Goal: Task Accomplishment & Management: Use online tool/utility

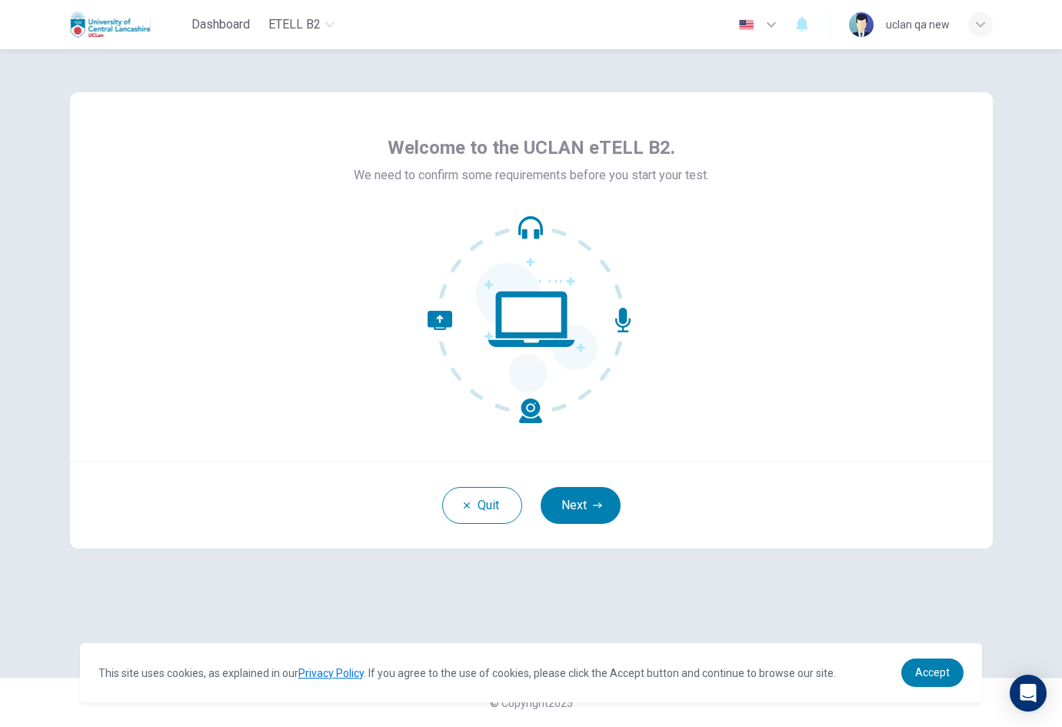
click at [572, 501] on button "Next" at bounding box center [581, 505] width 80 height 37
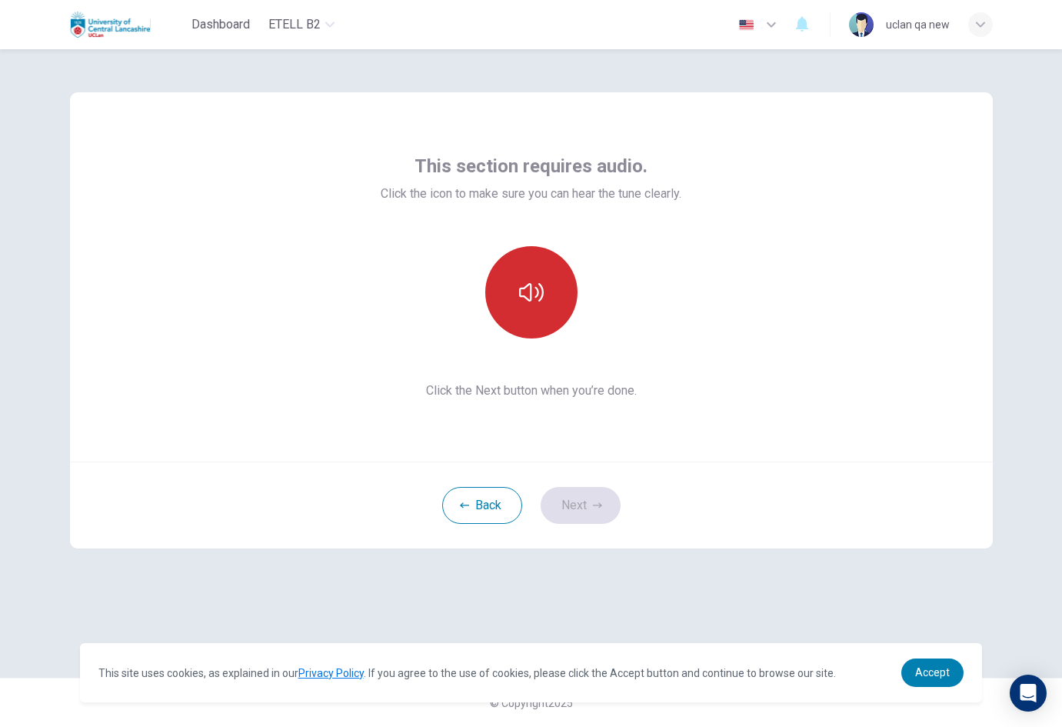
click at [539, 304] on icon "button" at bounding box center [531, 292] width 25 height 25
click at [569, 494] on button "Next" at bounding box center [581, 505] width 80 height 37
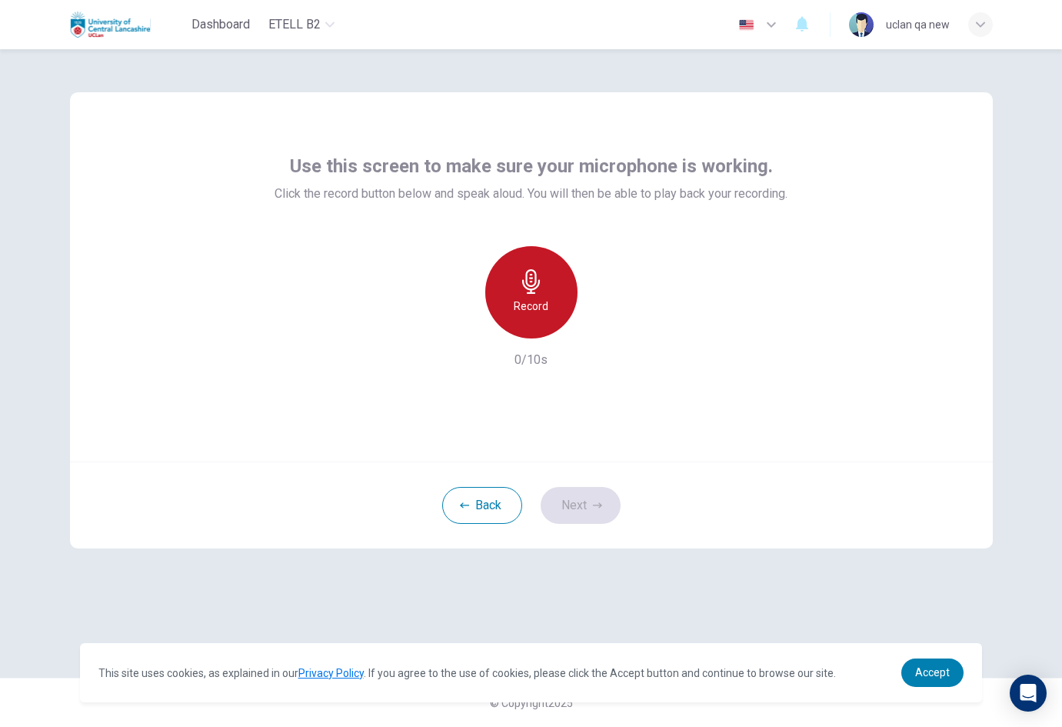
click at [544, 326] on div "Record" at bounding box center [531, 292] width 92 height 92
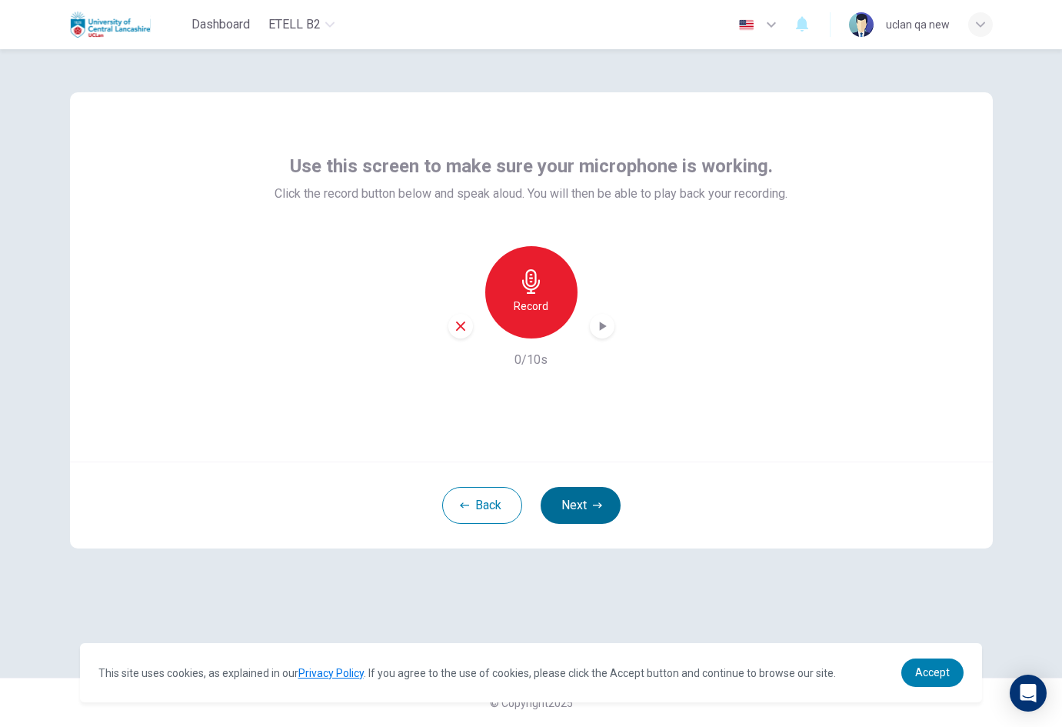
click at [591, 511] on button "Next" at bounding box center [581, 505] width 80 height 37
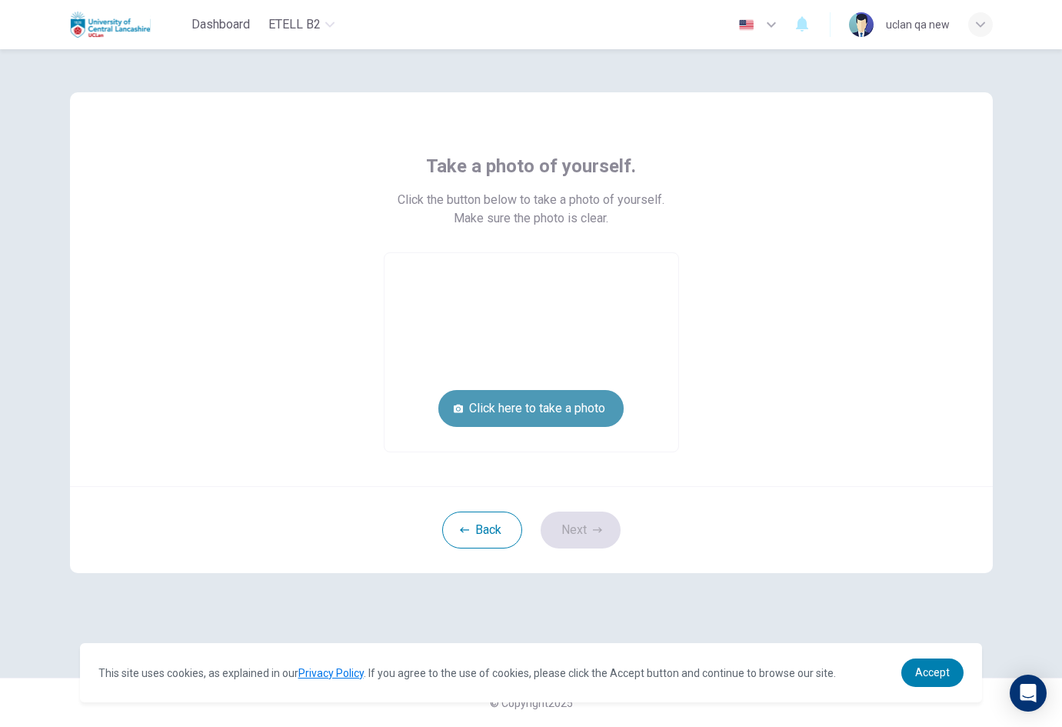
click at [587, 408] on button "Click here to take a photo" at bounding box center [530, 408] width 185 height 37
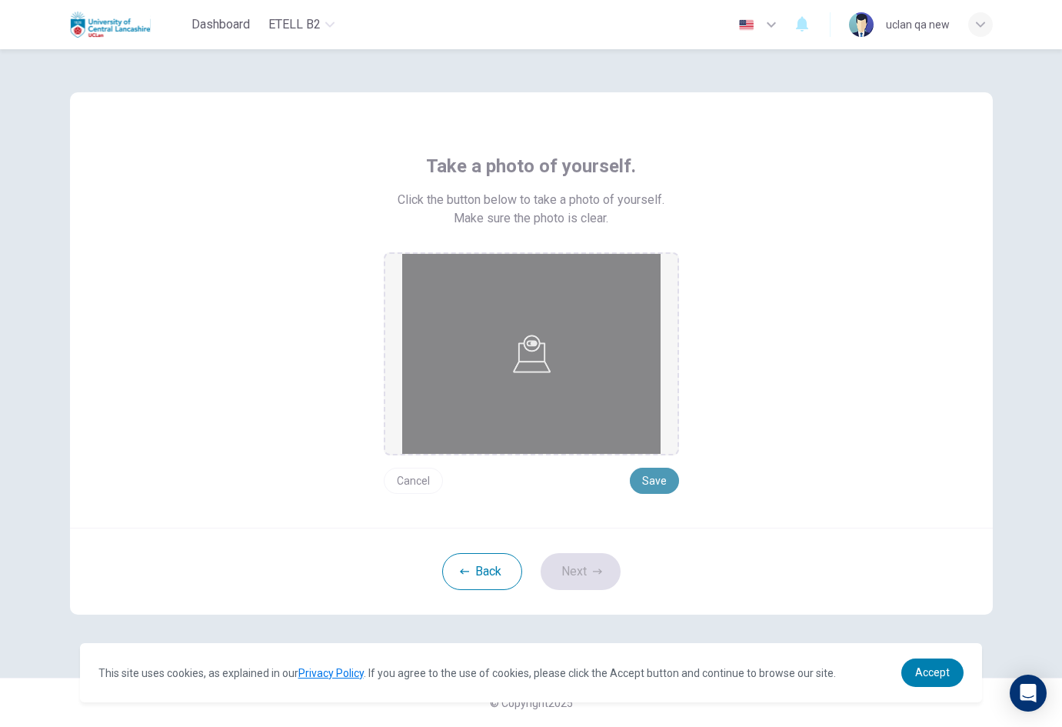
click at [653, 475] on button "Save" at bounding box center [654, 481] width 49 height 26
click at [602, 564] on button "Next" at bounding box center [581, 571] width 80 height 37
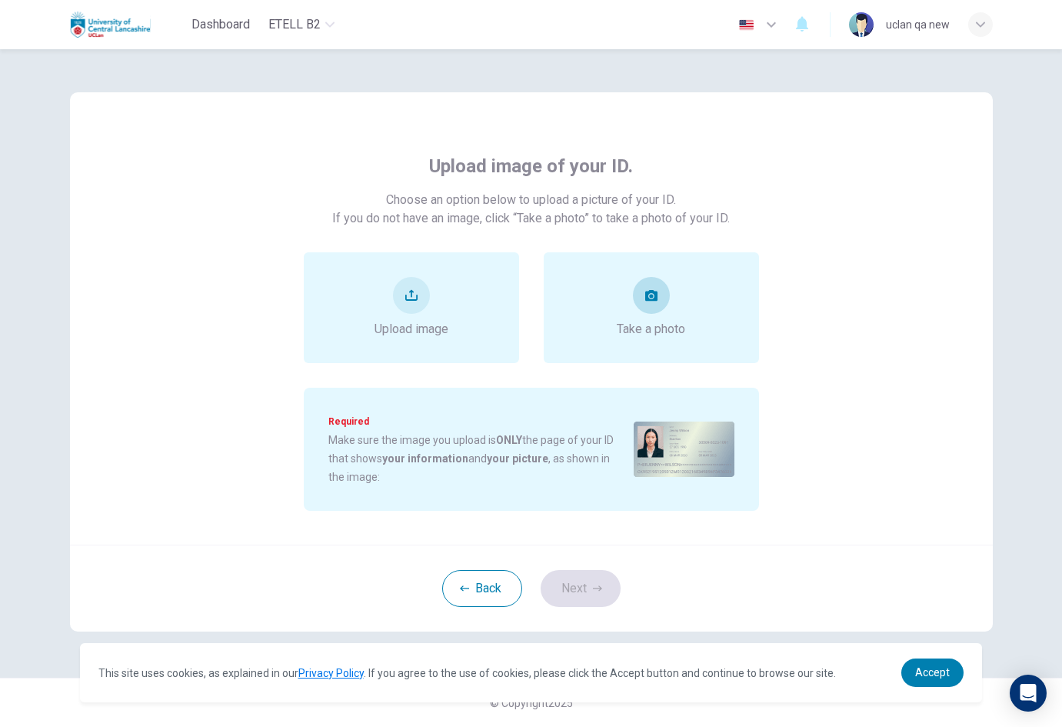
click at [637, 318] on div "Take a photo" at bounding box center [651, 308] width 68 height 62
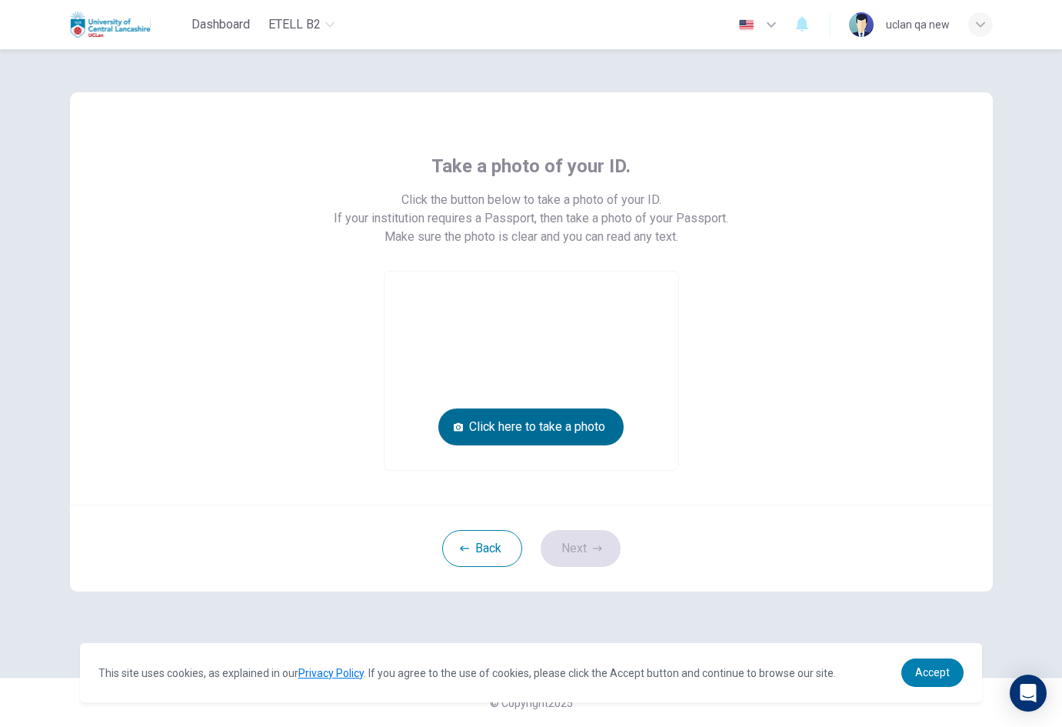
click at [605, 425] on button "Click here to take a photo" at bounding box center [530, 426] width 185 height 37
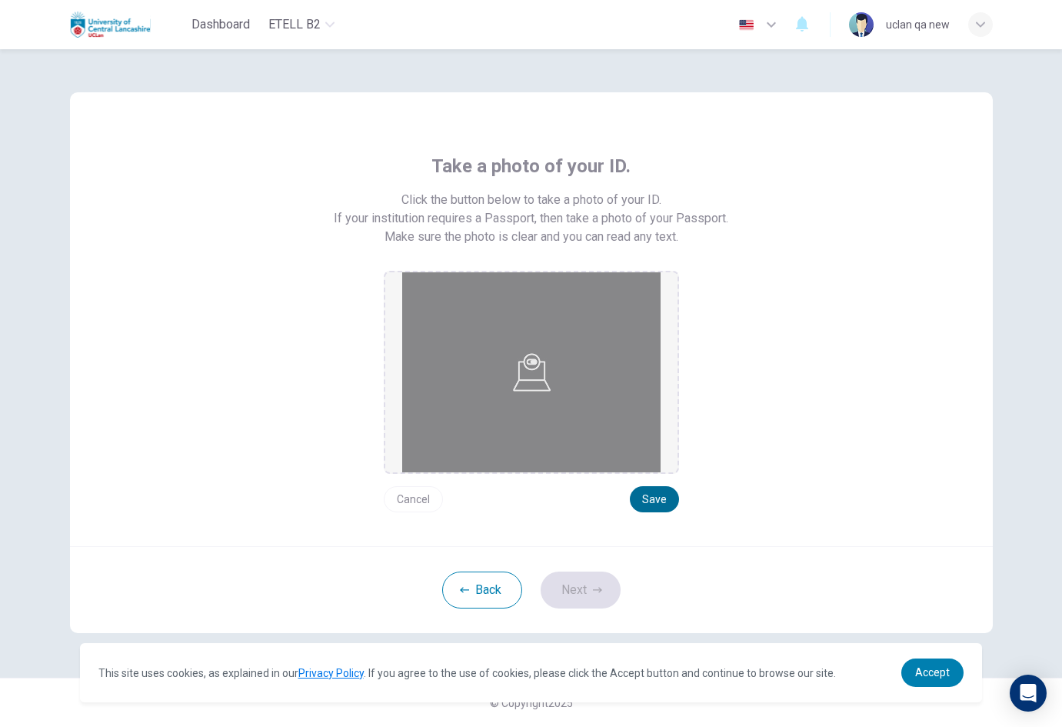
click at [667, 501] on button "Save" at bounding box center [654, 499] width 49 height 26
click at [607, 594] on button "Next" at bounding box center [581, 589] width 80 height 37
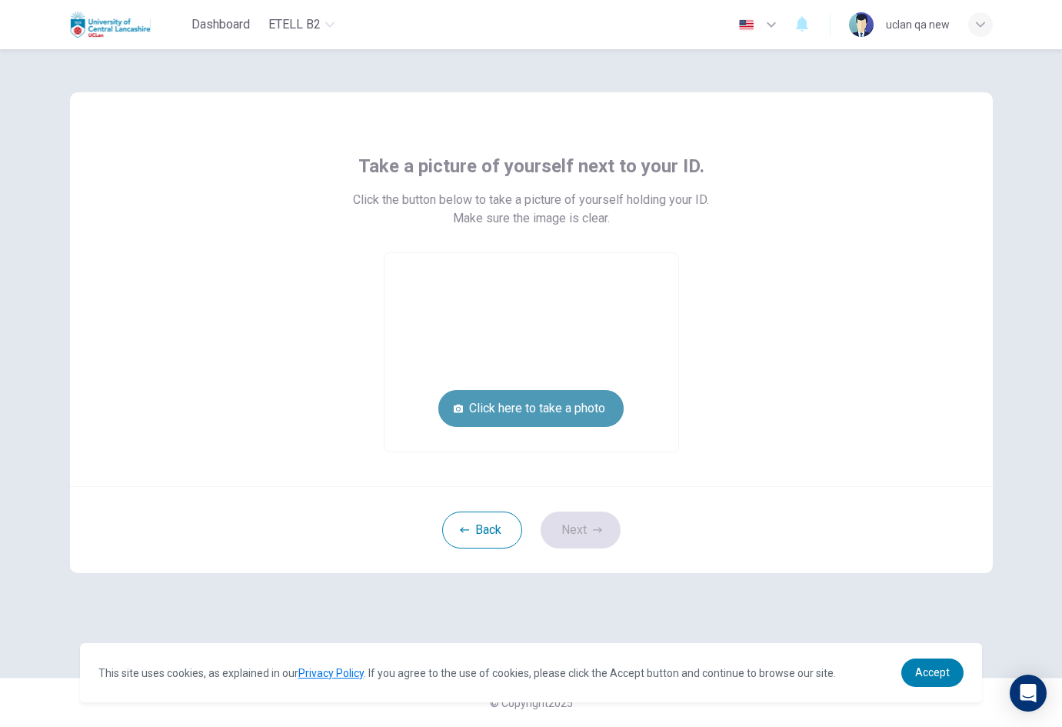
click at [610, 402] on button "Click here to take a photo" at bounding box center [530, 408] width 185 height 37
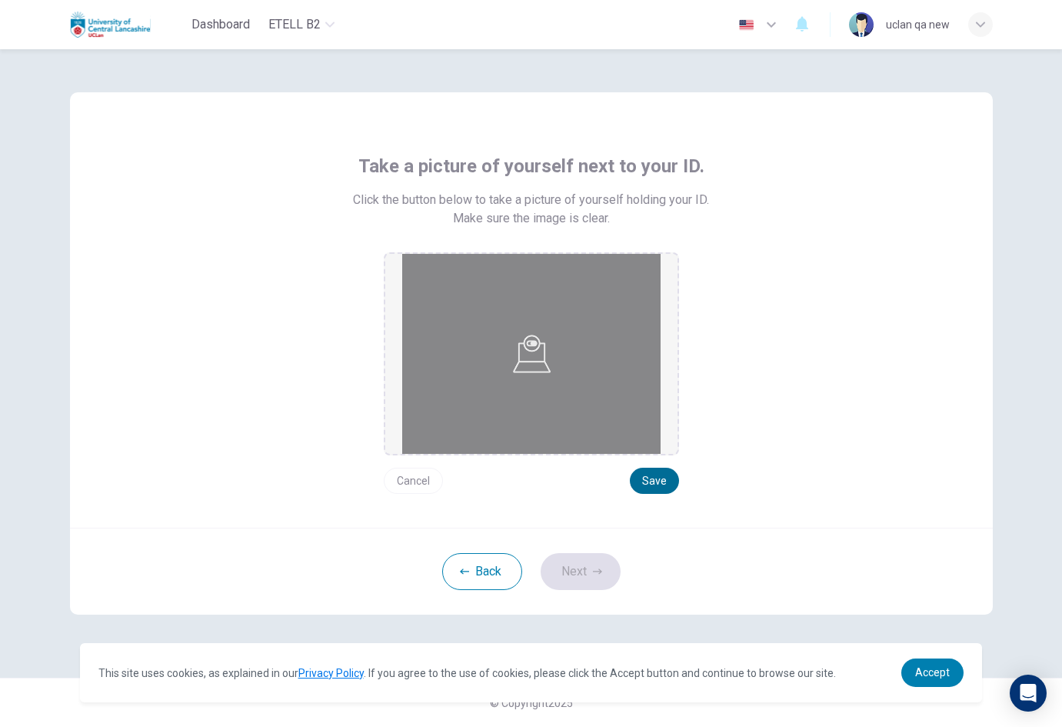
click at [656, 480] on button "Save" at bounding box center [654, 481] width 49 height 26
click at [607, 564] on button "Next" at bounding box center [581, 571] width 80 height 37
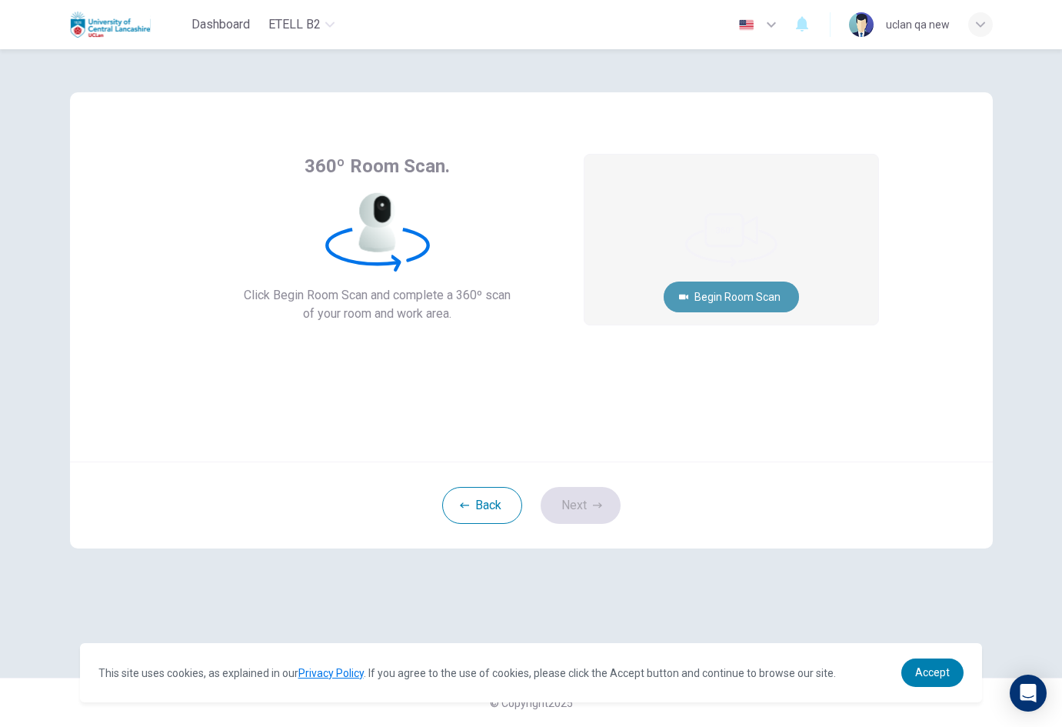
click at [724, 305] on button "Begin Room Scan" at bounding box center [731, 296] width 135 height 31
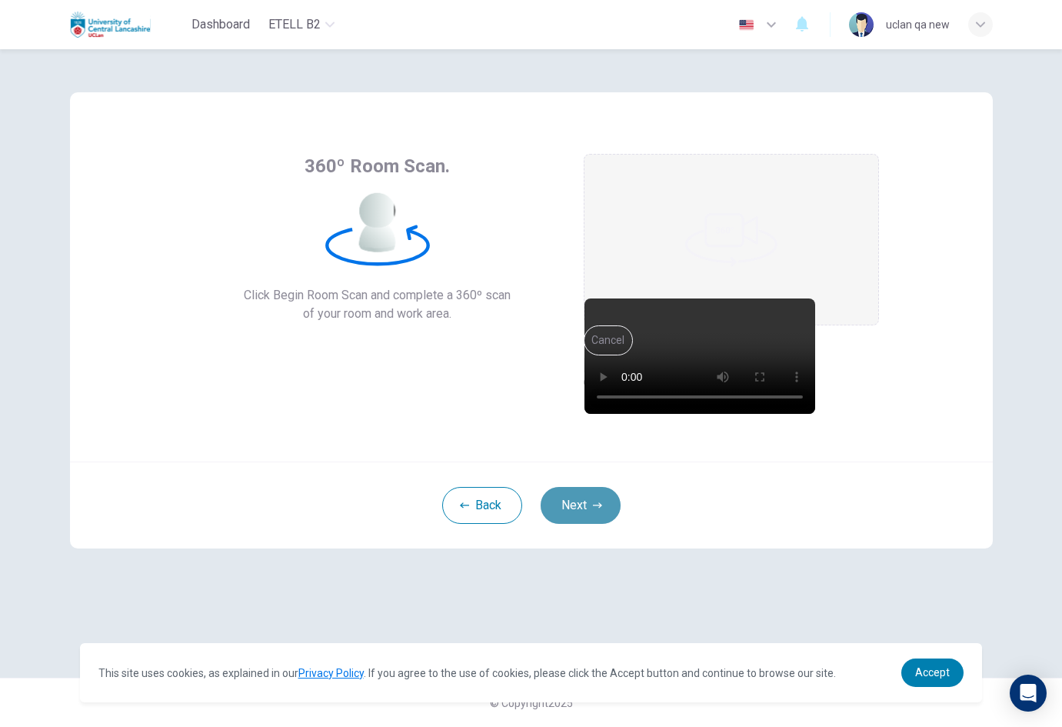
click at [610, 510] on button "Next" at bounding box center [581, 505] width 80 height 37
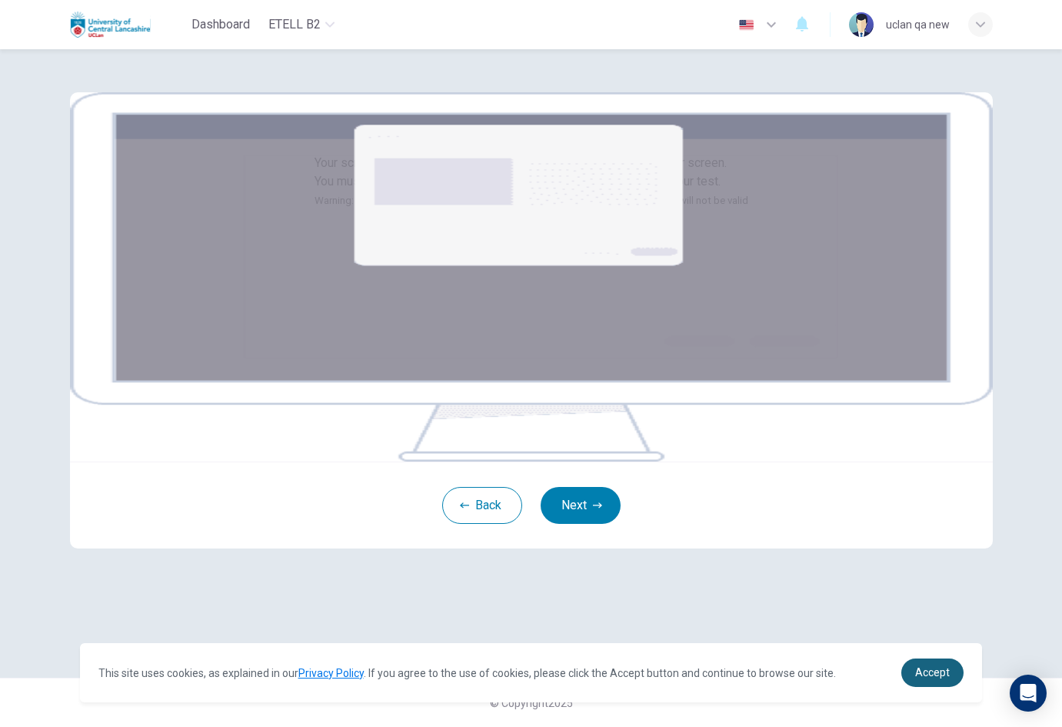
click at [930, 673] on span "Accept" at bounding box center [932, 672] width 35 height 12
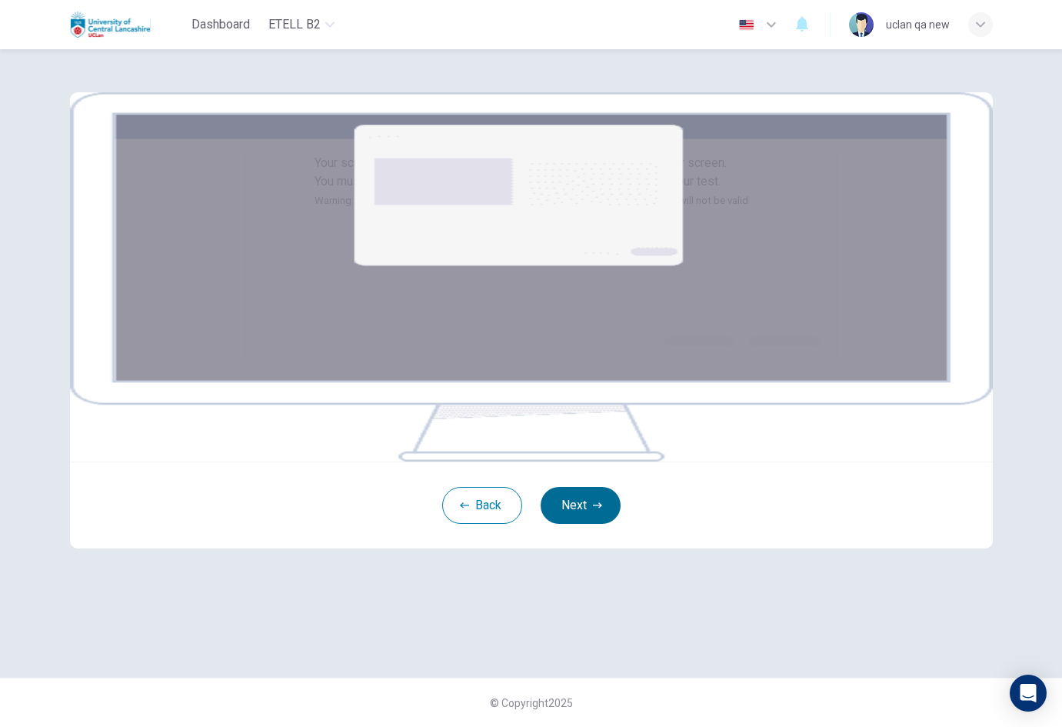
click at [588, 524] on button "Next" at bounding box center [581, 505] width 80 height 37
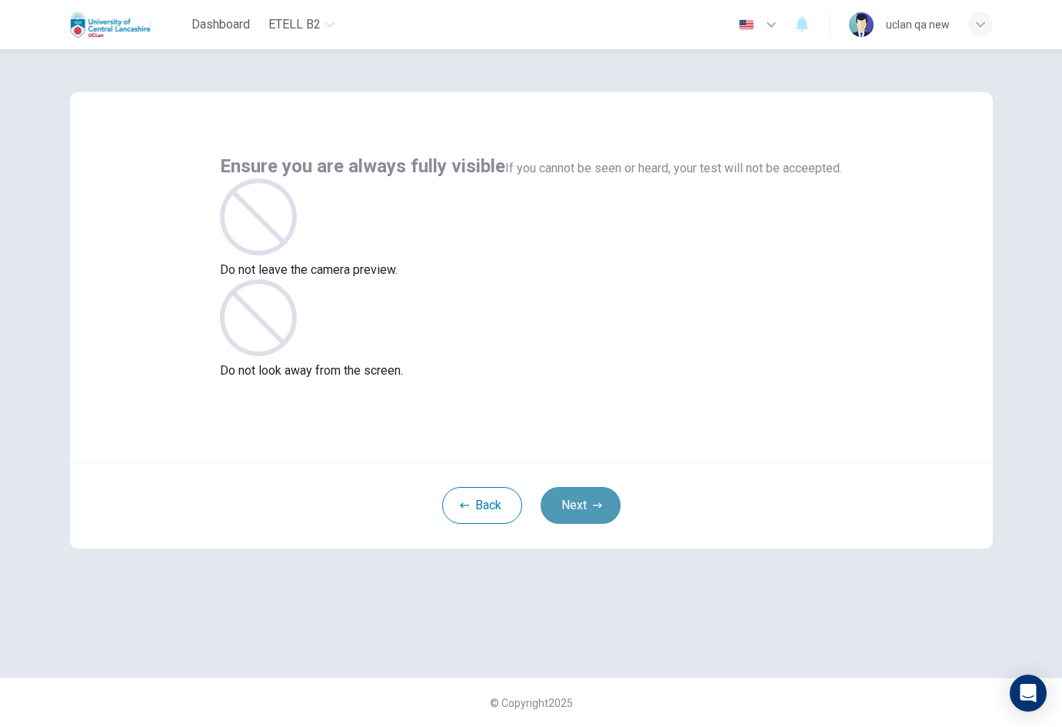
click at [581, 496] on button "Next" at bounding box center [581, 505] width 80 height 37
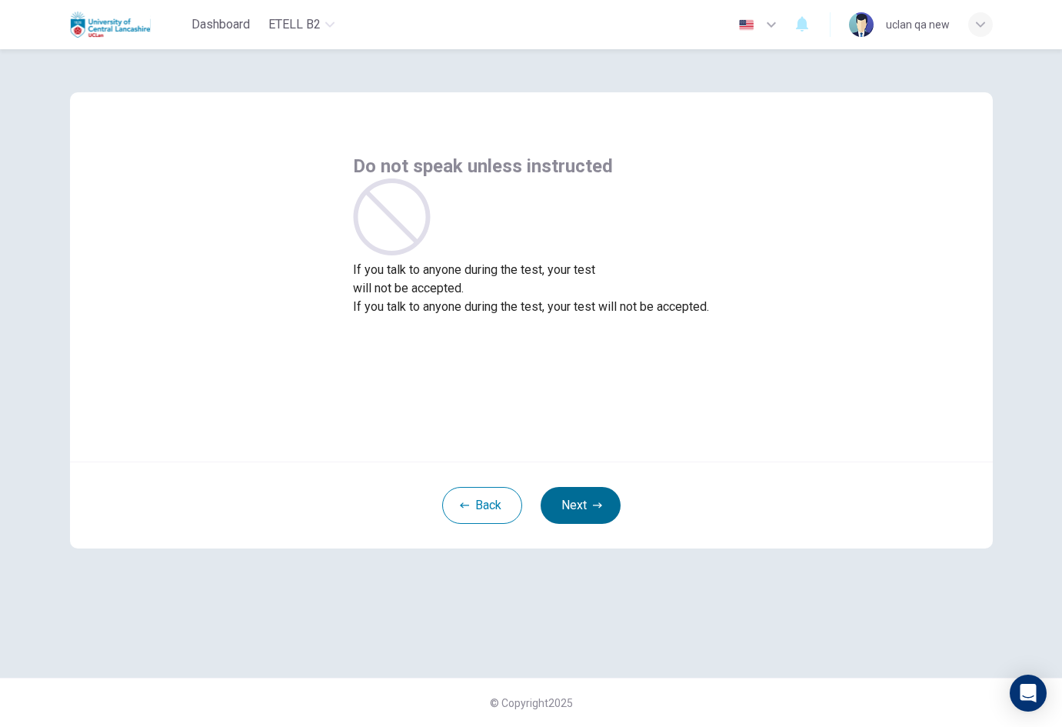
click at [581, 496] on button "Next" at bounding box center [581, 505] width 80 height 37
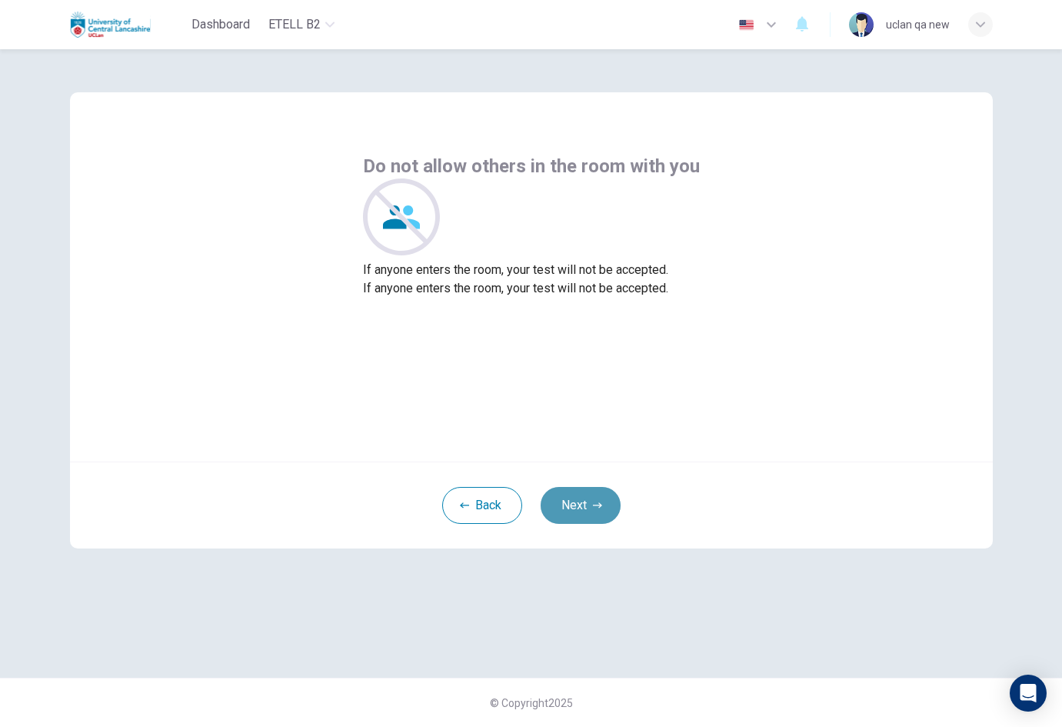
click at [581, 496] on button "Next" at bounding box center [581, 505] width 80 height 37
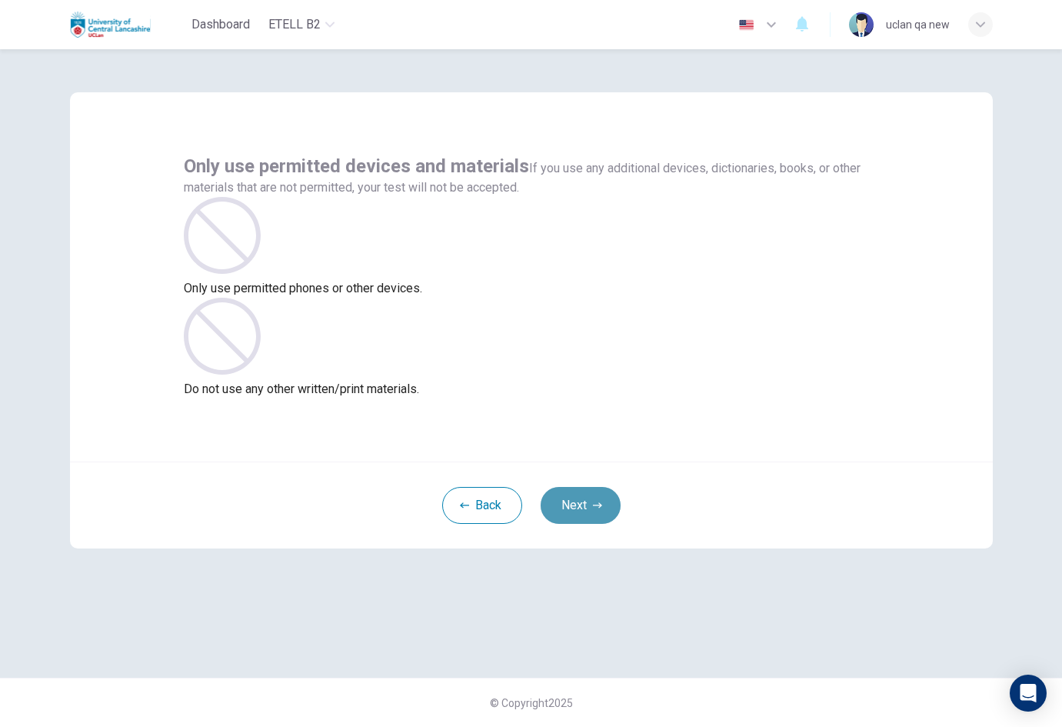
click at [581, 496] on button "Next" at bounding box center [581, 505] width 80 height 37
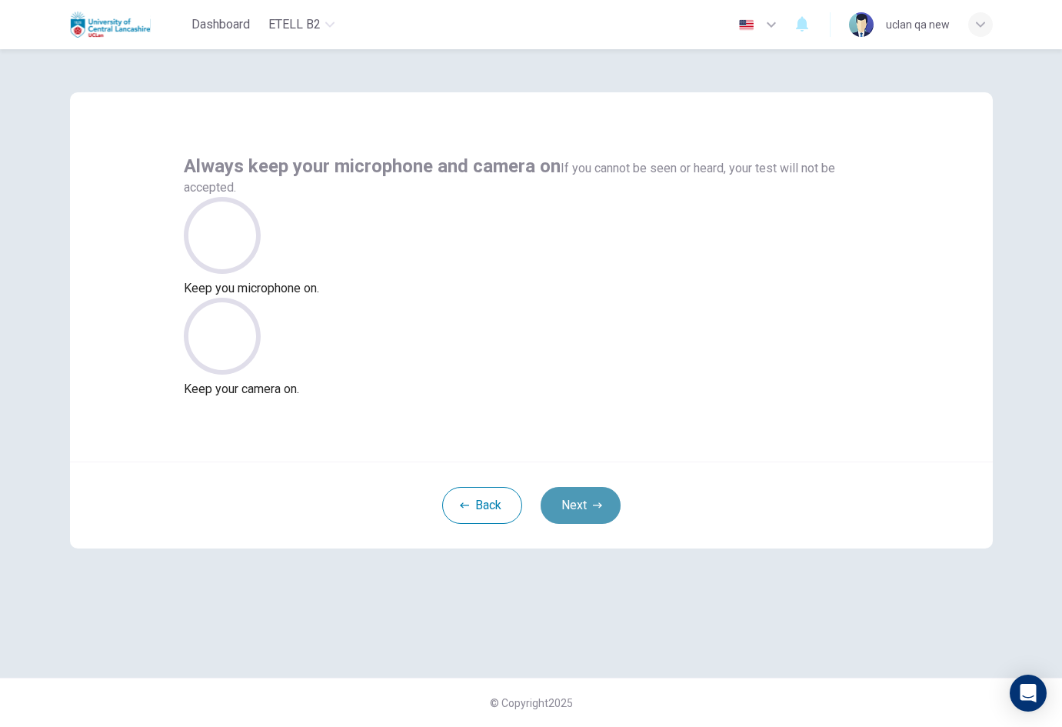
click at [581, 496] on button "Next" at bounding box center [581, 505] width 80 height 37
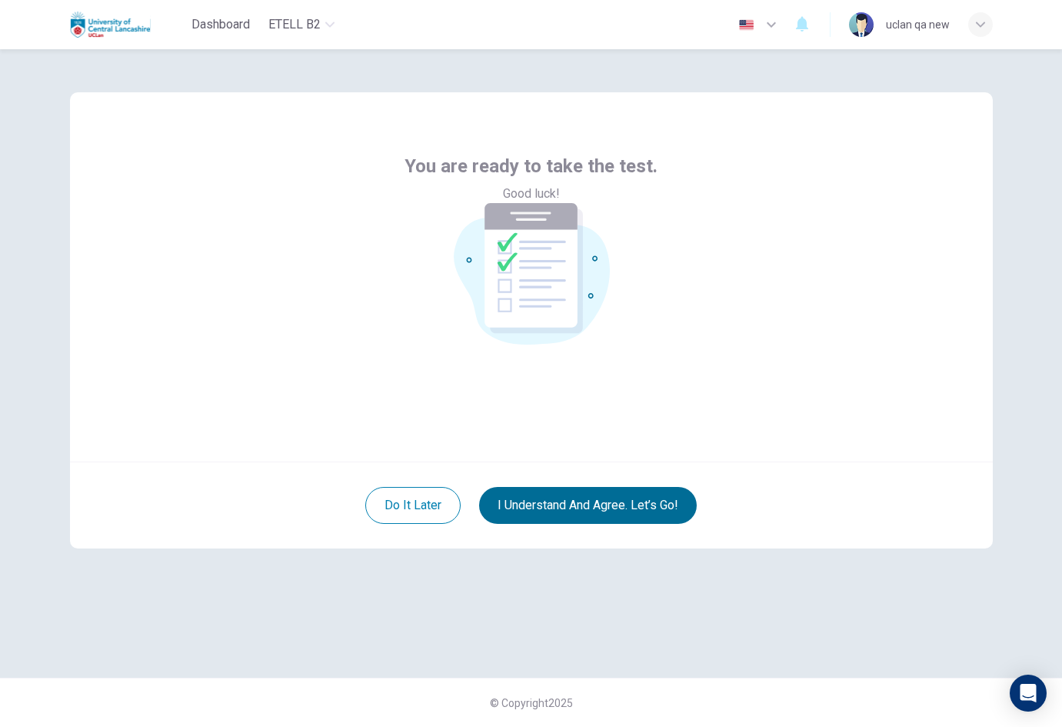
click at [624, 510] on button "I understand and agree. Let’s go!" at bounding box center [588, 505] width 218 height 37
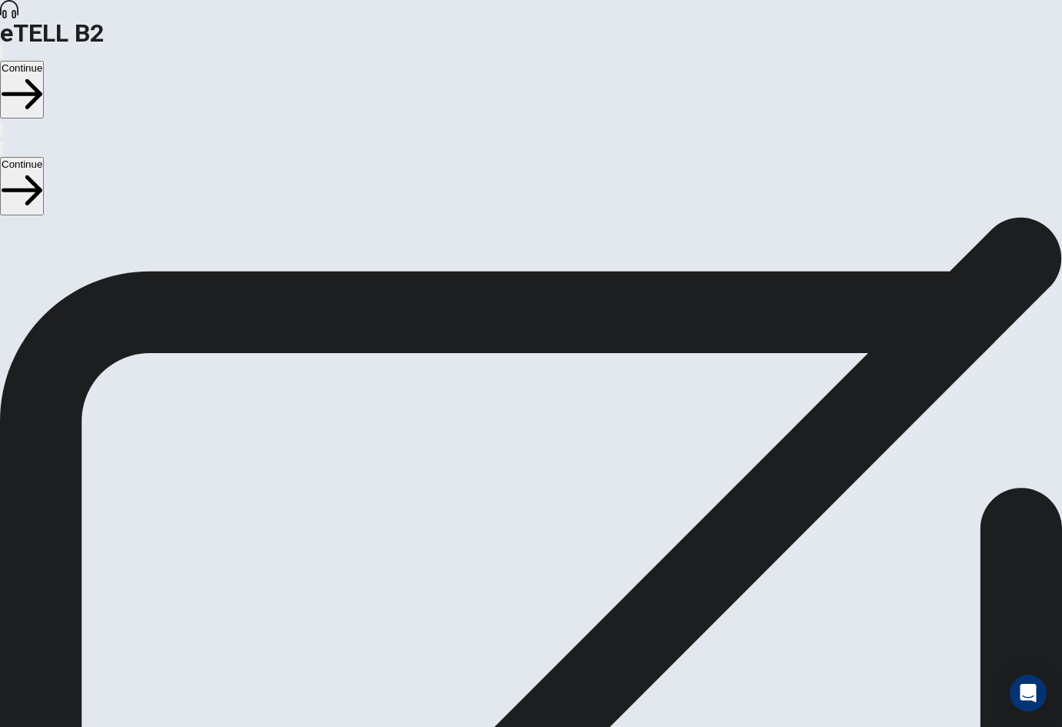
click at [44, 61] on button "Continue" at bounding box center [22, 90] width 44 height 58
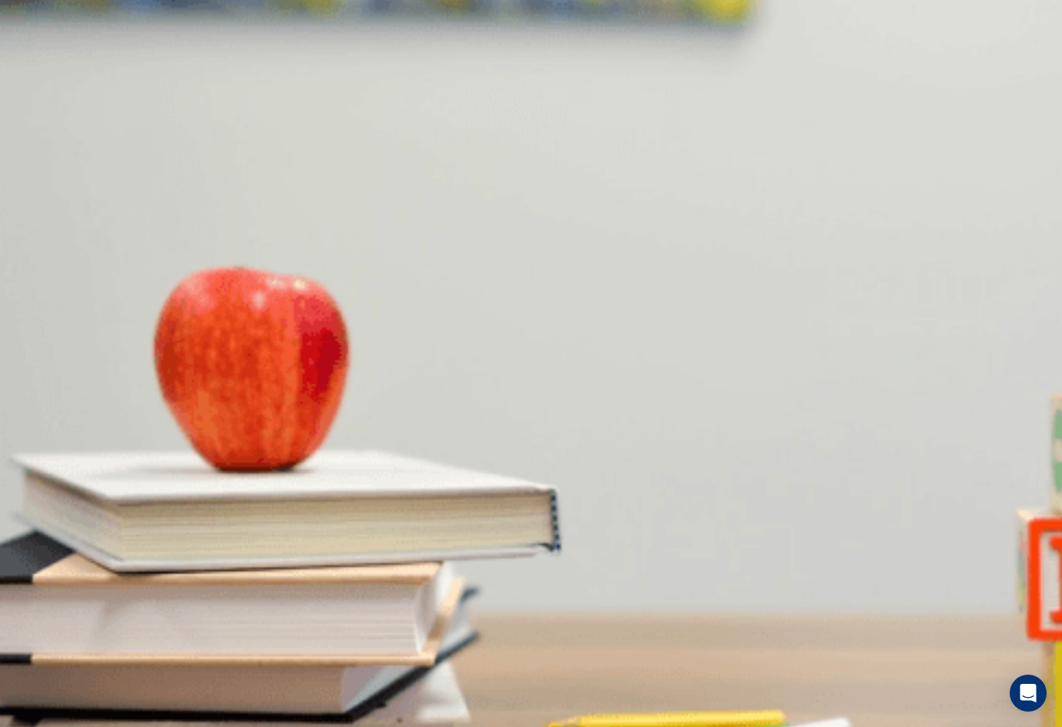
click at [579, 429] on body "This site uses cookies, as explained in our Privacy Policy . If you agree to th…" at bounding box center [531, 363] width 1062 height 727
click at [2, 133] on icon "button" at bounding box center [2, 133] width 0 height 0
type input "*"
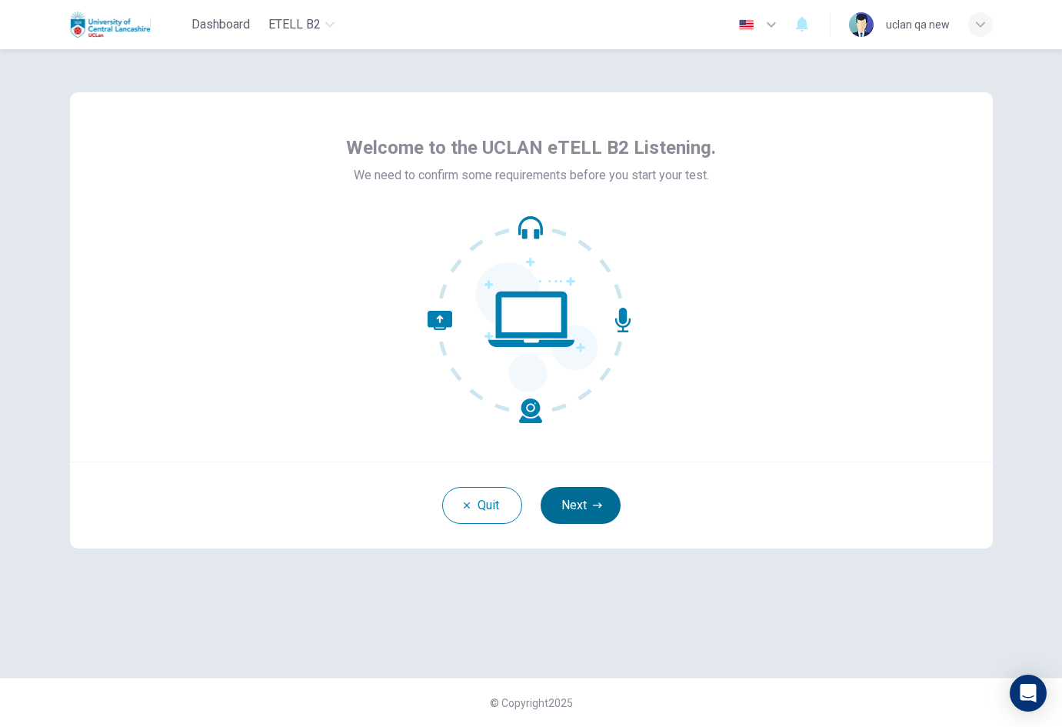
click at [592, 508] on button "Next" at bounding box center [581, 505] width 80 height 37
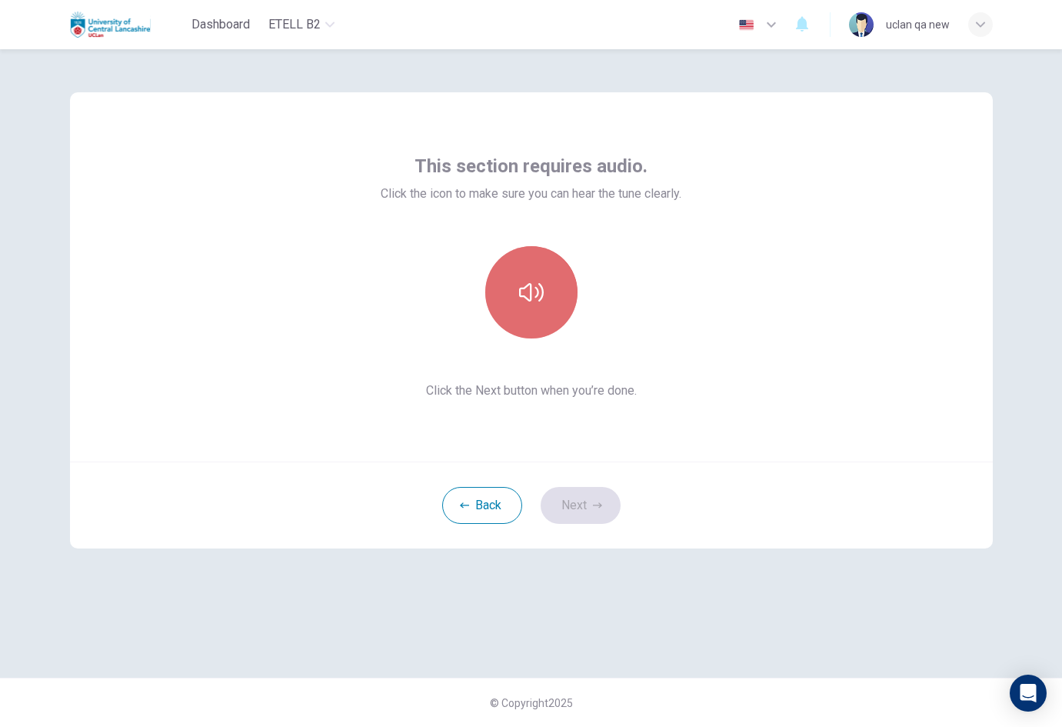
click at [541, 309] on button "button" at bounding box center [531, 292] width 92 height 92
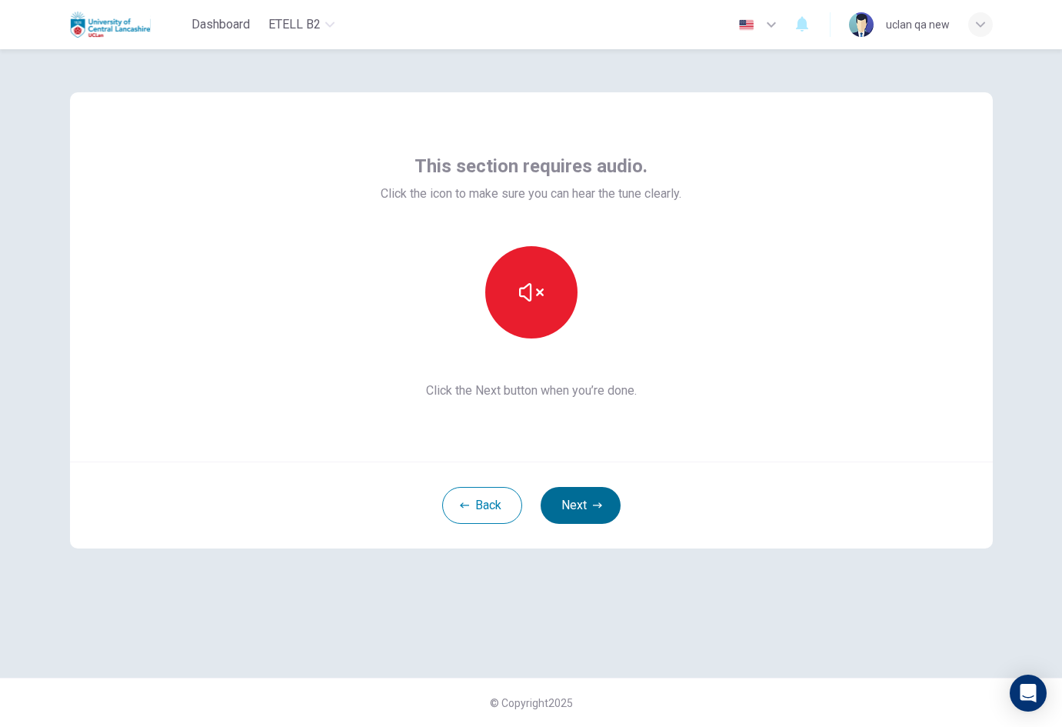
click at [605, 501] on button "Next" at bounding box center [581, 505] width 80 height 37
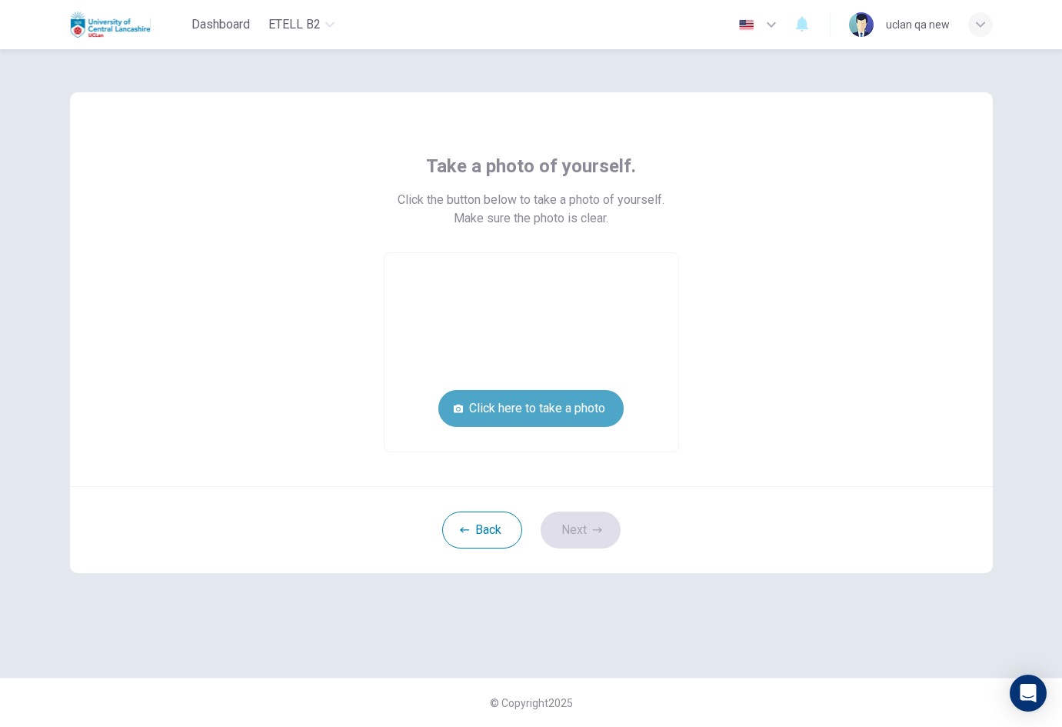
click at [573, 408] on button "Click here to take a photo" at bounding box center [530, 408] width 185 height 37
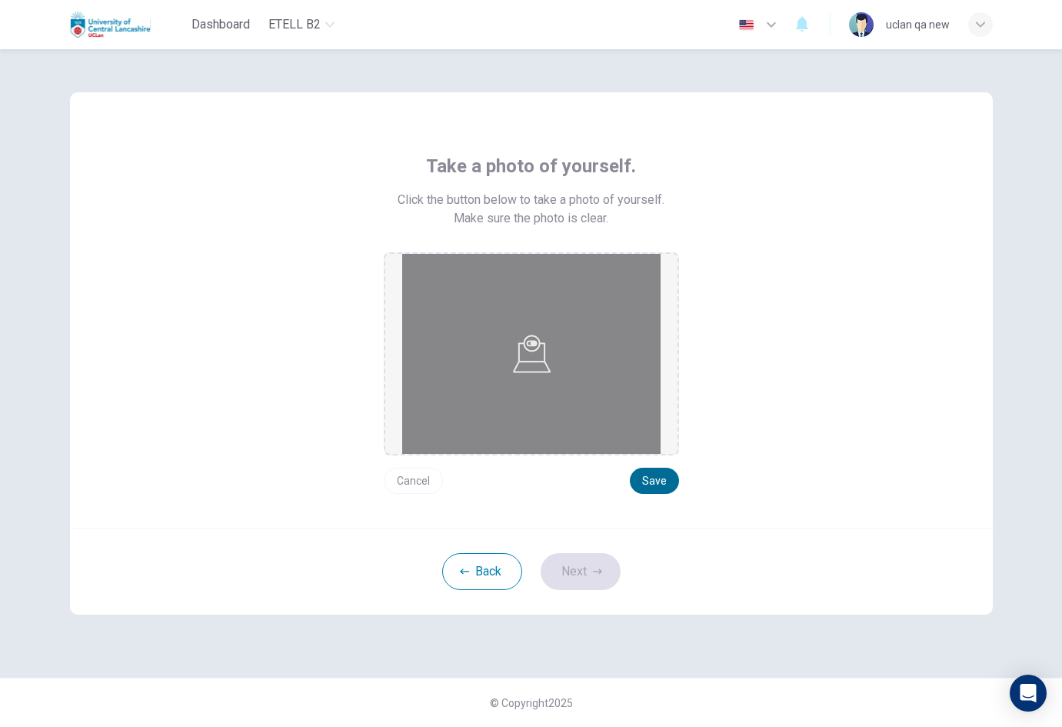
click at [656, 475] on button "Save" at bounding box center [654, 481] width 49 height 26
click at [605, 566] on button "Next" at bounding box center [581, 571] width 80 height 37
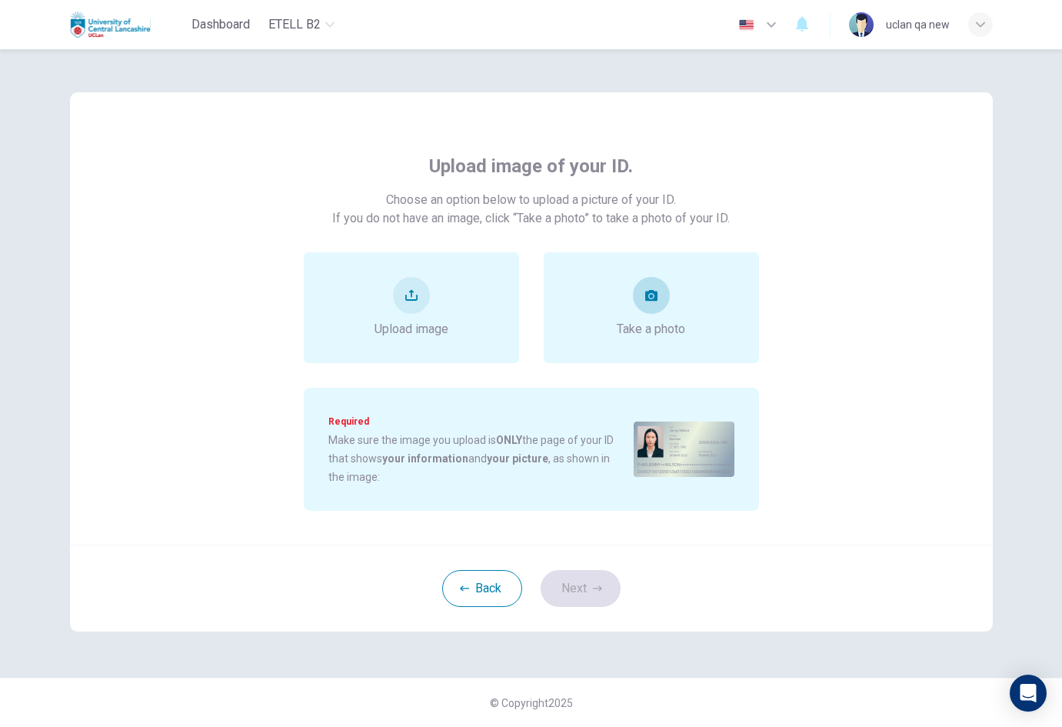
click at [639, 343] on div "Take a photo" at bounding box center [651, 307] width 215 height 111
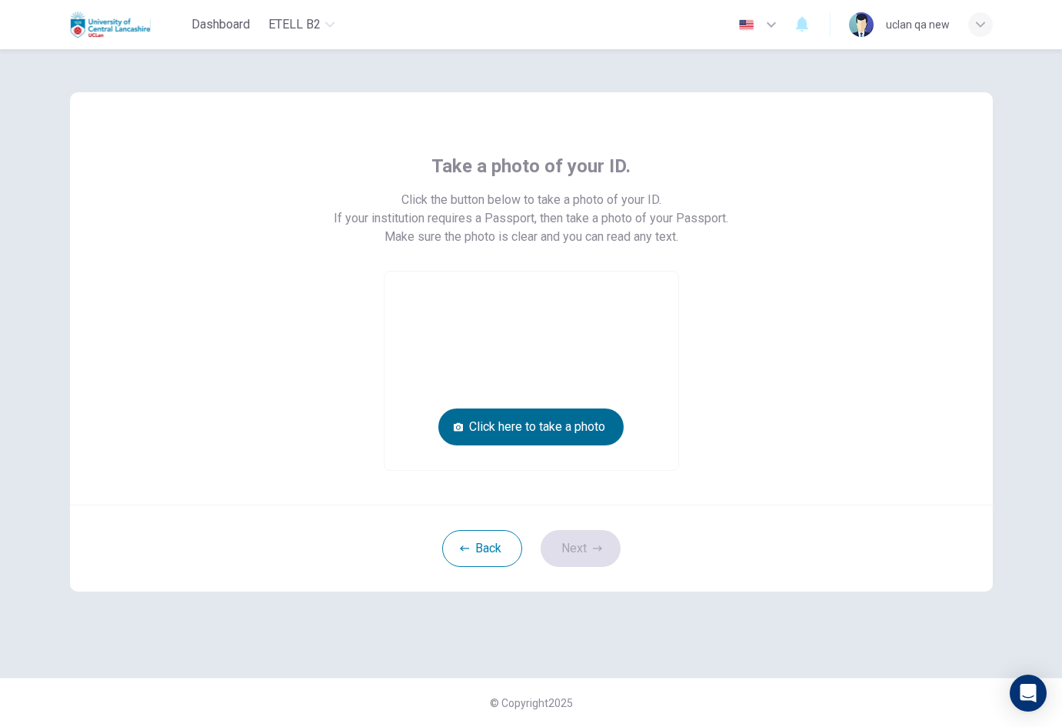
click at [594, 428] on button "Click here to take a photo" at bounding box center [530, 426] width 185 height 37
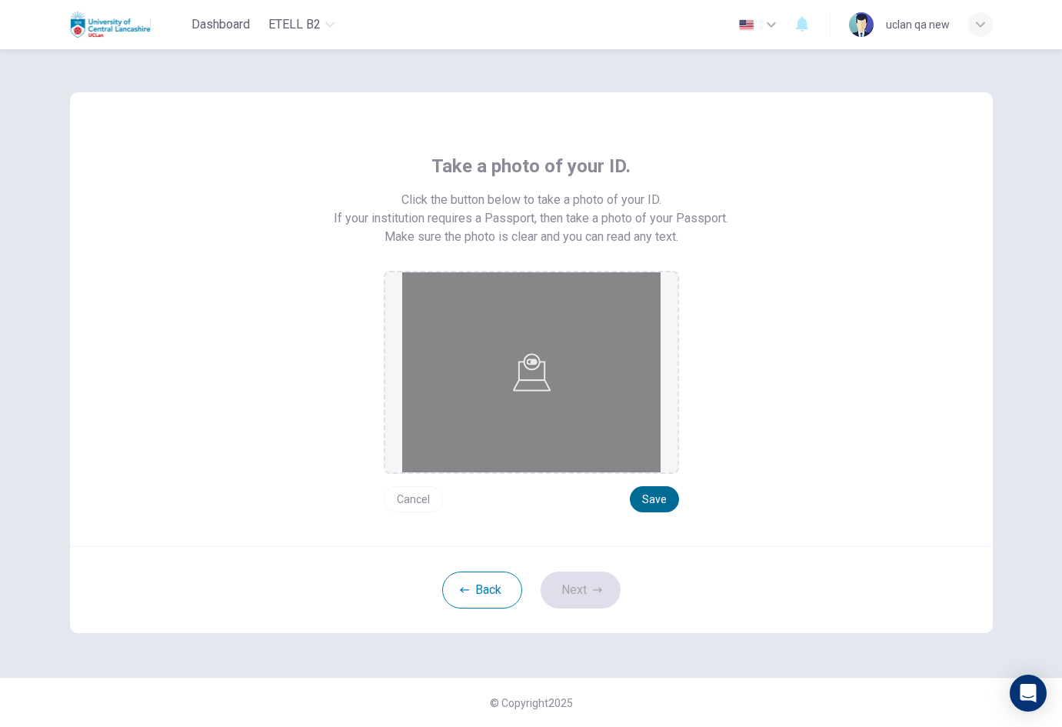
click at [651, 498] on button "Save" at bounding box center [654, 499] width 49 height 26
click at [594, 578] on button "Next" at bounding box center [581, 589] width 80 height 37
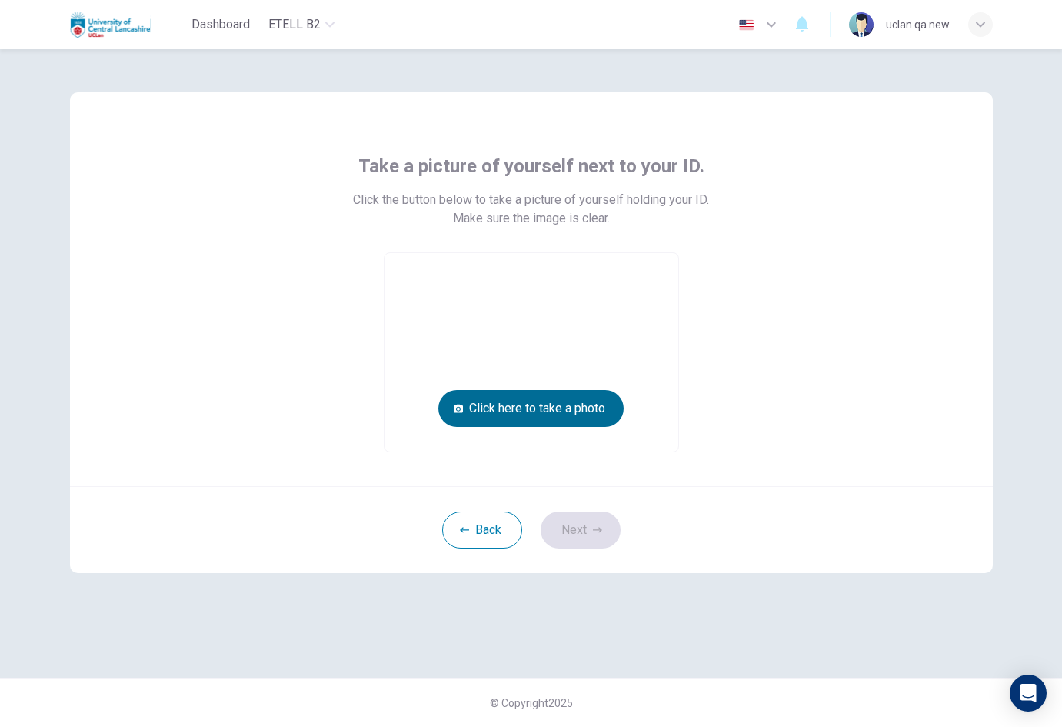
click at [600, 414] on button "Click here to take a photo" at bounding box center [530, 408] width 185 height 37
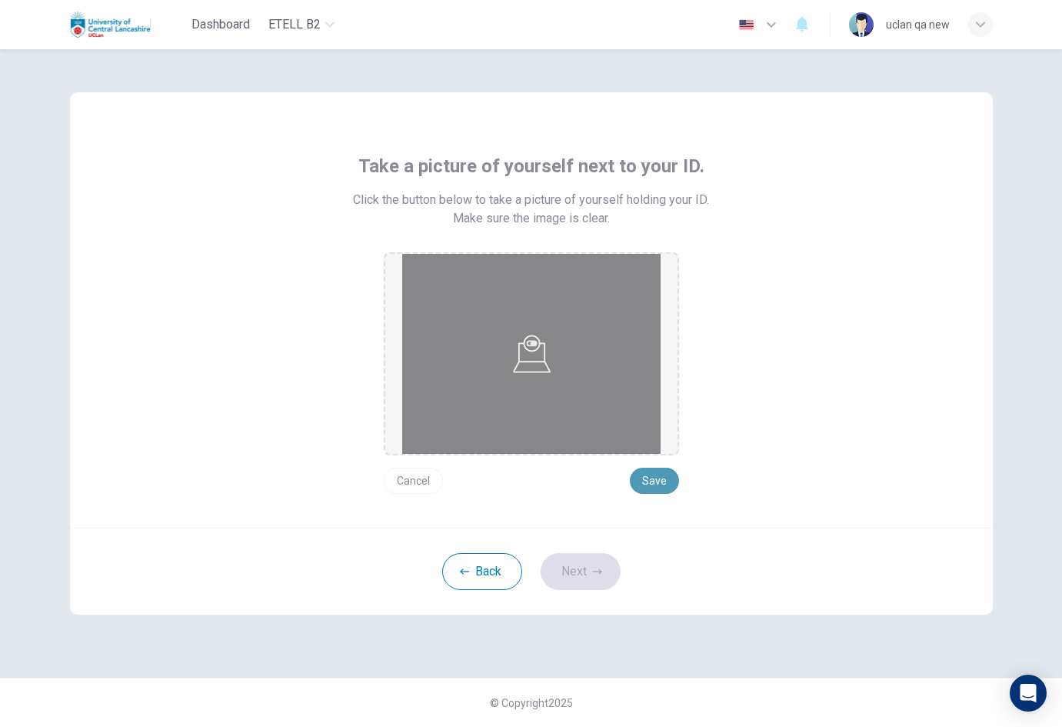
click at [671, 480] on button "Save" at bounding box center [654, 481] width 49 height 26
click at [602, 564] on button "Next" at bounding box center [581, 571] width 80 height 37
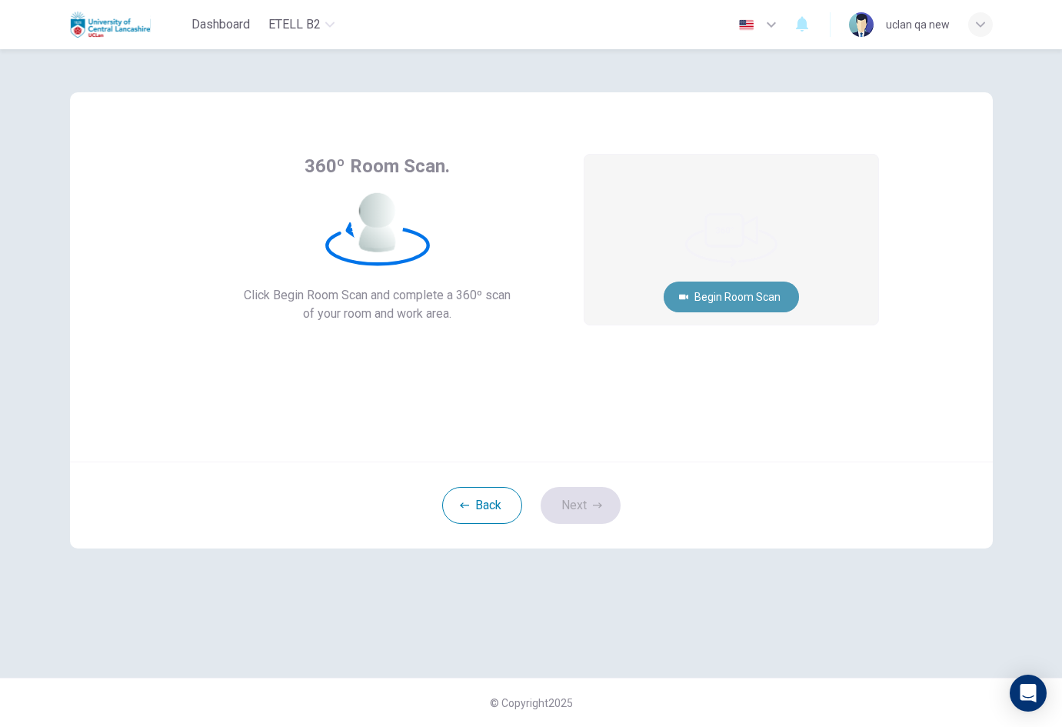
click at [775, 288] on button "Begin Room Scan" at bounding box center [731, 296] width 135 height 31
click at [864, 487] on div "Back Next" at bounding box center [531, 504] width 923 height 87
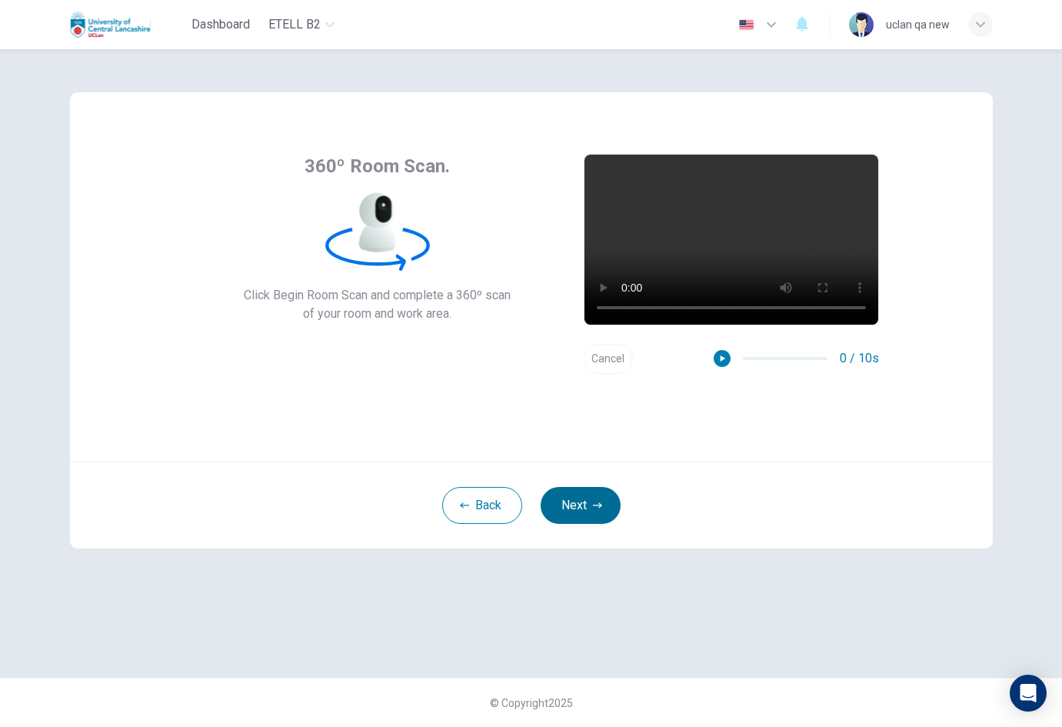
click at [600, 505] on icon "button" at bounding box center [597, 504] width 9 height 5
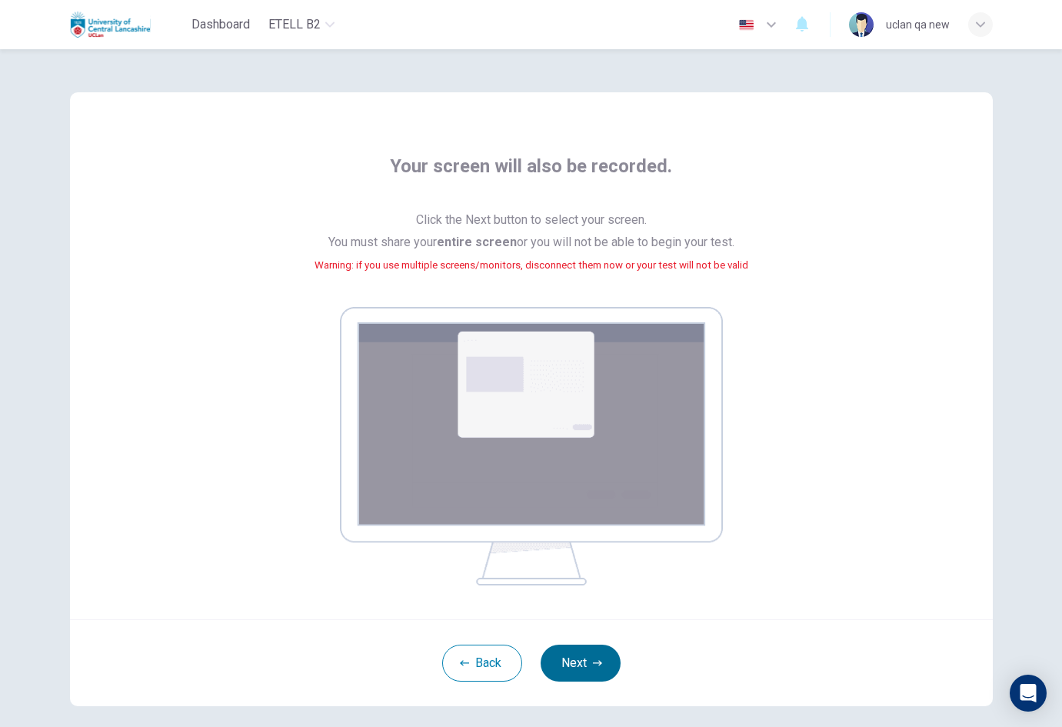
click at [588, 648] on button "Next" at bounding box center [581, 662] width 80 height 37
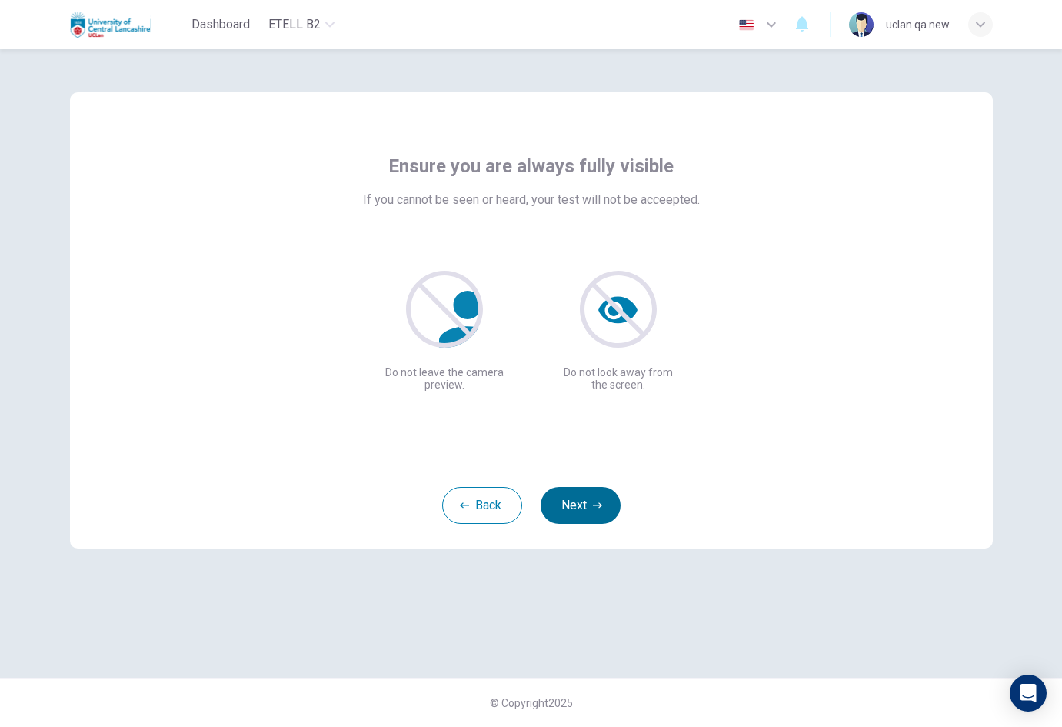
click at [612, 508] on button "Next" at bounding box center [581, 505] width 80 height 37
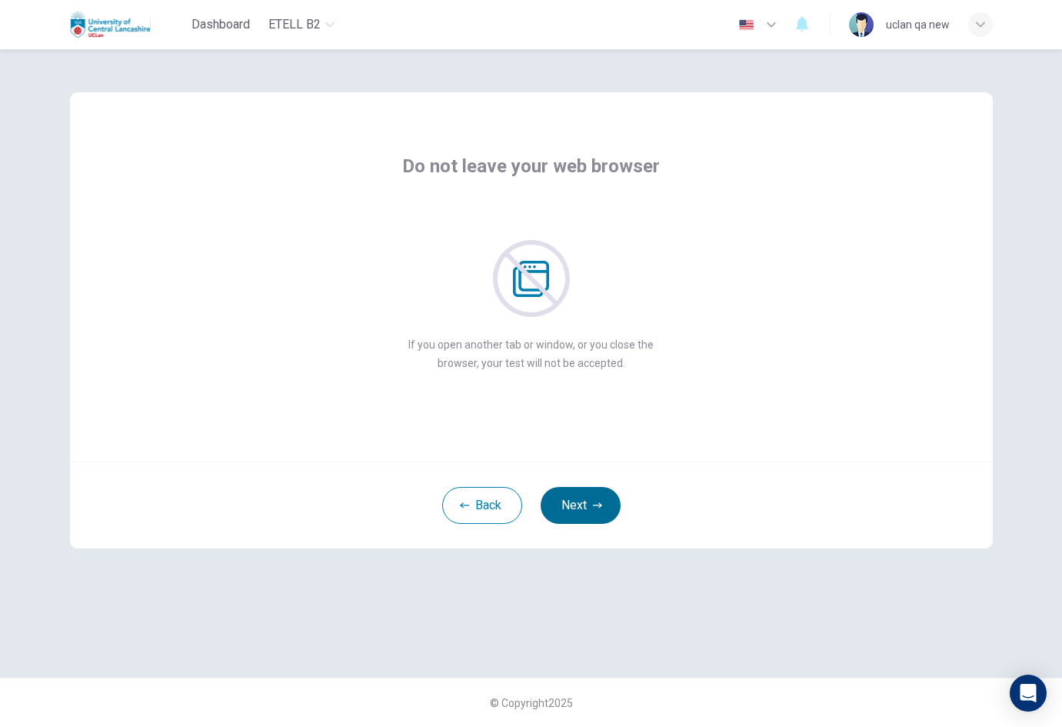
click at [612, 508] on button "Next" at bounding box center [581, 505] width 80 height 37
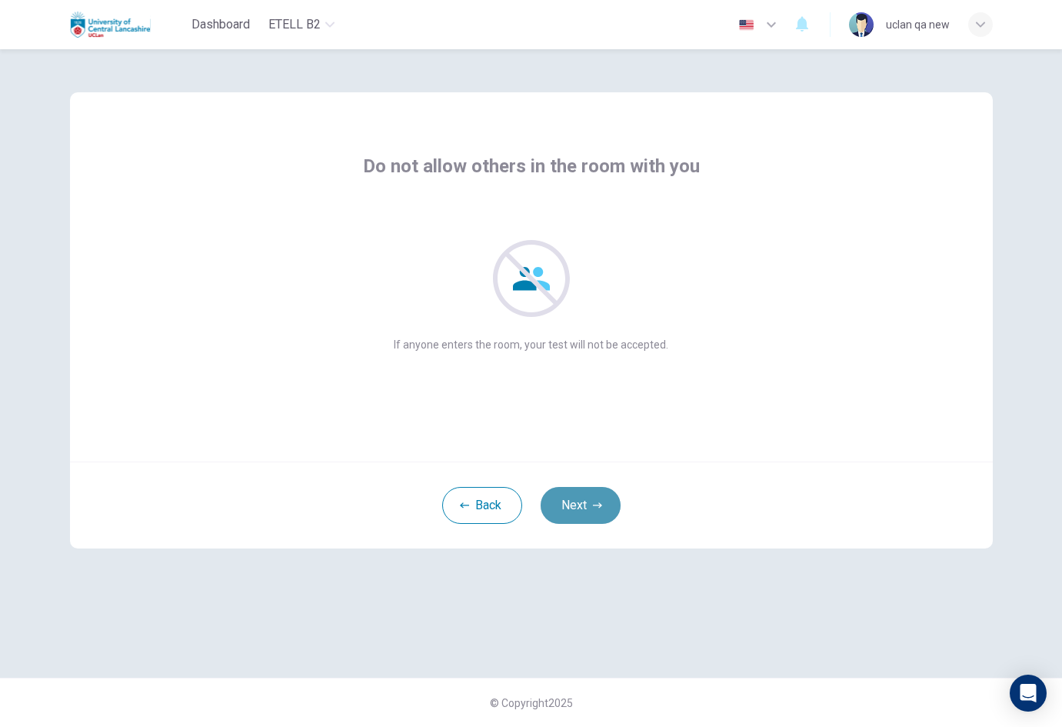
click at [612, 508] on button "Next" at bounding box center [581, 505] width 80 height 37
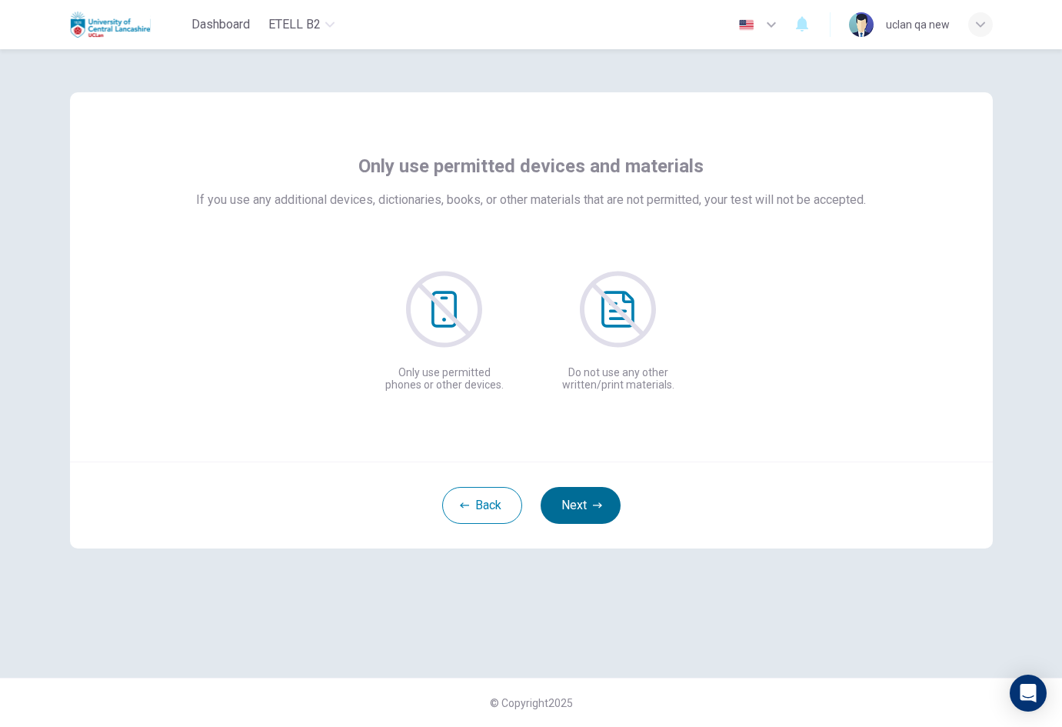
click at [612, 508] on button "Next" at bounding box center [581, 505] width 80 height 37
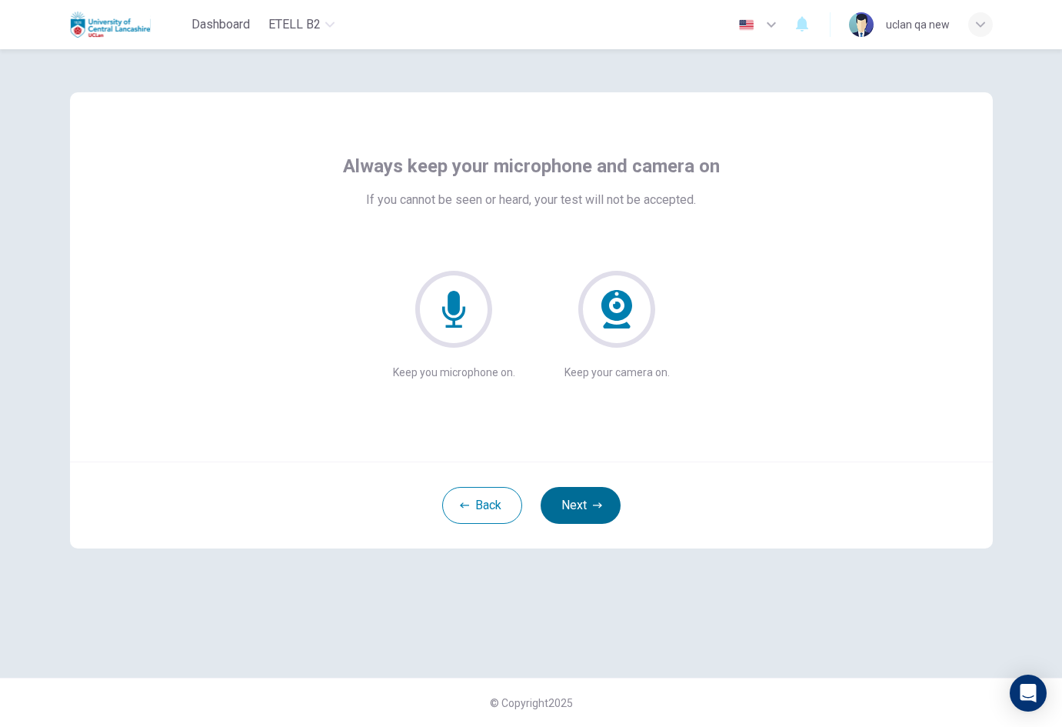
click at [612, 508] on button "Next" at bounding box center [581, 505] width 80 height 37
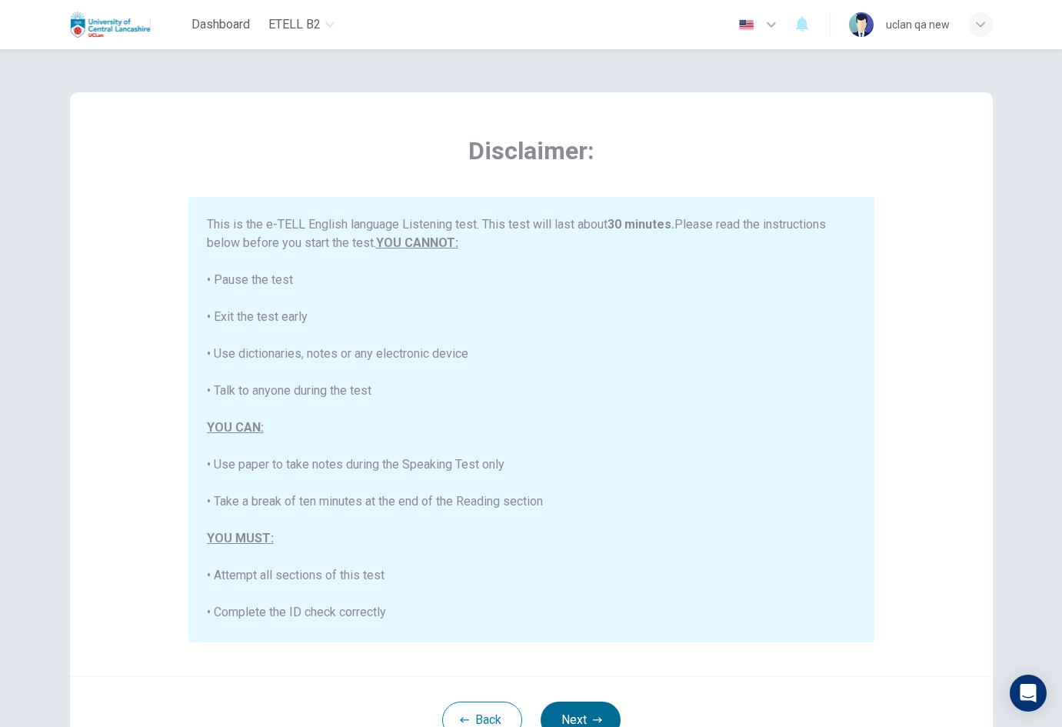
click at [556, 707] on button "Next" at bounding box center [581, 719] width 80 height 37
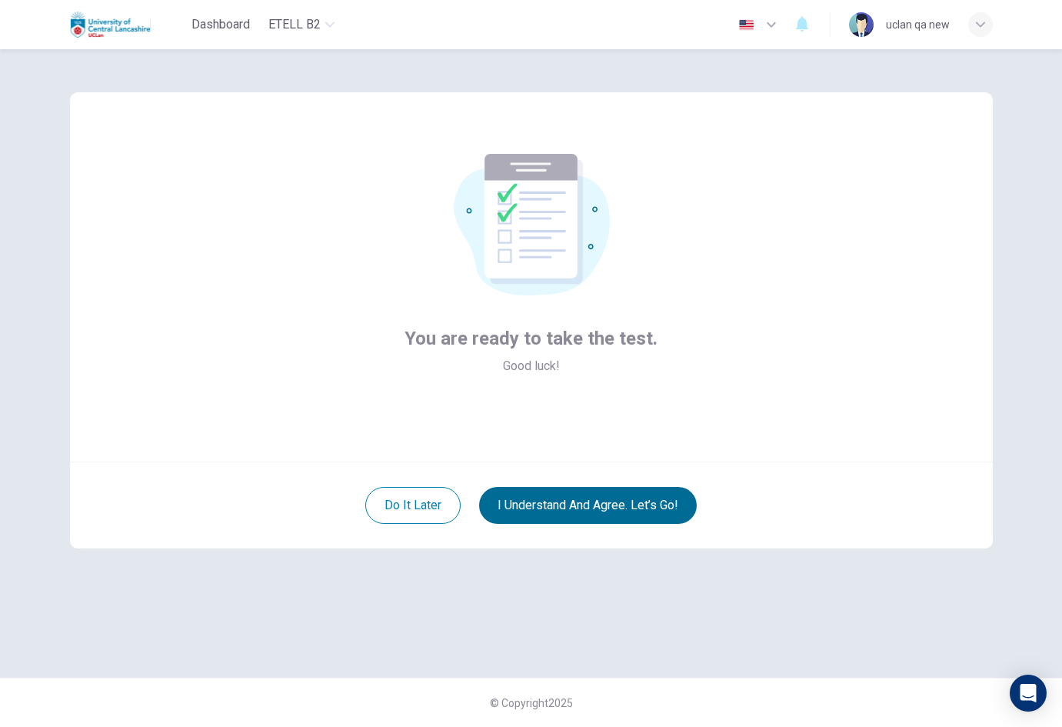
click at [567, 514] on button "I understand and agree. Let’s go!" at bounding box center [588, 505] width 218 height 37
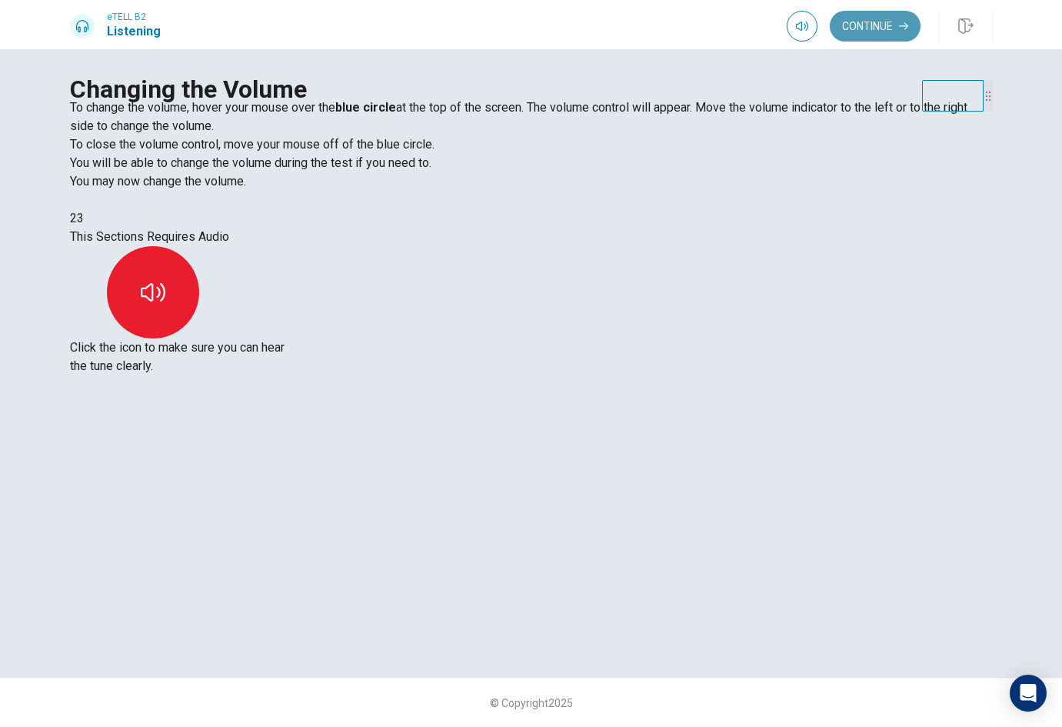
click at [877, 26] on button "Continue" at bounding box center [875, 26] width 91 height 31
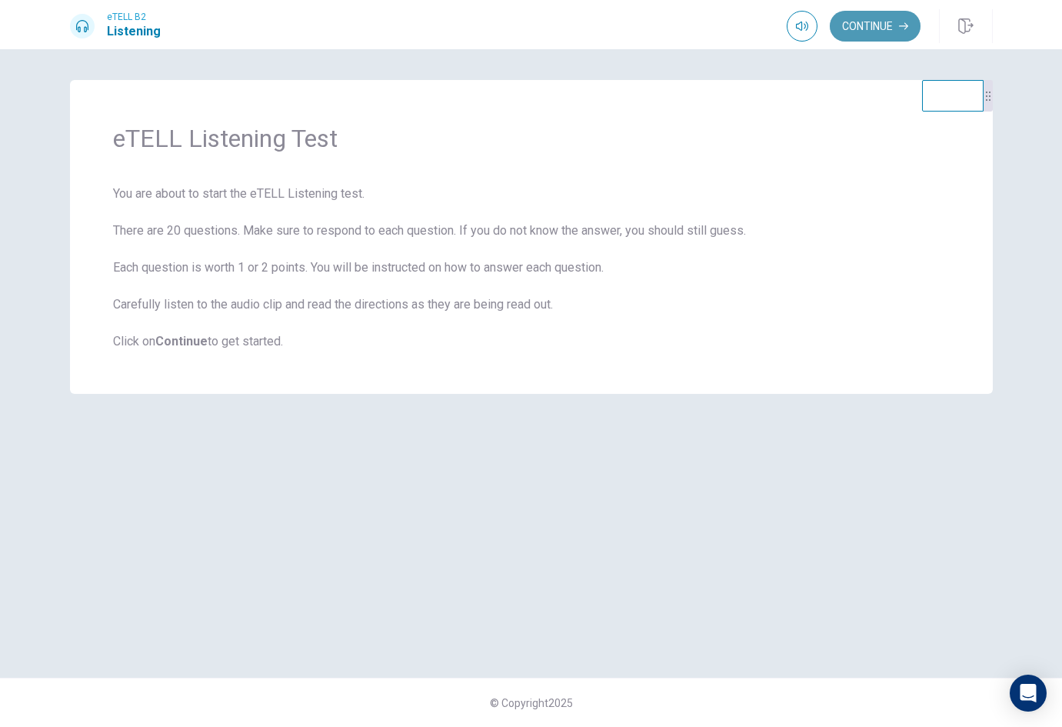
click at [869, 38] on button "Continue" at bounding box center [875, 26] width 91 height 31
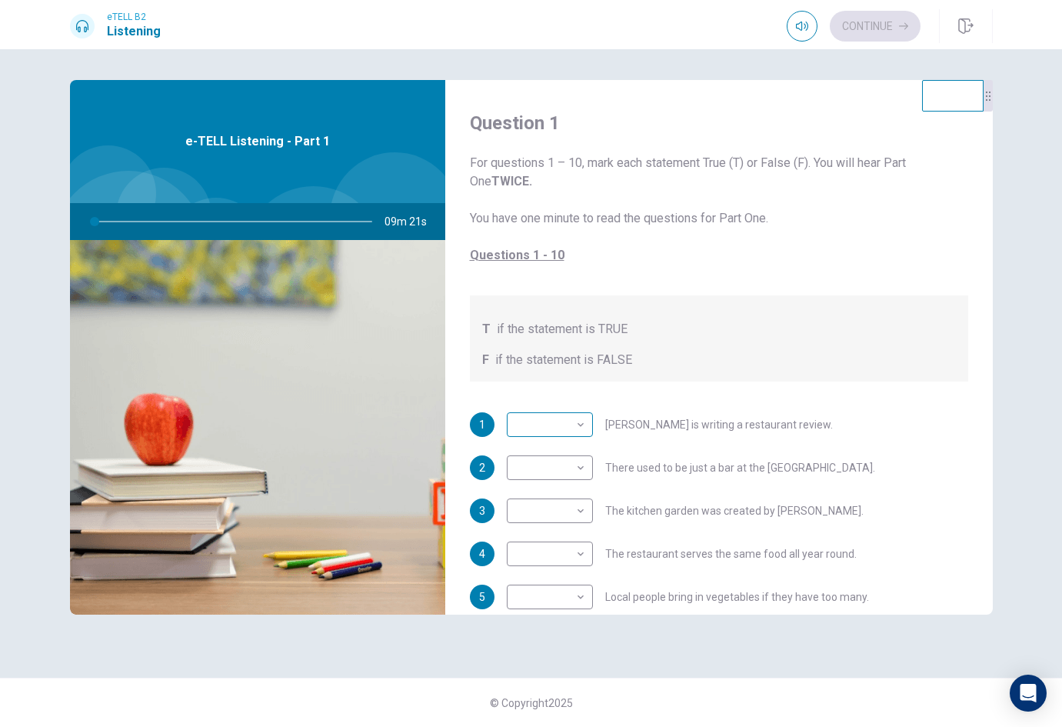
click at [540, 424] on body "This site uses cookies, as explained in our Privacy Policy . If you agree to th…" at bounding box center [531, 363] width 1062 height 727
type input "*"
click at [541, 471] on li "F" at bounding box center [550, 473] width 86 height 25
type input "*"
click at [548, 423] on body "This site uses cookies, as explained in our Privacy Policy . If you agree to th…" at bounding box center [531, 363] width 1062 height 727
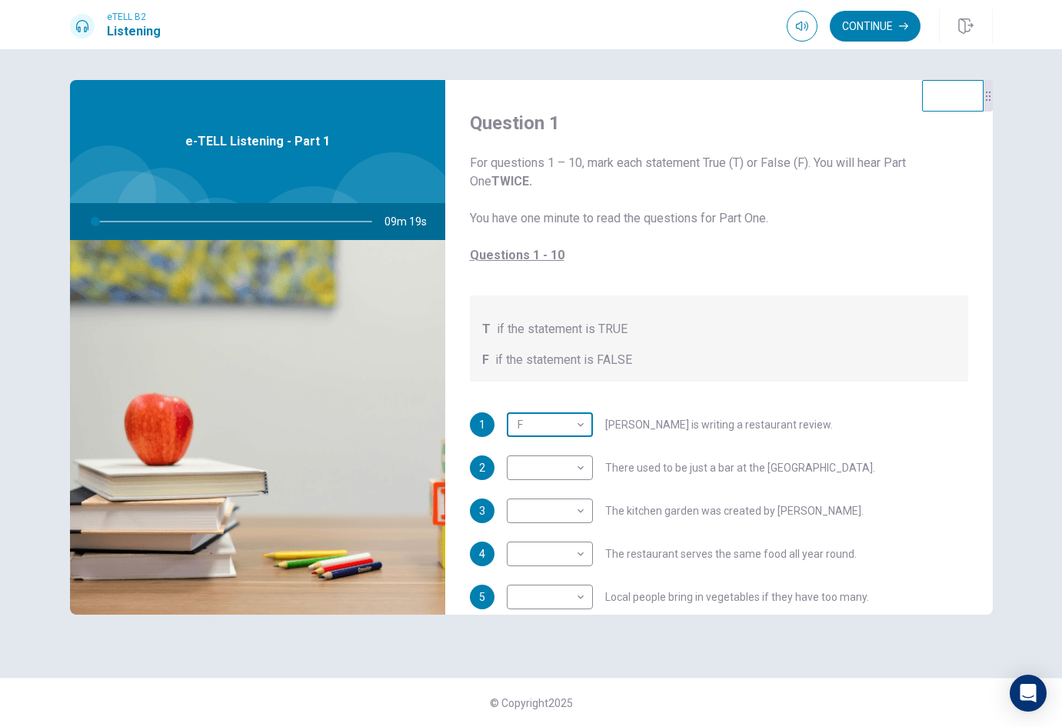
type input "*"
click at [541, 456] on li "T" at bounding box center [550, 449] width 86 height 25
type input "*"
drag, startPoint x: 961, startPoint y: 26, endPoint x: 810, endPoint y: 105, distance: 170.3
click at [961, 26] on icon "button" at bounding box center [965, 25] width 15 height 15
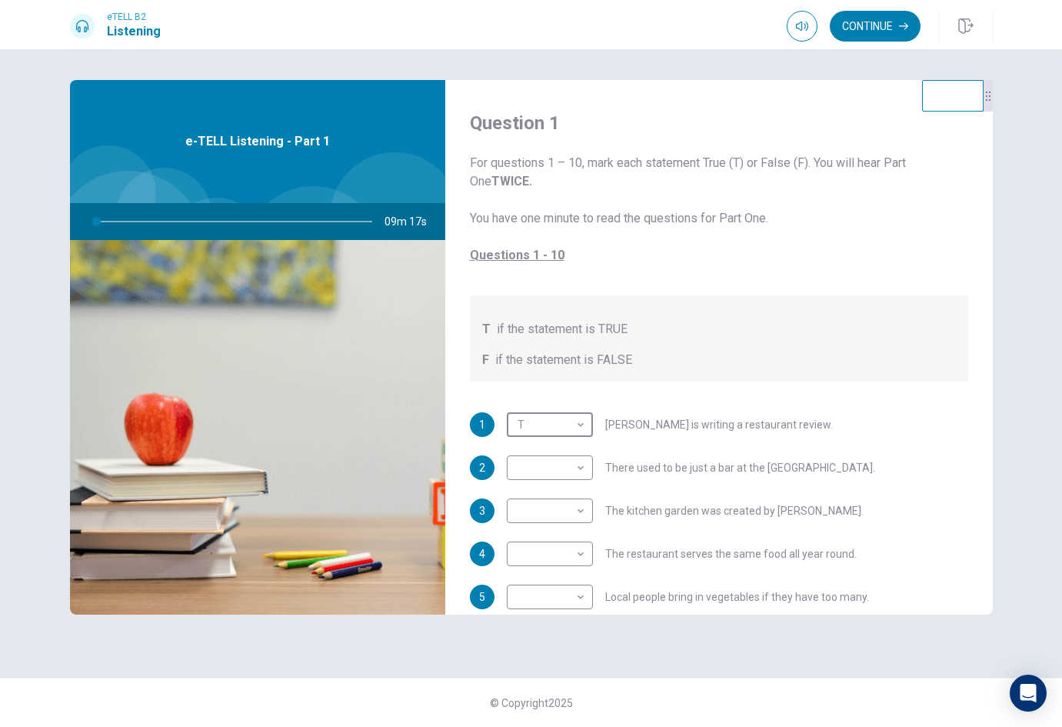
type input "*"
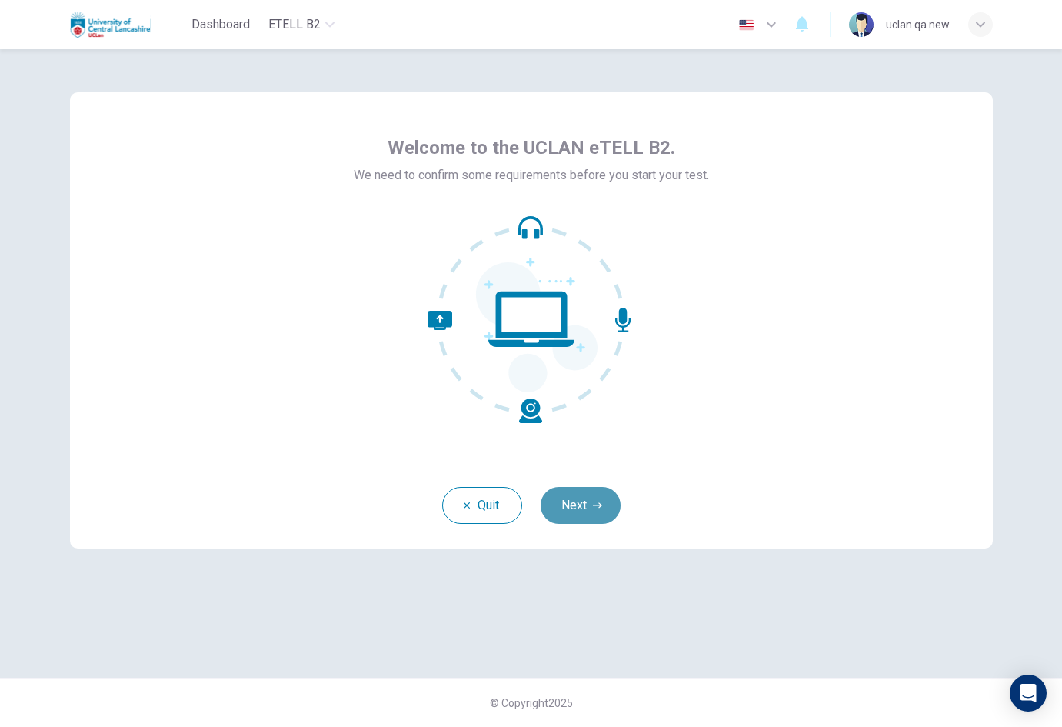
click at [601, 503] on icon "button" at bounding box center [597, 505] width 9 height 9
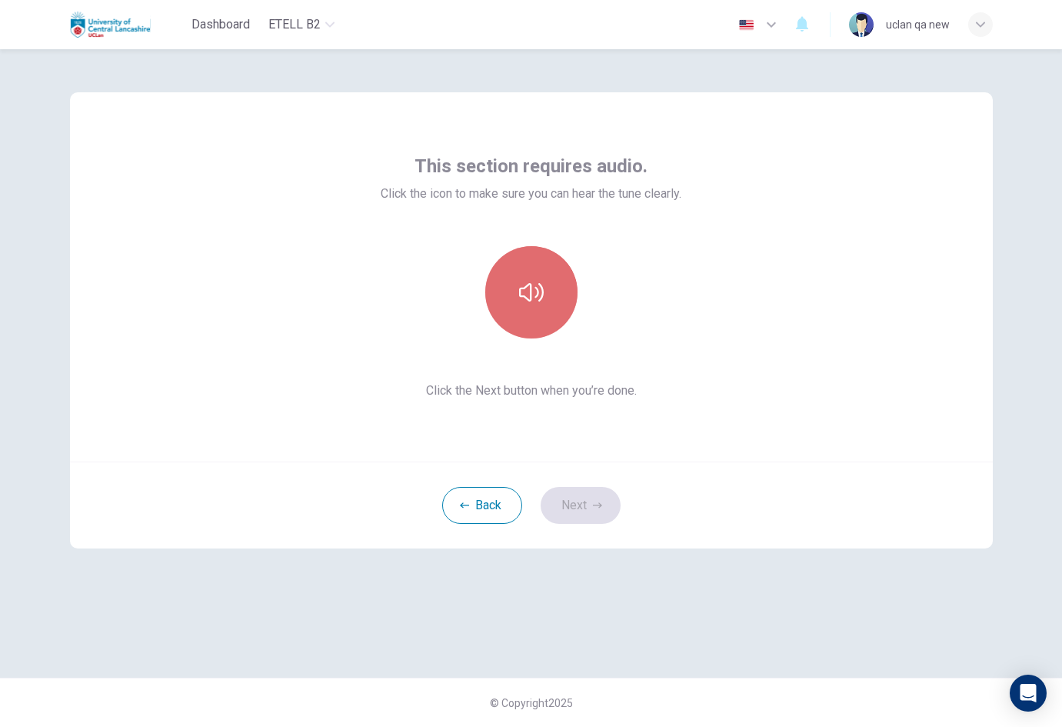
click at [527, 293] on icon "button" at bounding box center [531, 292] width 25 height 25
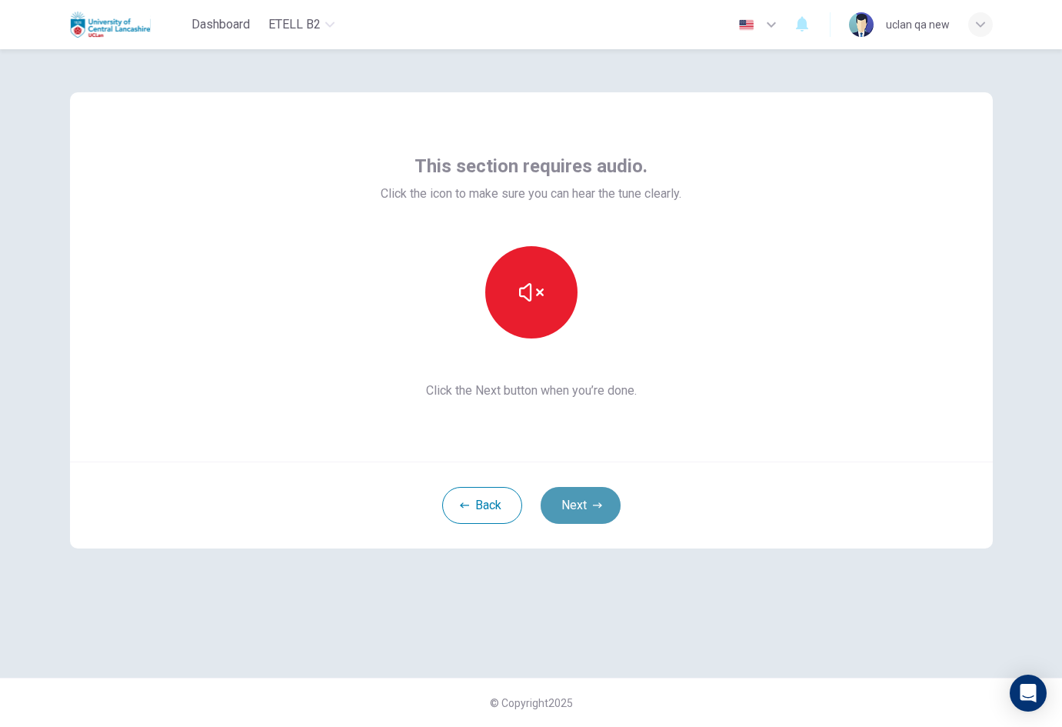
click at [574, 500] on button "Next" at bounding box center [581, 505] width 80 height 37
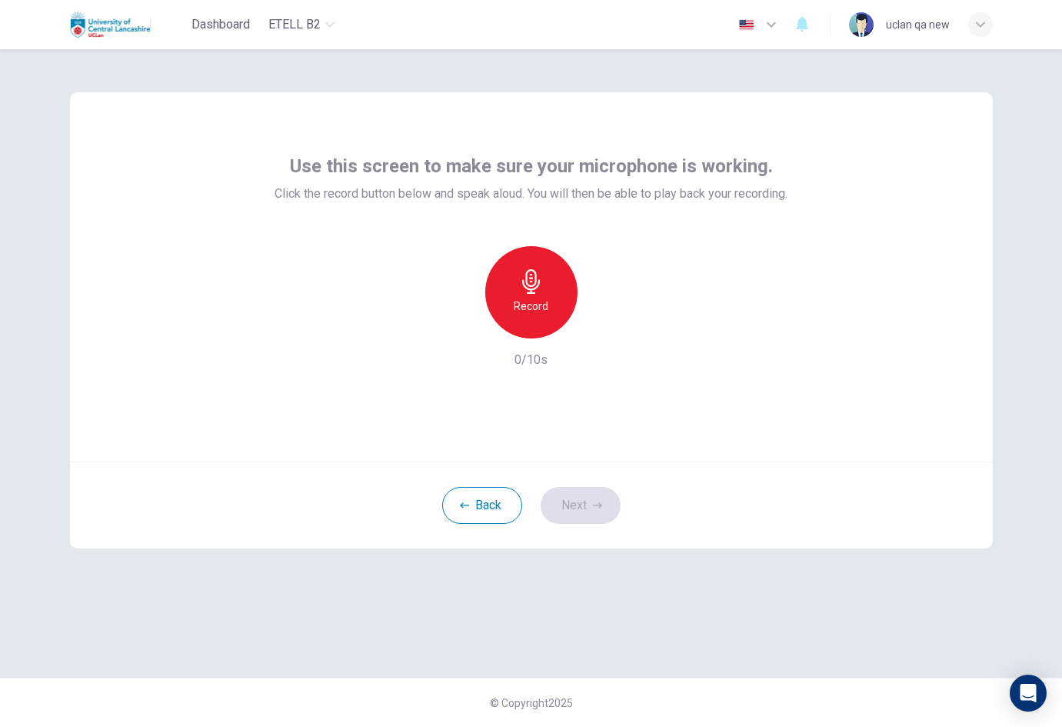
click at [518, 294] on div "Record" at bounding box center [531, 292] width 92 height 92
click at [518, 294] on div "Stop" at bounding box center [531, 292] width 92 height 92
click at [577, 506] on button "Next" at bounding box center [581, 505] width 80 height 37
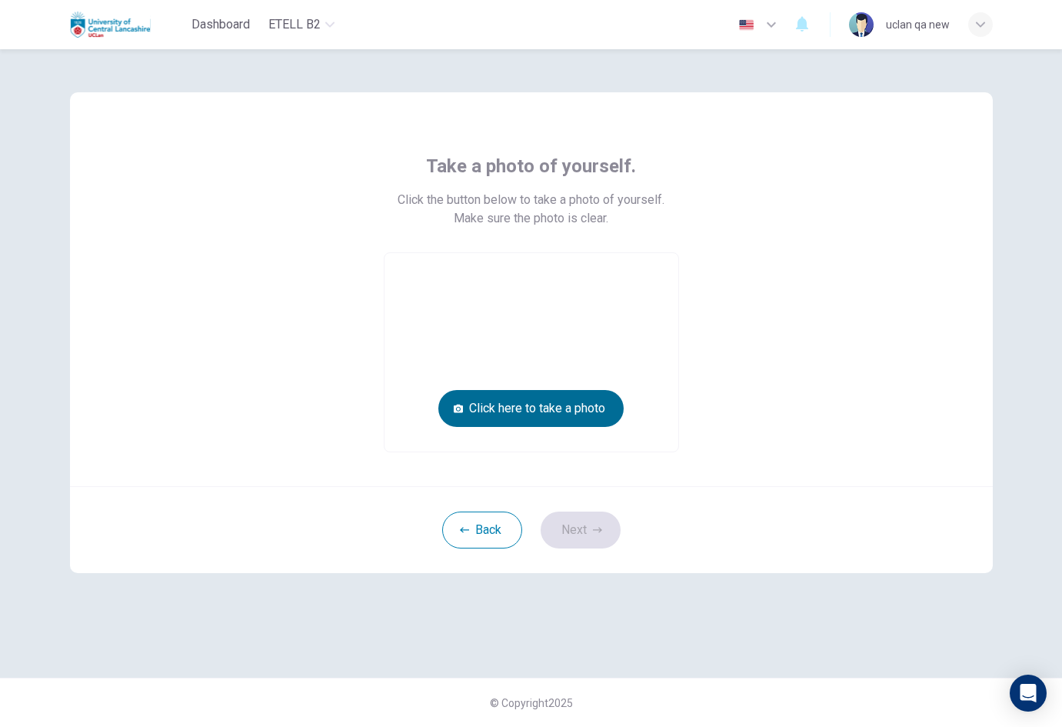
click at [597, 410] on button "Click here to take a photo" at bounding box center [530, 408] width 185 height 37
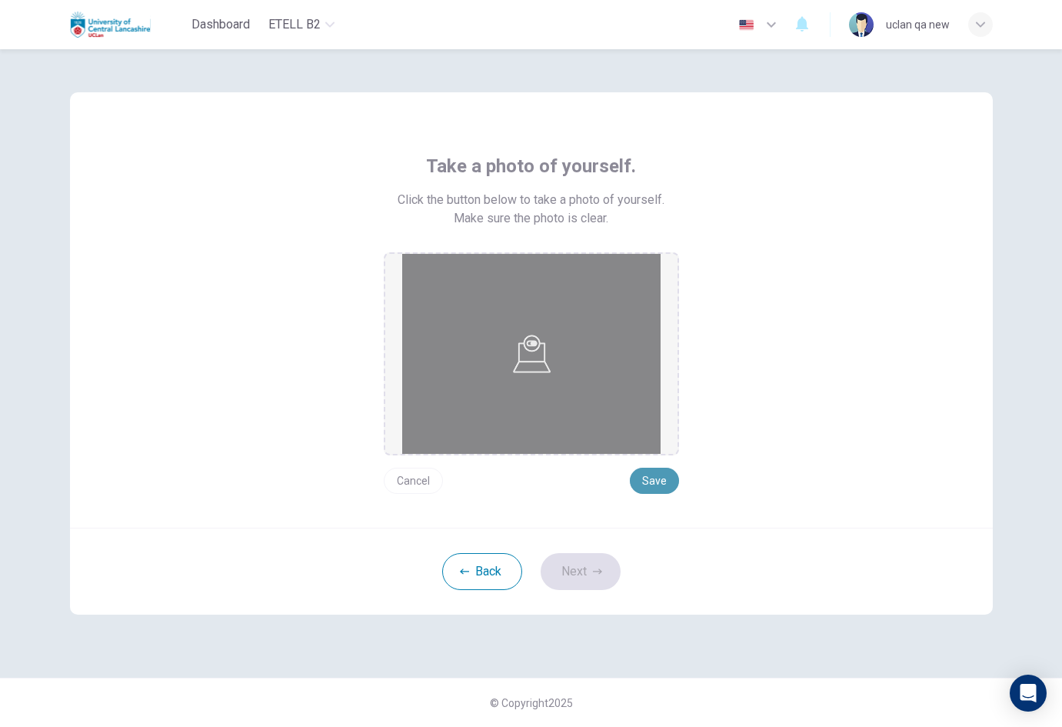
click at [667, 478] on button "Save" at bounding box center [654, 481] width 49 height 26
click at [598, 559] on button "Next" at bounding box center [581, 571] width 80 height 37
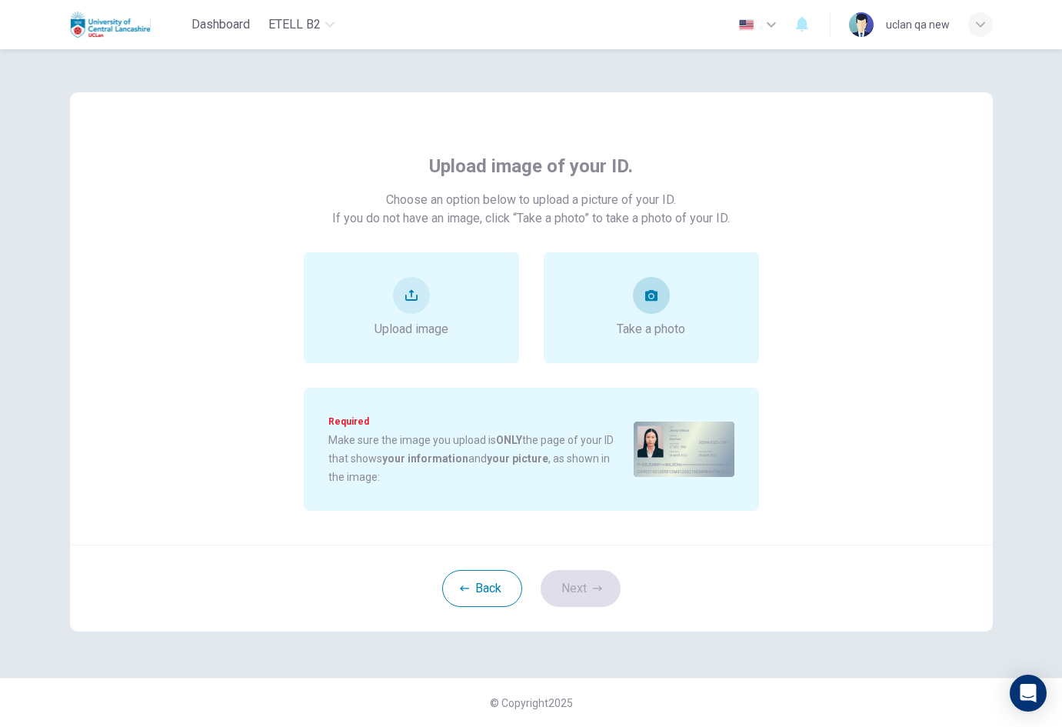
click at [662, 348] on div "Take a photo" at bounding box center [651, 307] width 215 height 111
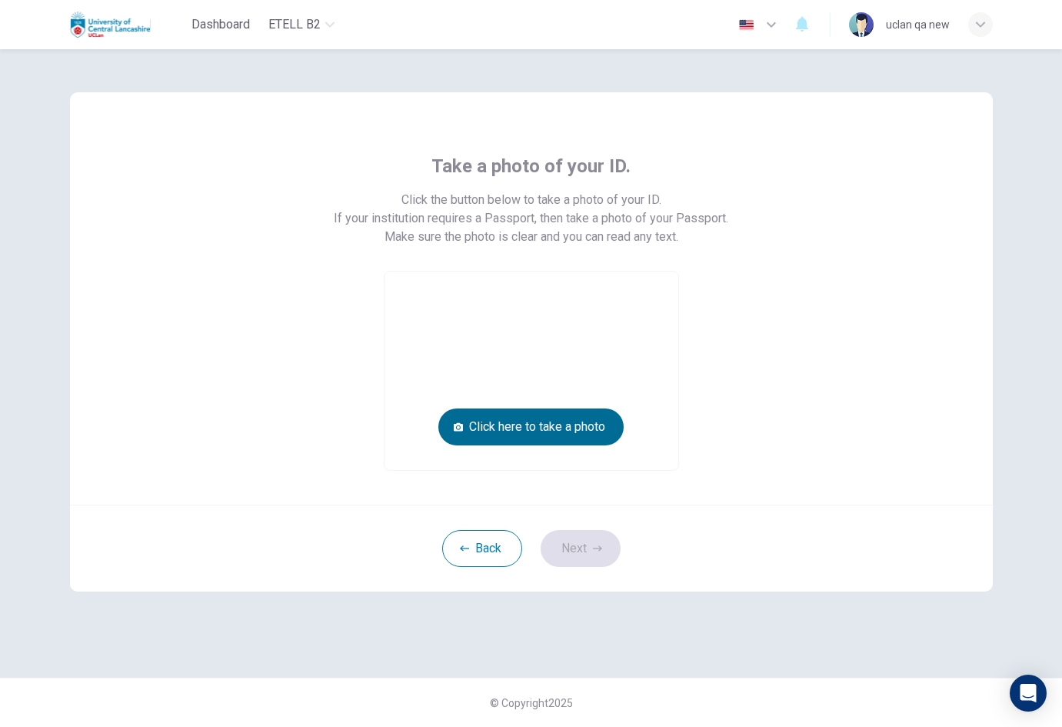
click at [595, 434] on button "Click here to take a photo" at bounding box center [530, 426] width 185 height 37
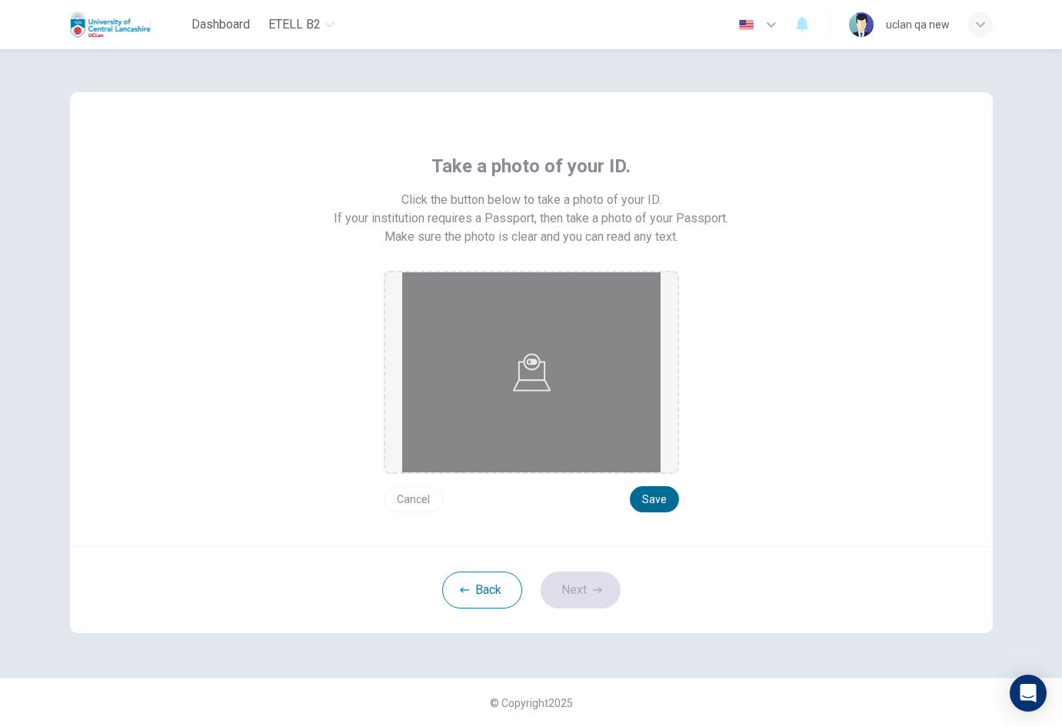
click at [647, 493] on button "Save" at bounding box center [654, 499] width 49 height 26
click at [593, 580] on button "Next" at bounding box center [581, 589] width 80 height 37
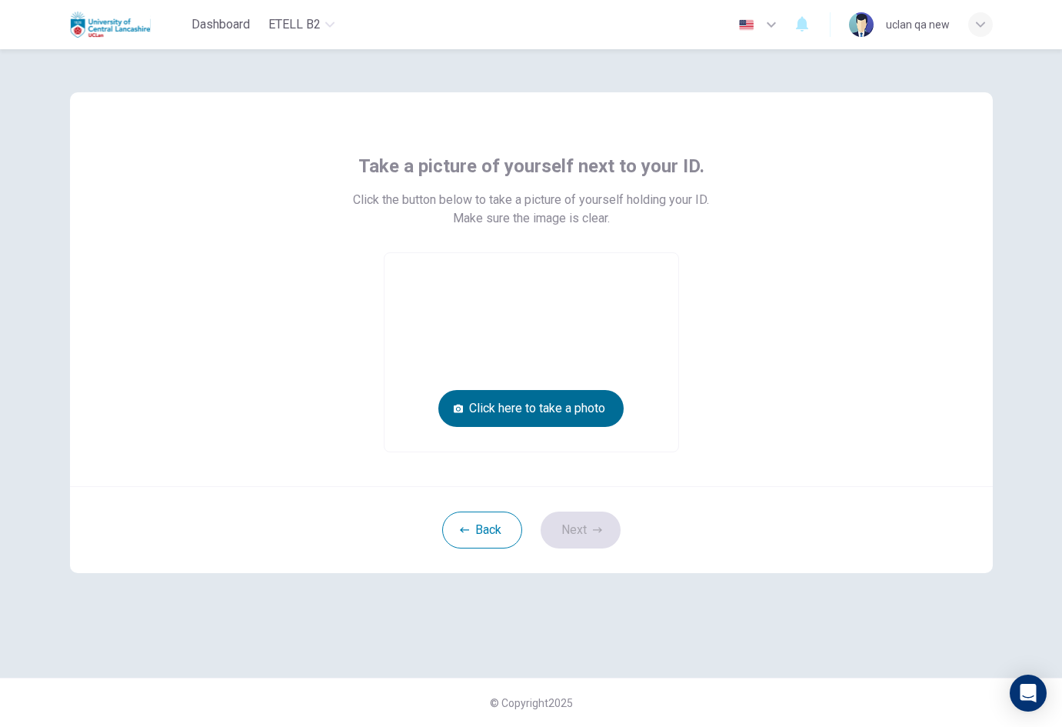
click at [594, 424] on button "Click here to take a photo" at bounding box center [530, 408] width 185 height 37
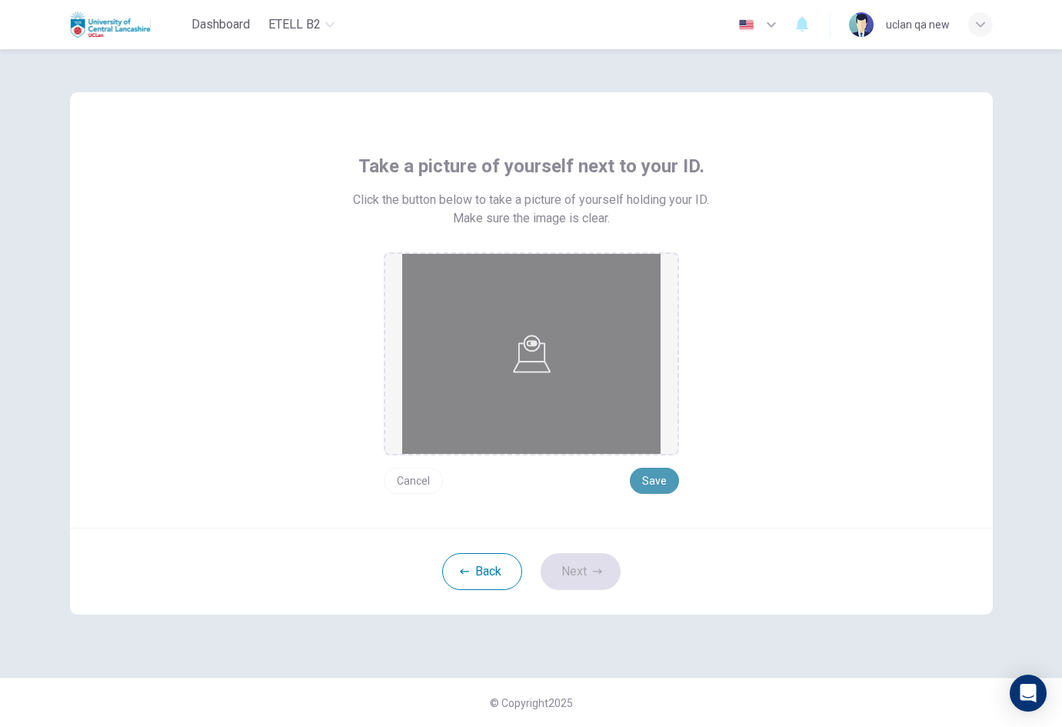
click at [652, 481] on button "Save" at bounding box center [654, 481] width 49 height 26
click at [594, 564] on button "Next" at bounding box center [581, 571] width 80 height 37
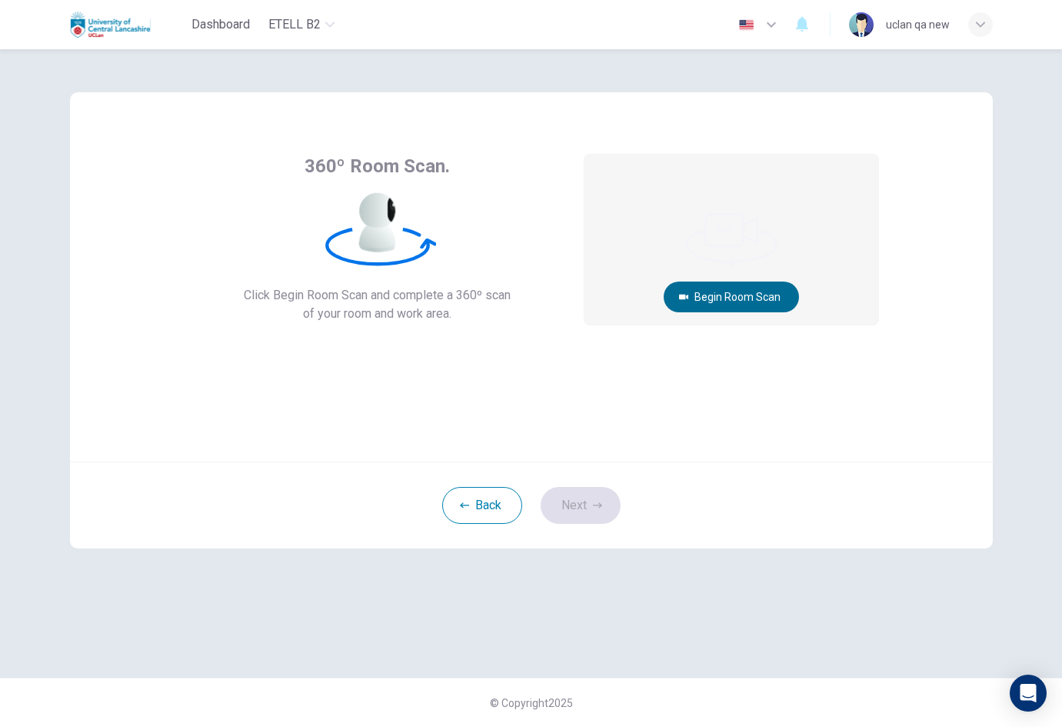
click at [713, 297] on button "Begin Room Scan" at bounding box center [731, 296] width 135 height 31
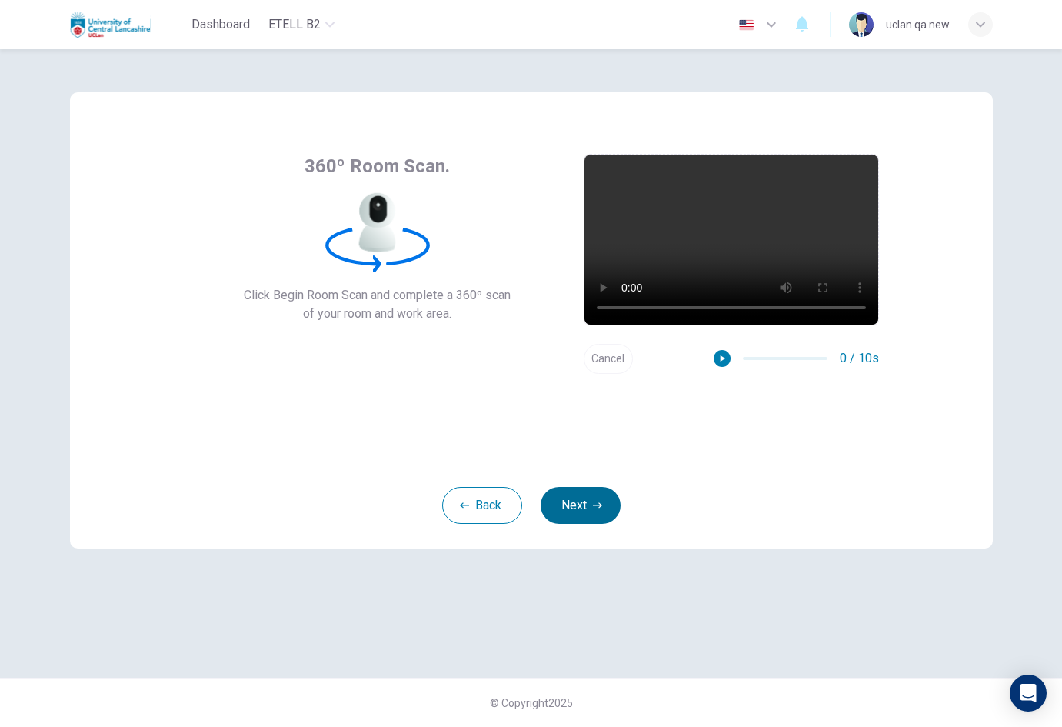
click at [599, 511] on button "Next" at bounding box center [581, 505] width 80 height 37
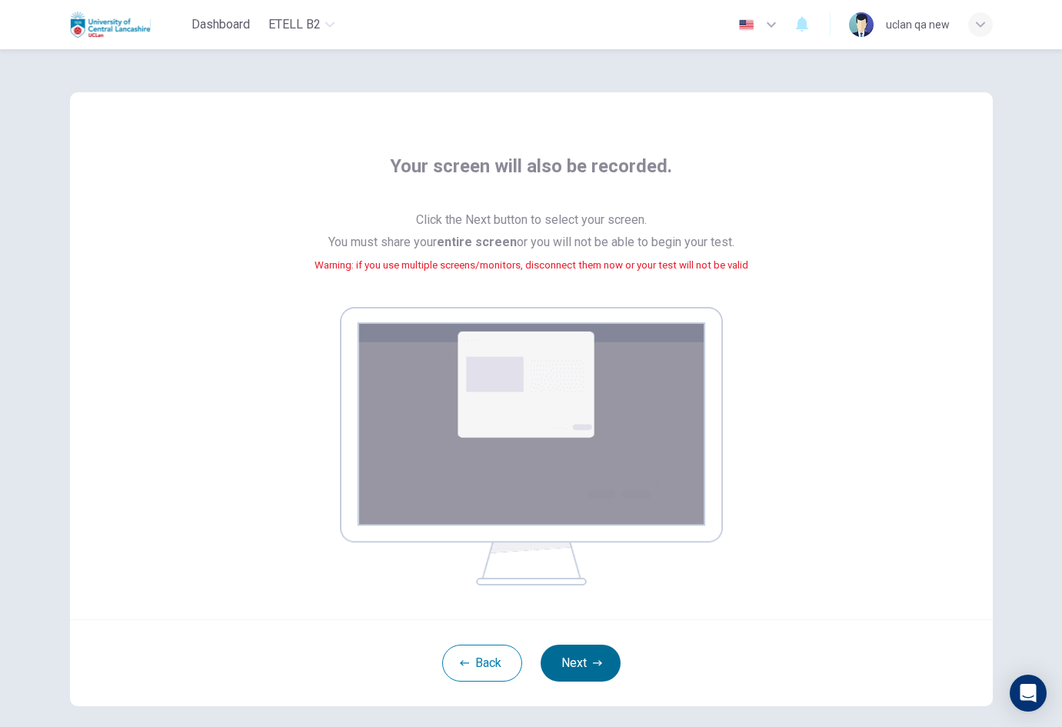
click at [602, 647] on button "Next" at bounding box center [581, 662] width 80 height 37
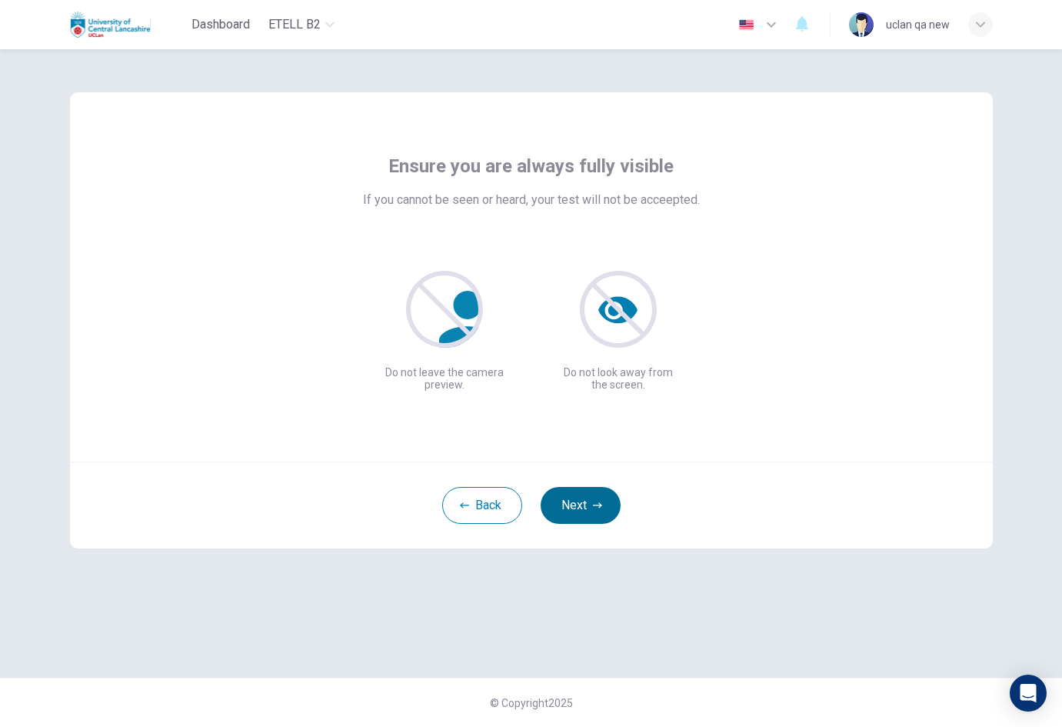
click at [570, 515] on button "Next" at bounding box center [581, 505] width 80 height 37
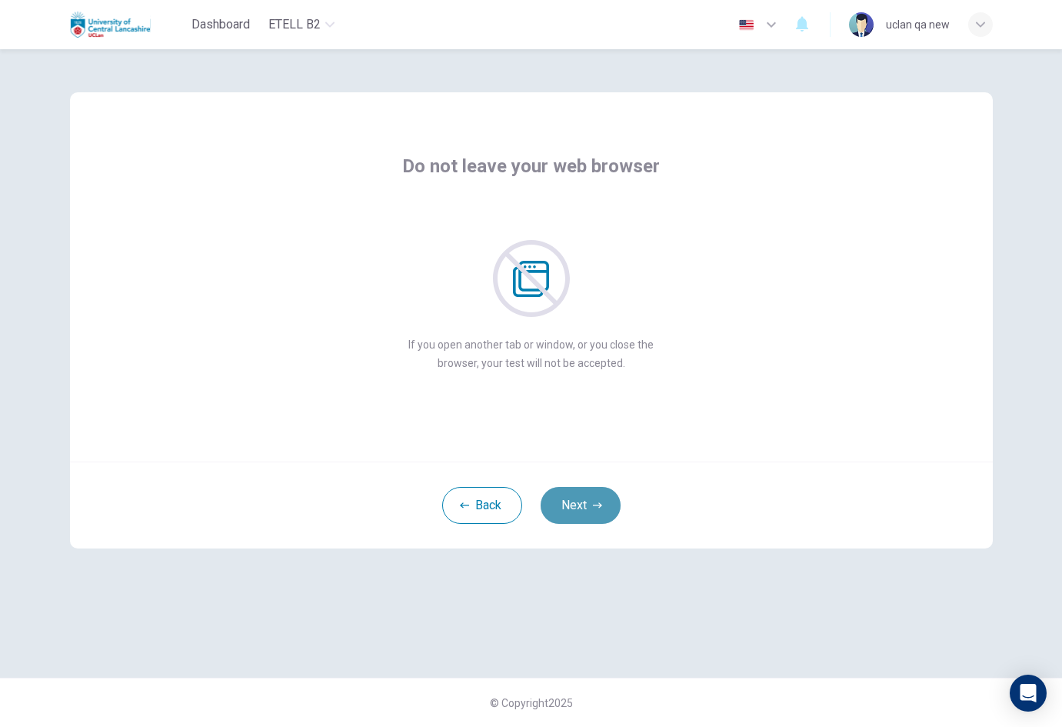
click at [570, 515] on button "Next" at bounding box center [581, 505] width 80 height 37
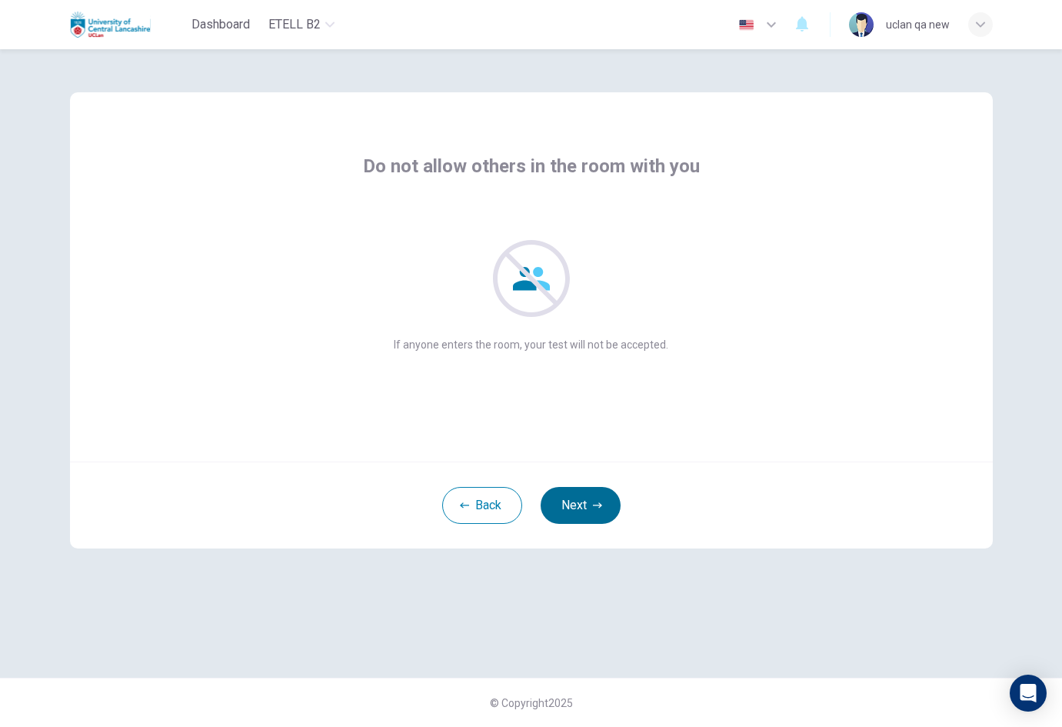
click at [571, 515] on button "Next" at bounding box center [581, 505] width 80 height 37
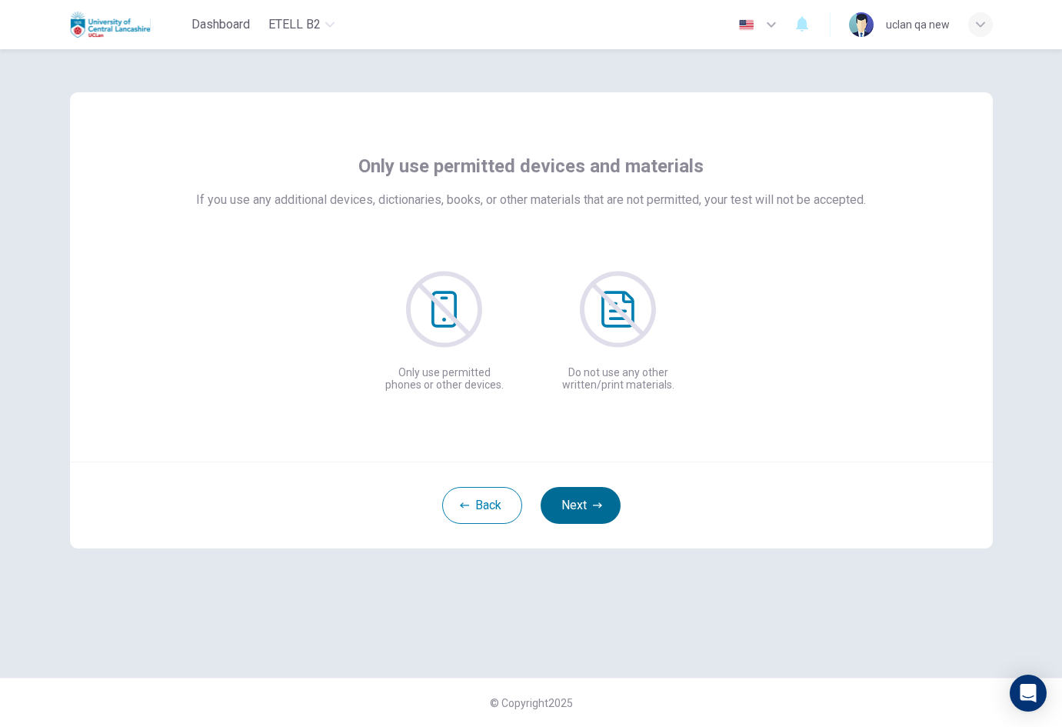
click at [571, 515] on button "Next" at bounding box center [581, 505] width 80 height 37
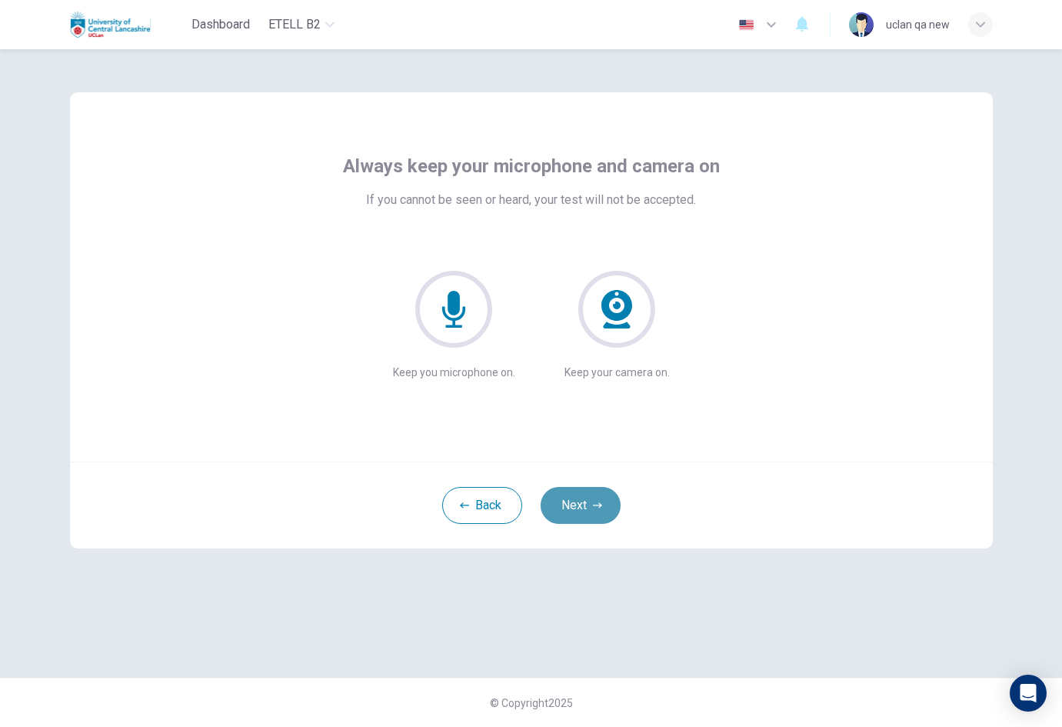
click at [571, 515] on button "Next" at bounding box center [581, 505] width 80 height 37
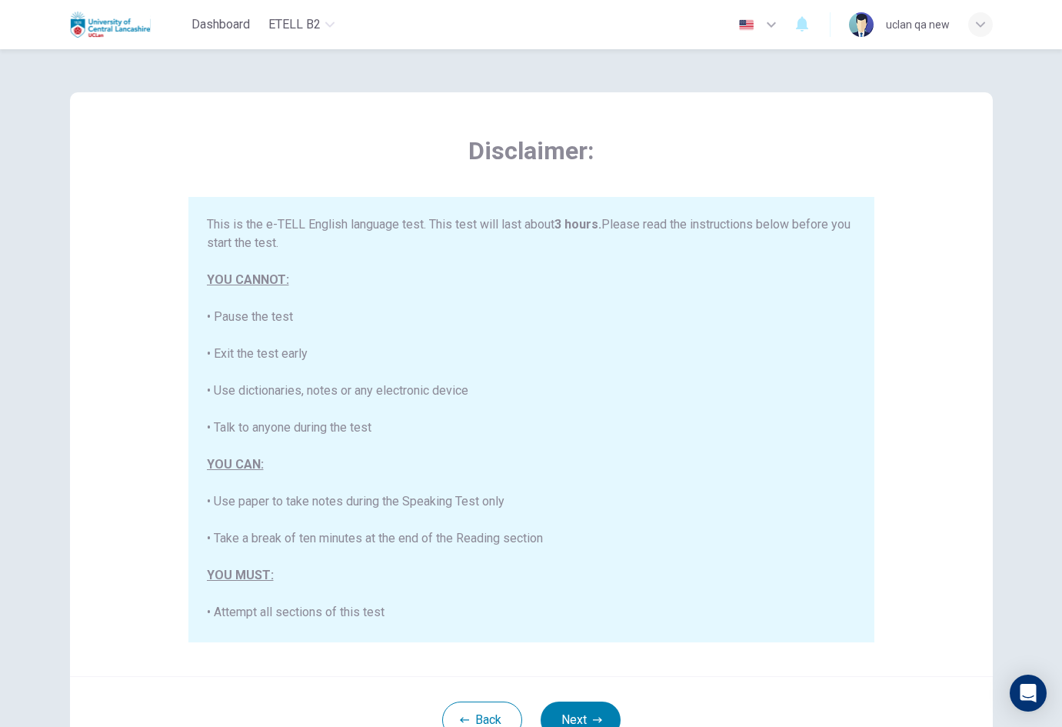
scroll to position [231, 0]
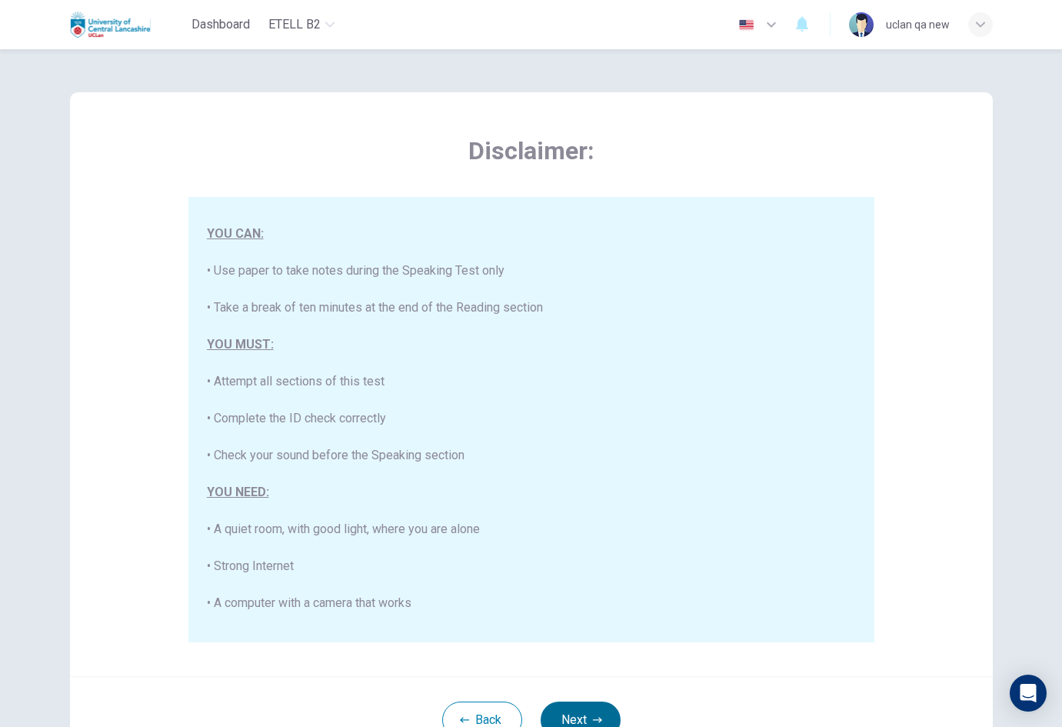
click at [553, 714] on button "Next" at bounding box center [581, 719] width 80 height 37
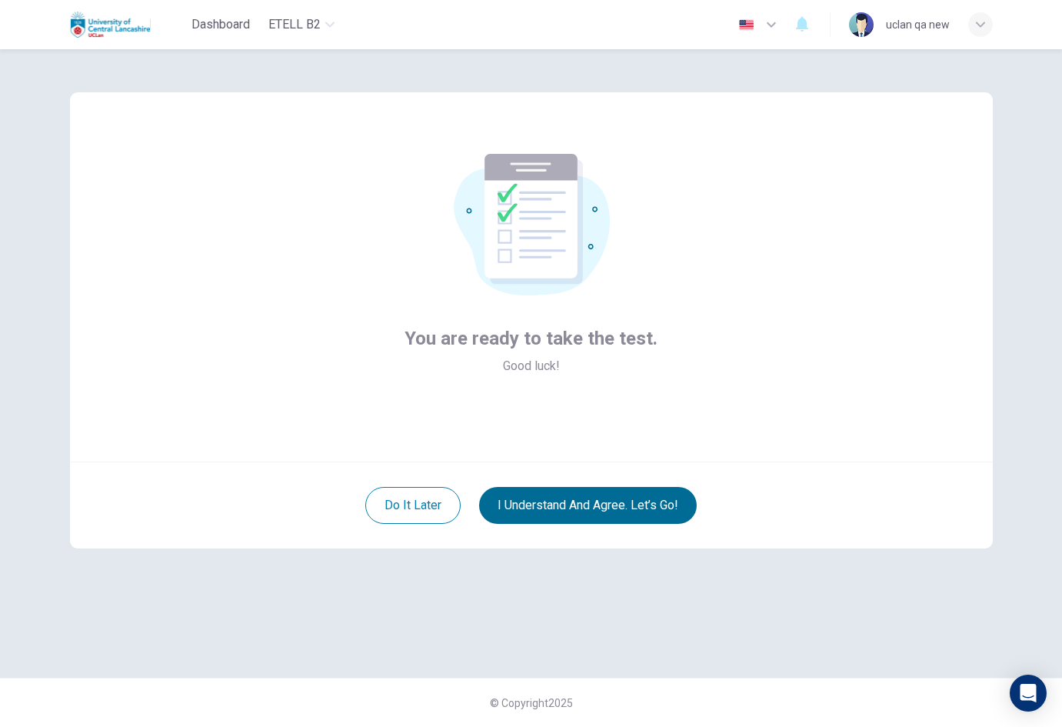
click at [586, 515] on button "I understand and agree. Let’s go!" at bounding box center [588, 505] width 218 height 37
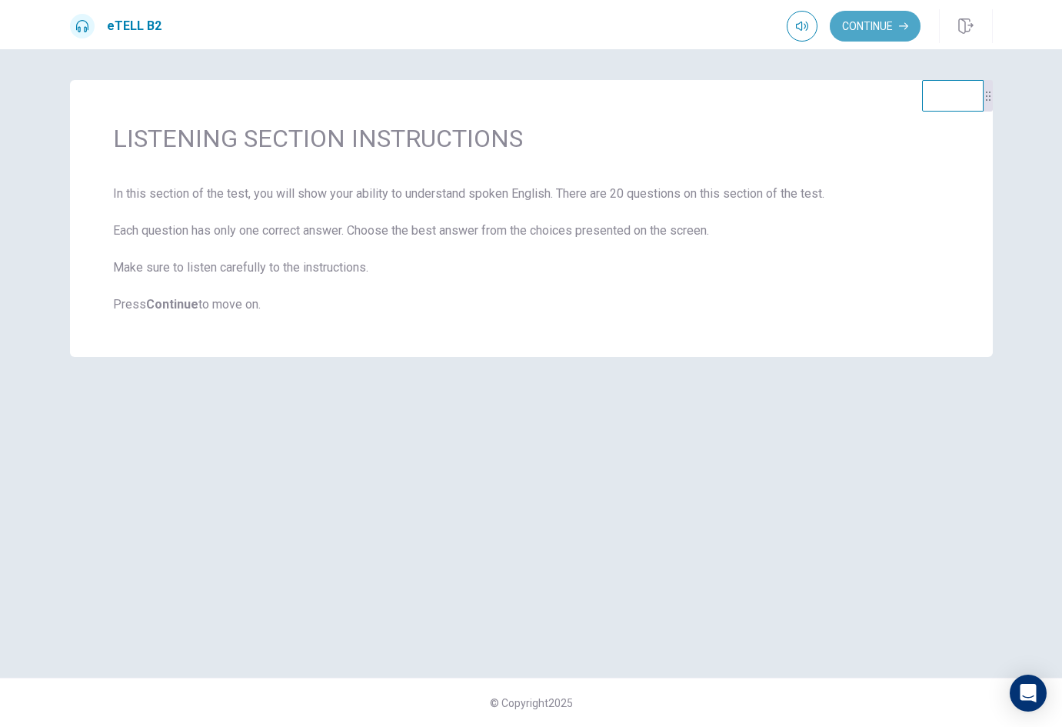
click at [870, 29] on button "Continue" at bounding box center [875, 26] width 91 height 31
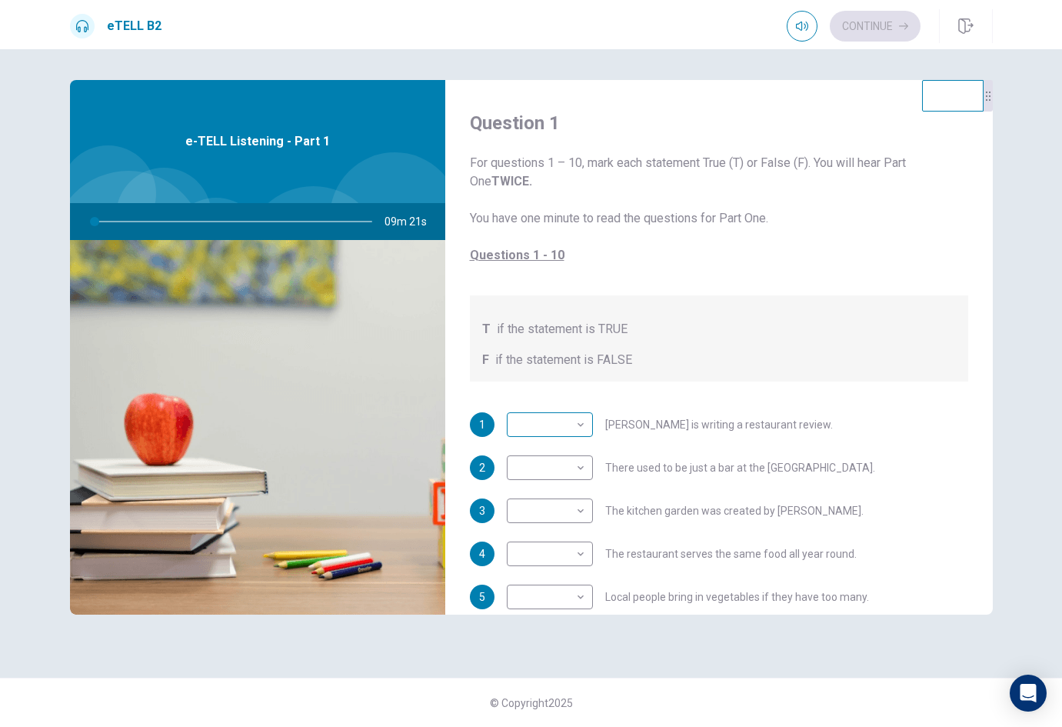
click at [572, 421] on body "This site uses cookies, as explained in our Privacy Policy . If you agree to th…" at bounding box center [531, 363] width 1062 height 727
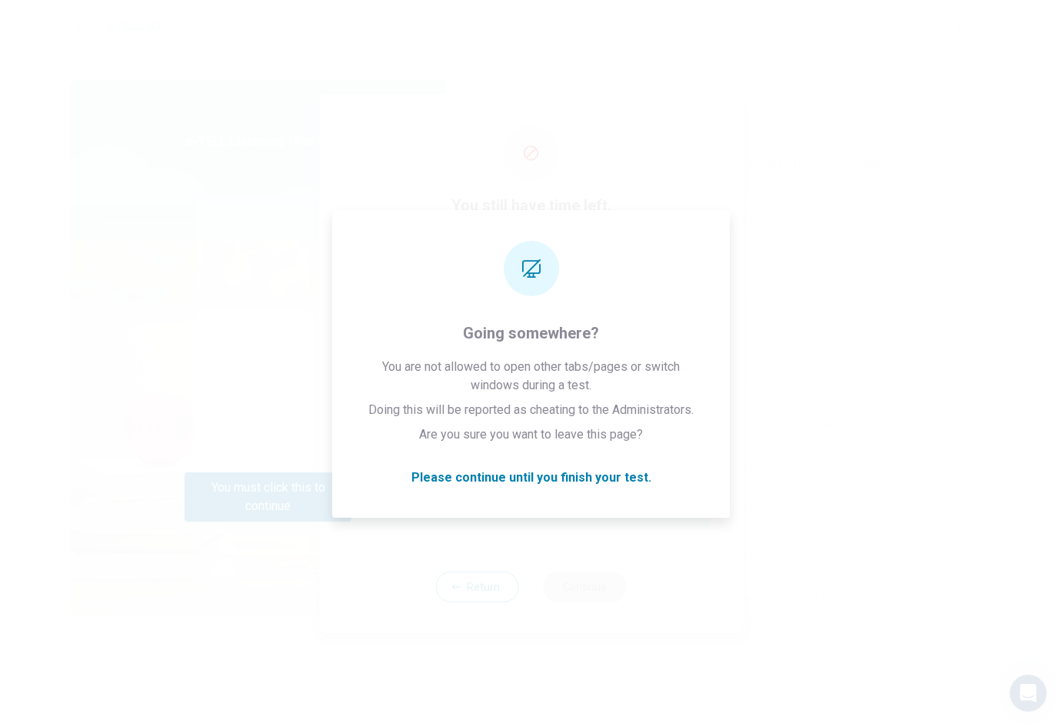
type input "*"
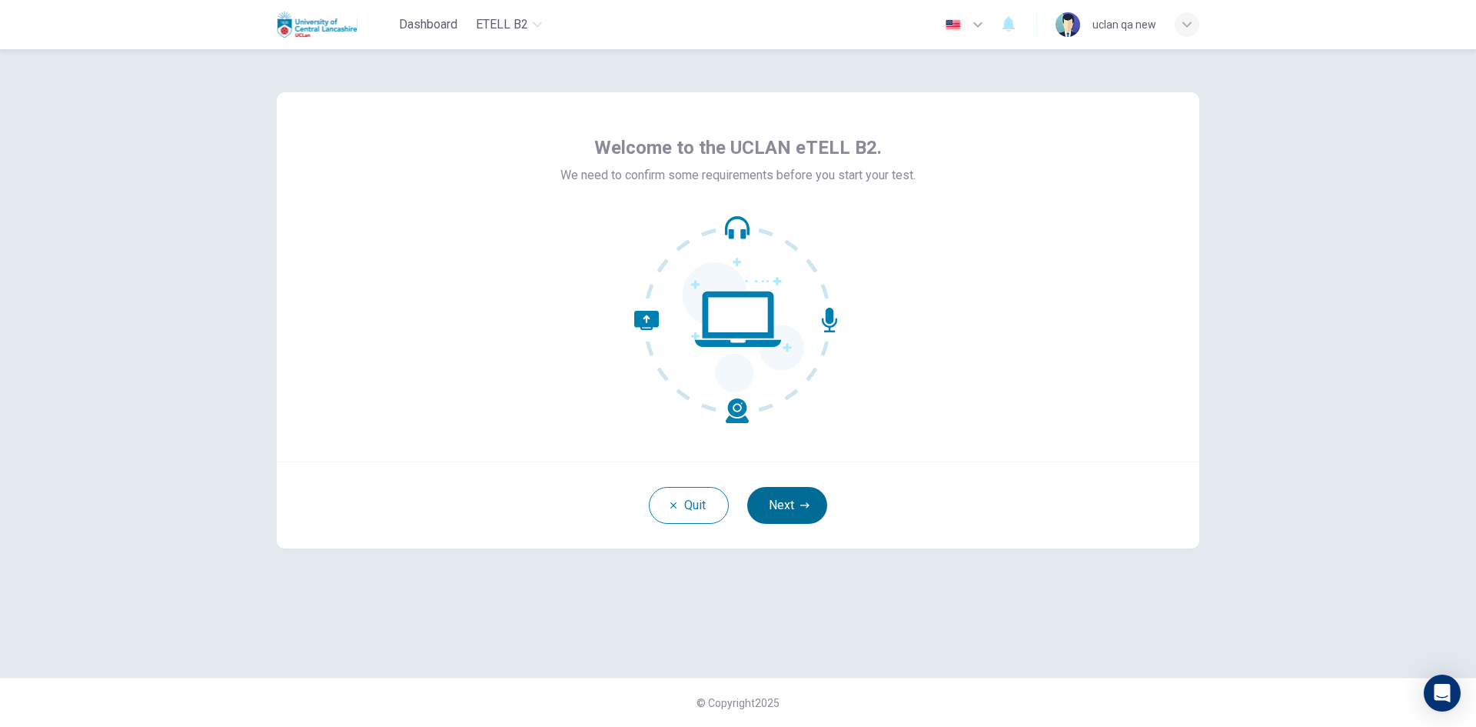
click at [793, 514] on button "Next" at bounding box center [787, 505] width 80 height 37
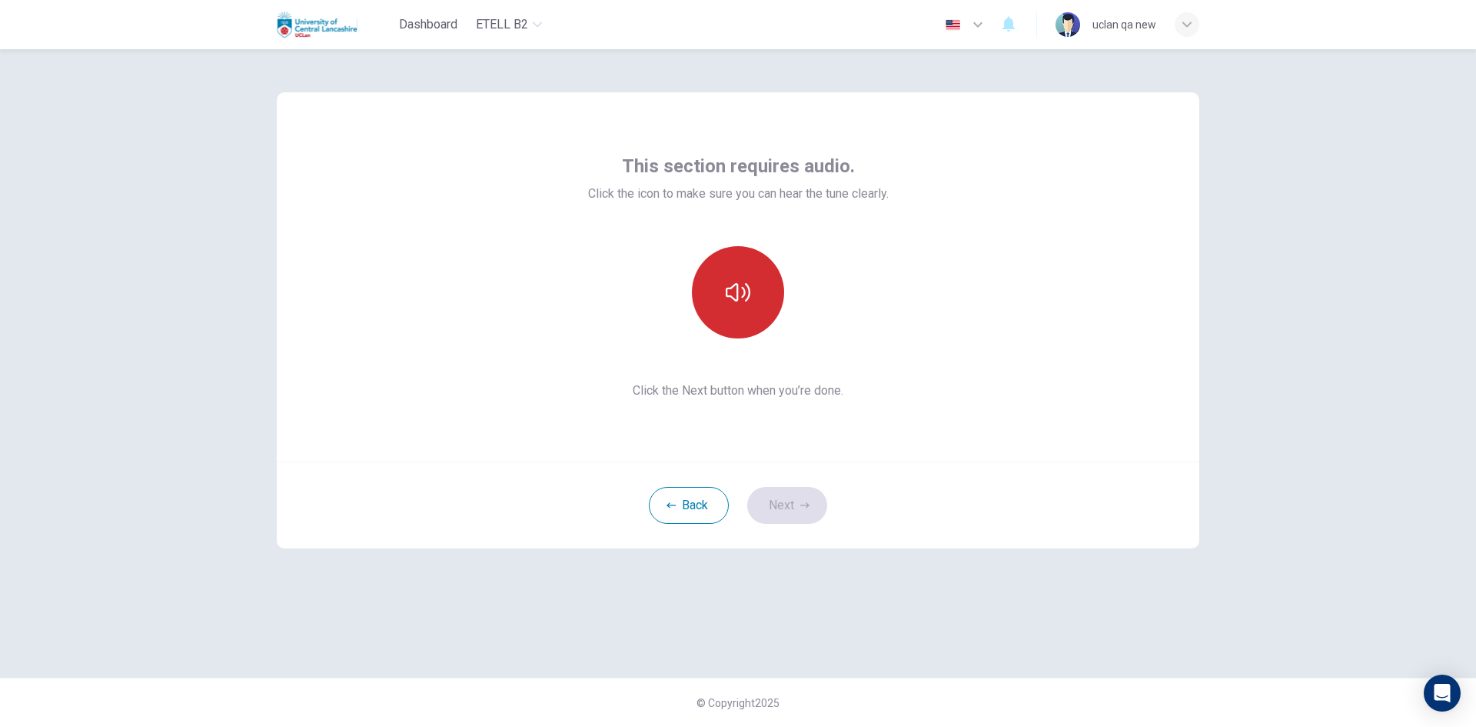
click at [751, 281] on button "button" at bounding box center [738, 292] width 92 height 92
click at [780, 493] on button "Next" at bounding box center [787, 505] width 80 height 37
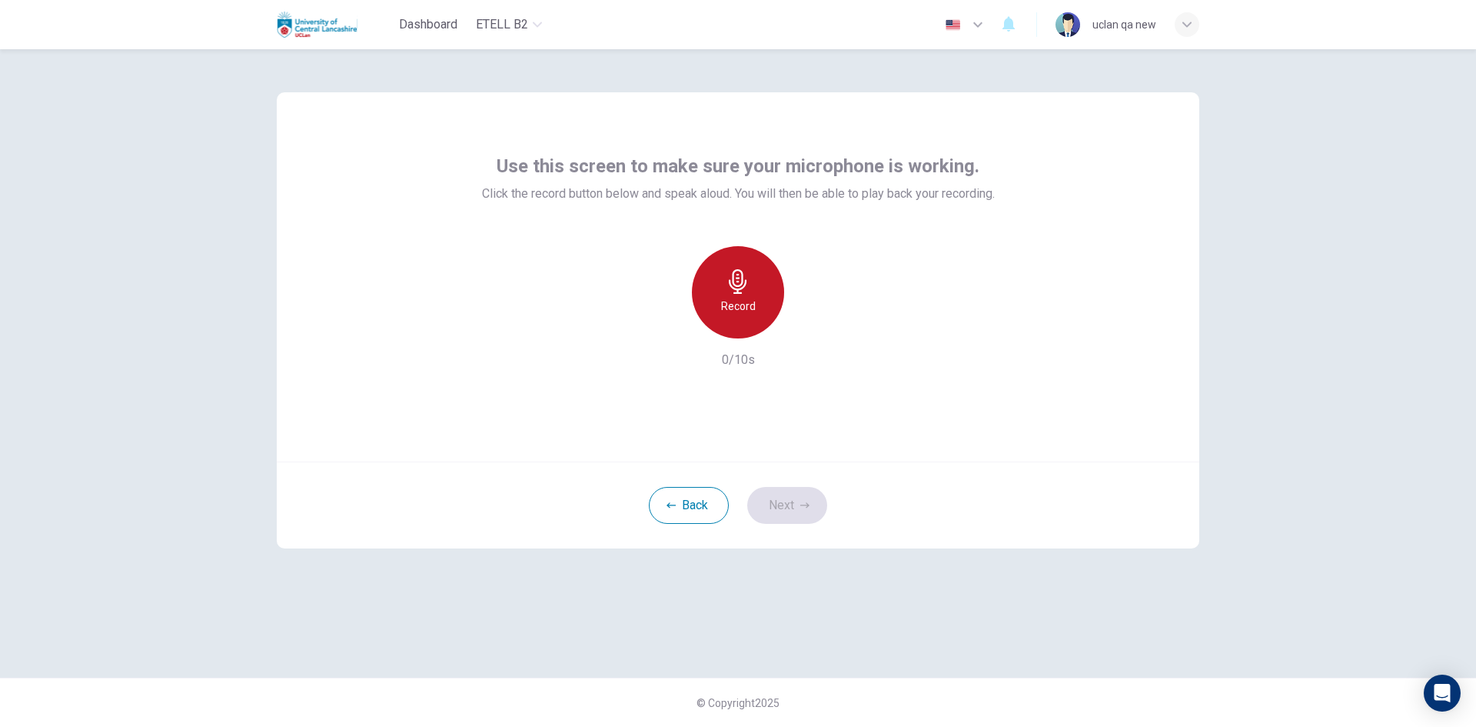
click at [744, 315] on div "Record" at bounding box center [738, 292] width 92 height 92
click at [744, 315] on div "Stop" at bounding box center [738, 292] width 92 height 92
click at [791, 512] on button "Next" at bounding box center [787, 505] width 80 height 37
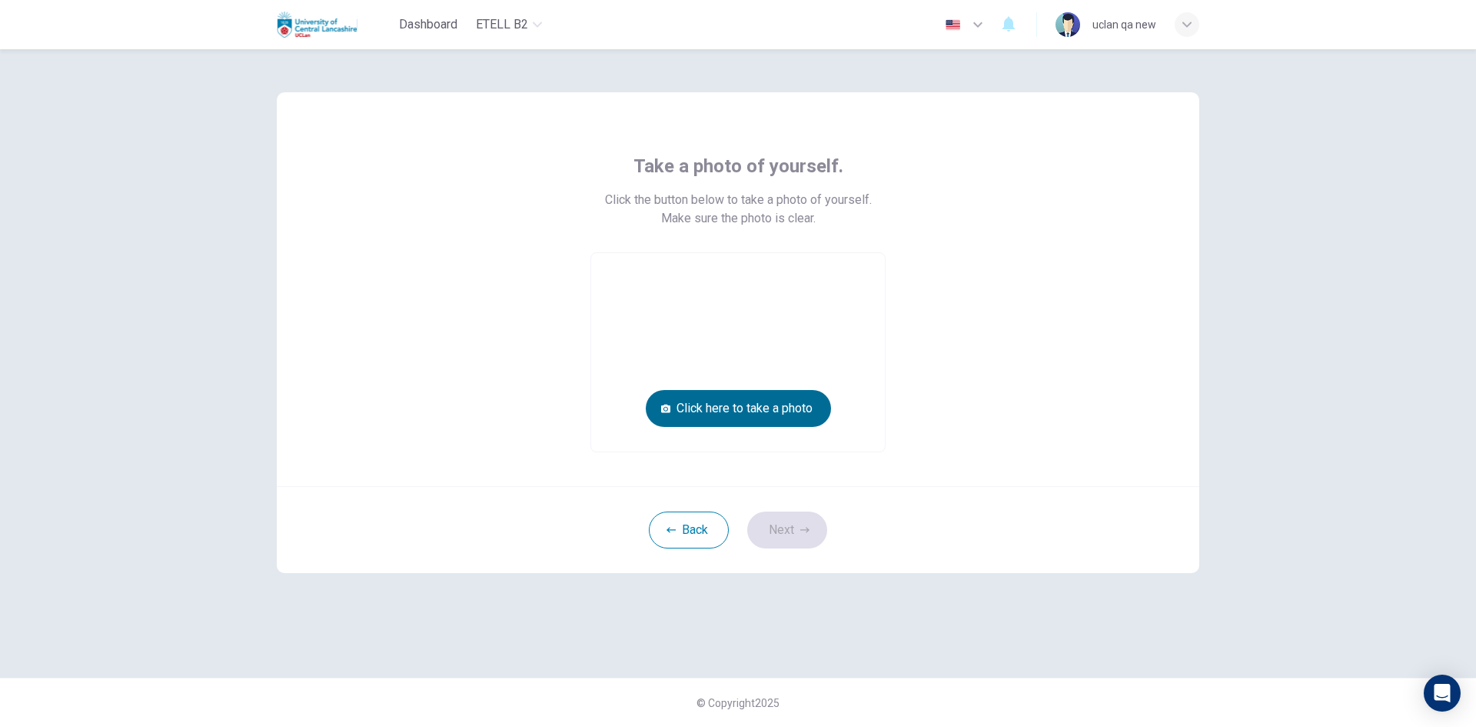
click at [791, 408] on button "Click here to take a photo" at bounding box center [738, 408] width 185 height 37
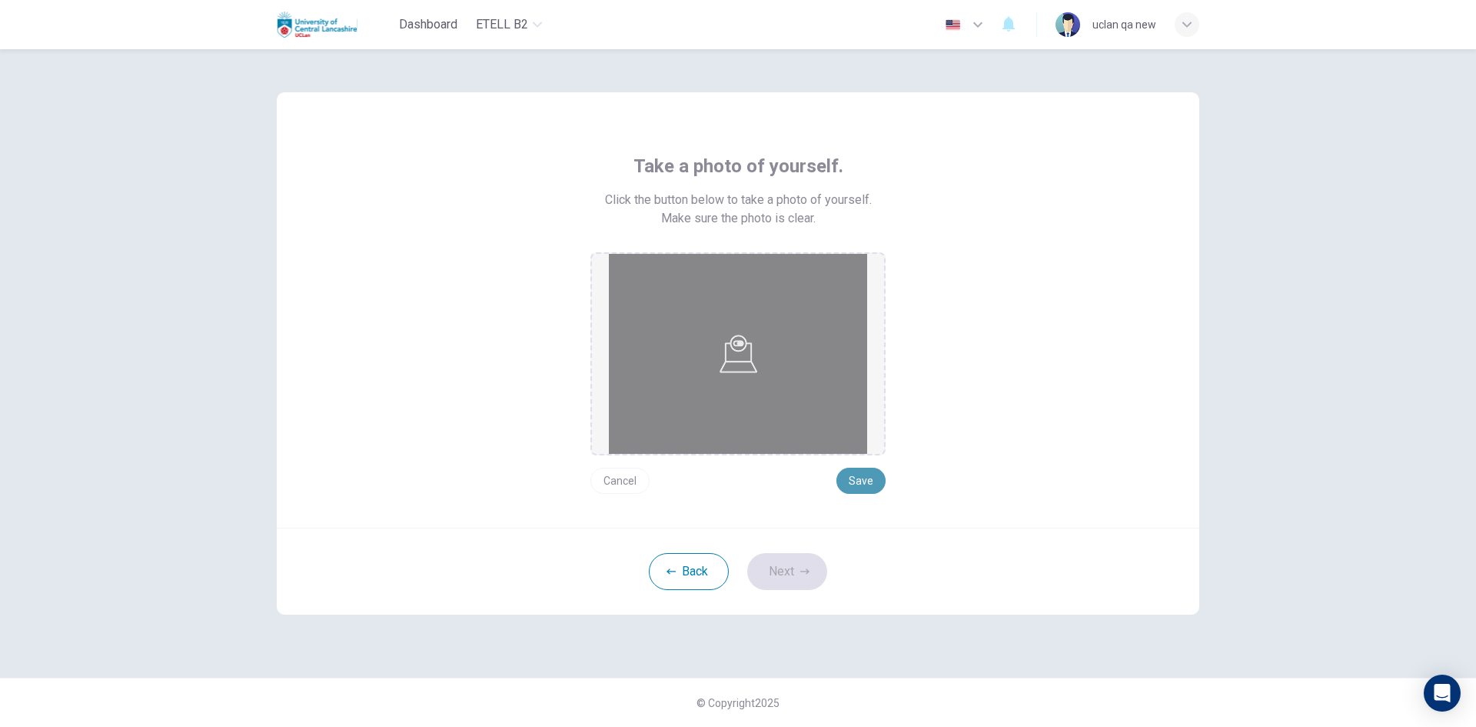
click at [851, 475] on button "Save" at bounding box center [861, 481] width 49 height 26
click at [818, 564] on button "Next" at bounding box center [787, 571] width 80 height 37
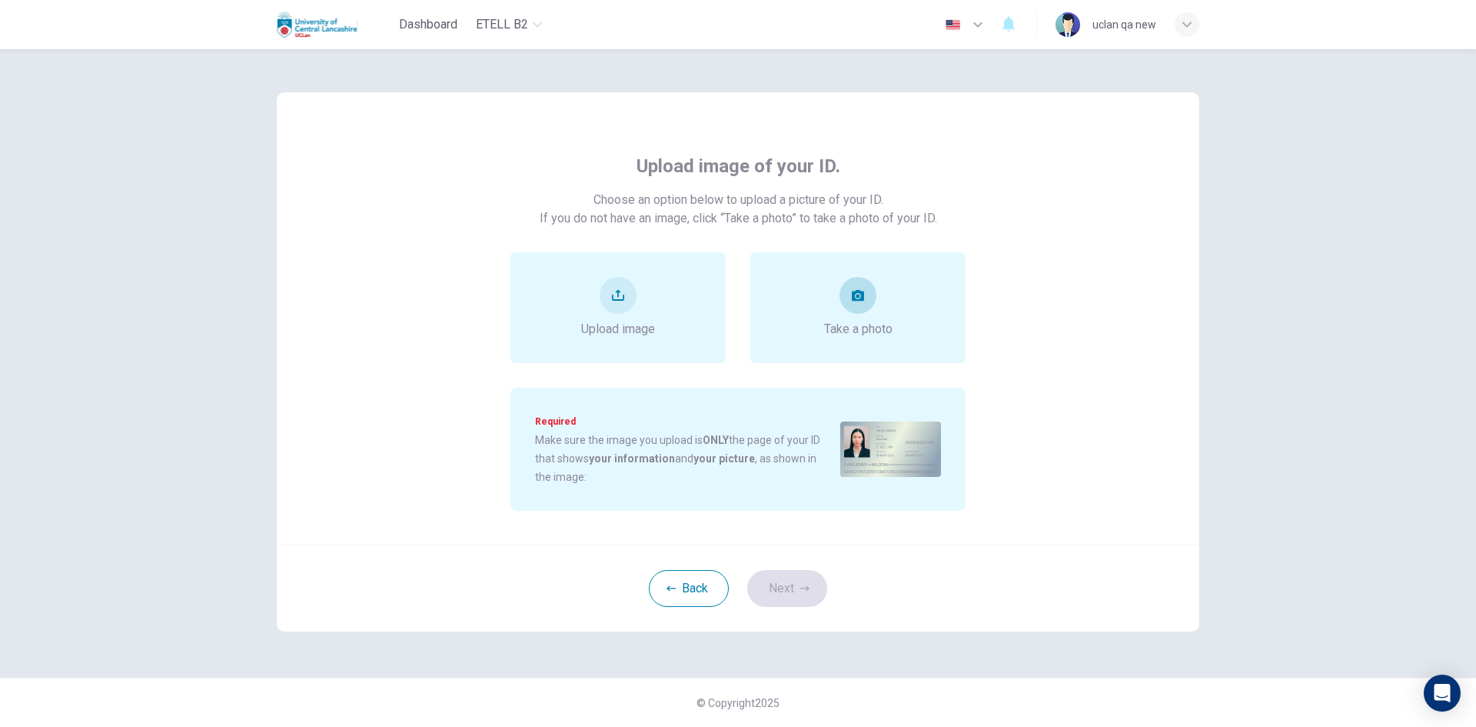
click at [830, 351] on div "Take a photo" at bounding box center [858, 307] width 215 height 111
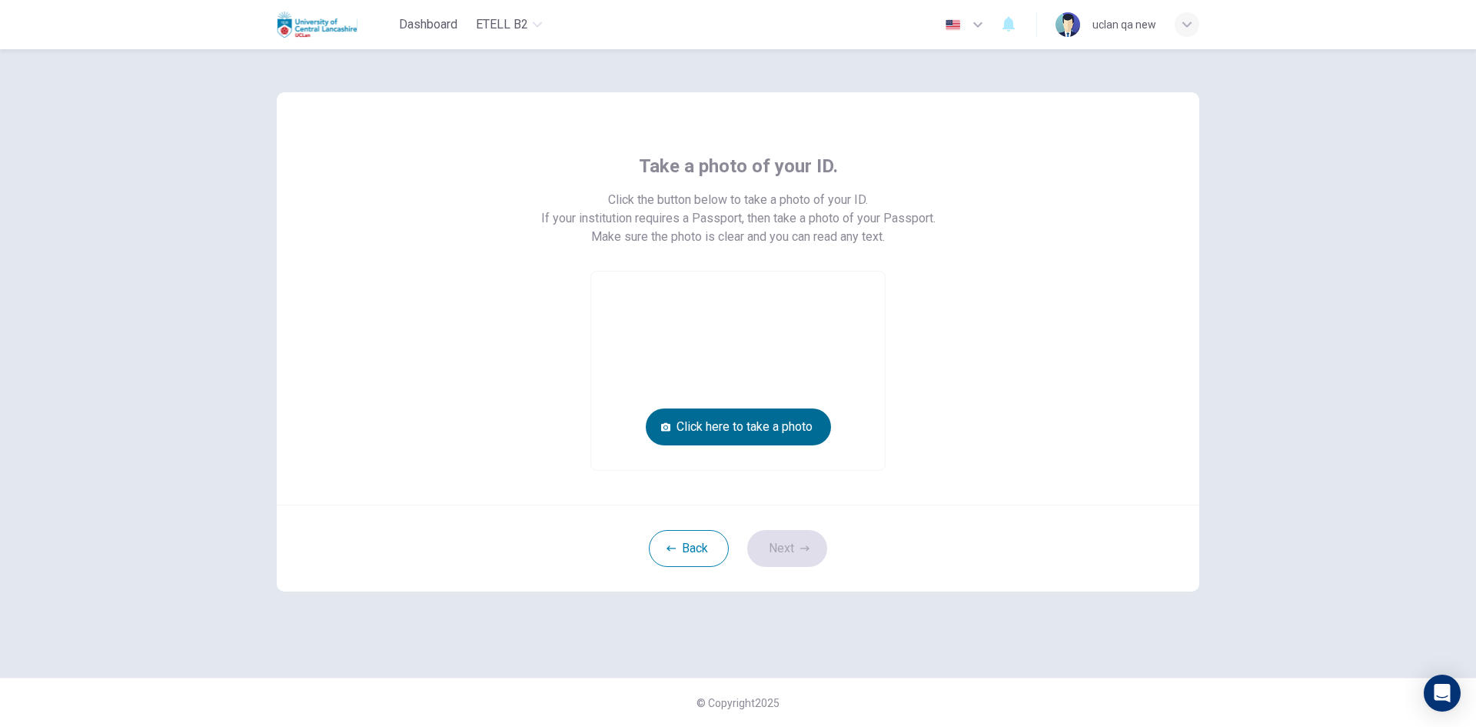
click at [810, 431] on button "Click here to take a photo" at bounding box center [738, 426] width 185 height 37
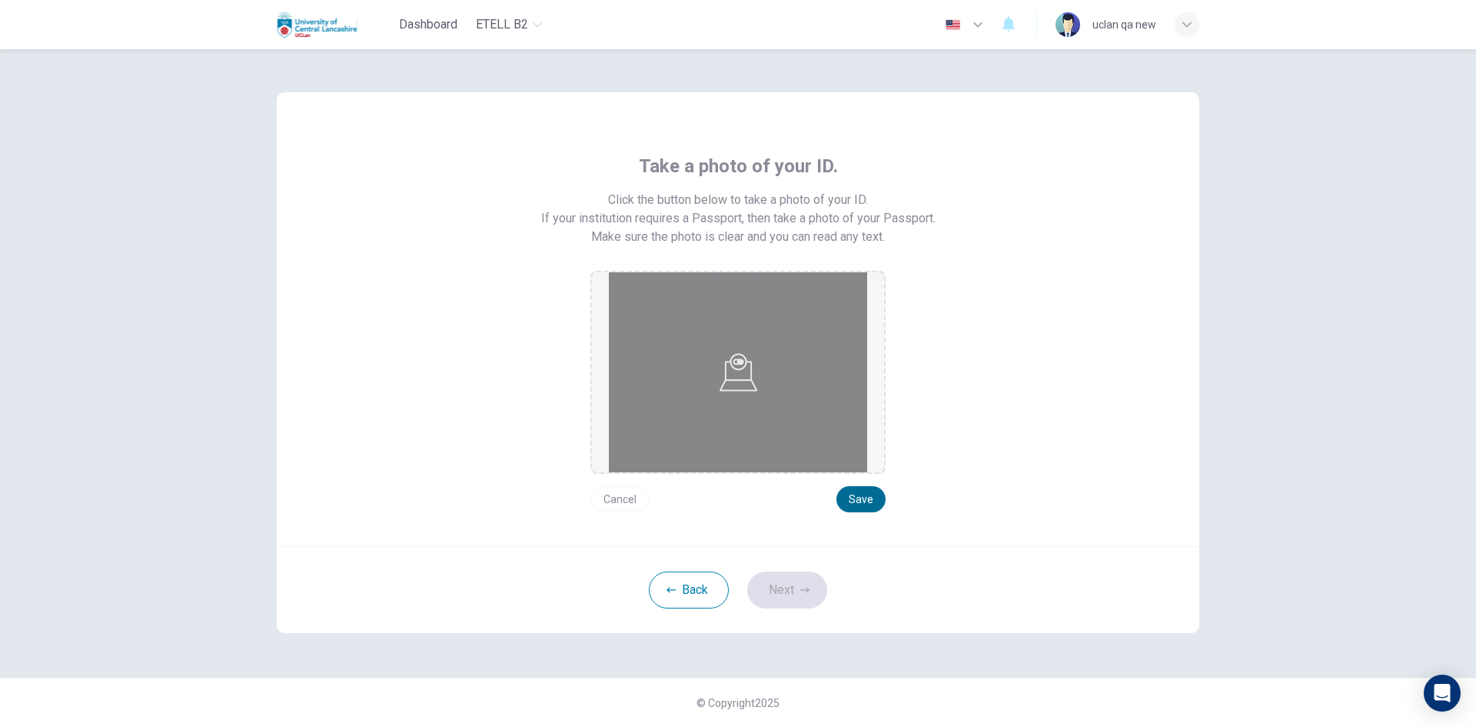
click at [864, 498] on button "Save" at bounding box center [861, 499] width 49 height 26
click at [806, 581] on button "Next" at bounding box center [787, 589] width 80 height 37
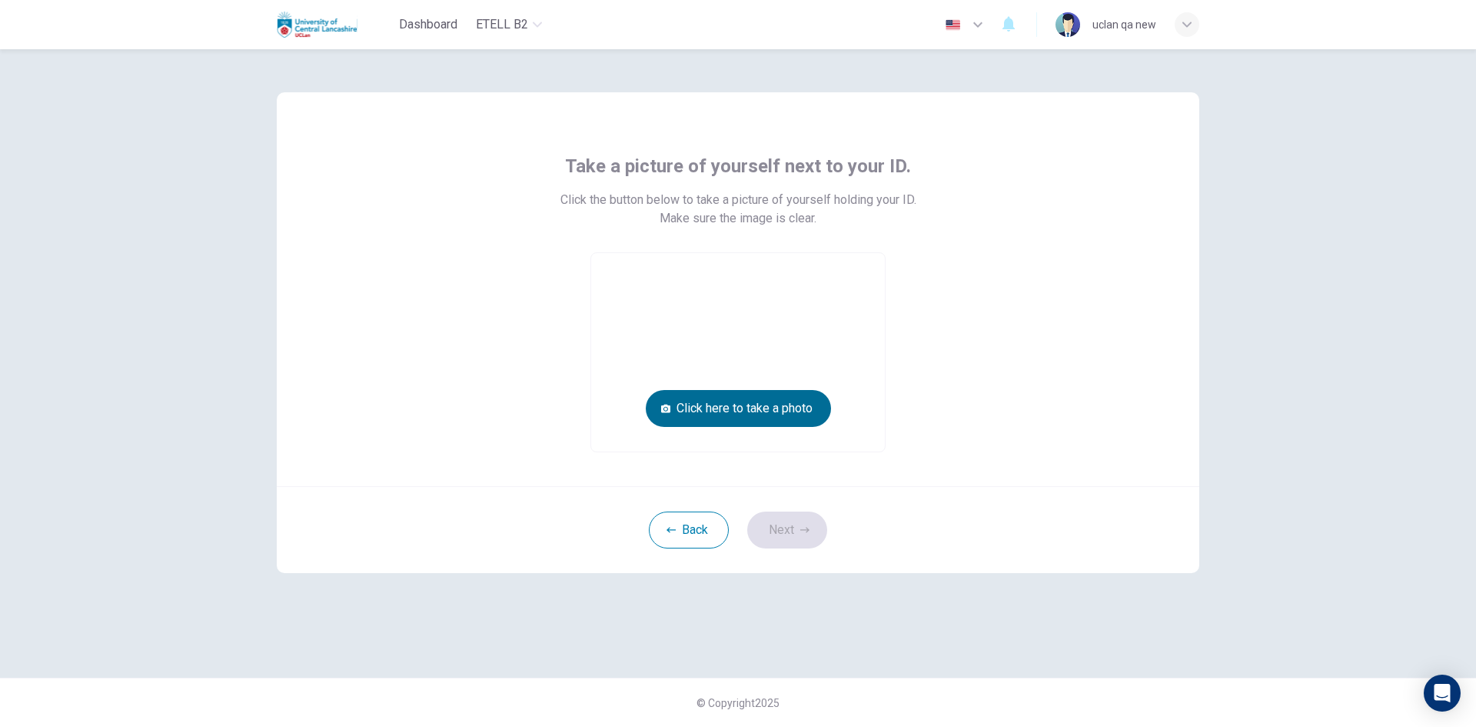
click at [800, 411] on button "Click here to take a photo" at bounding box center [738, 408] width 185 height 37
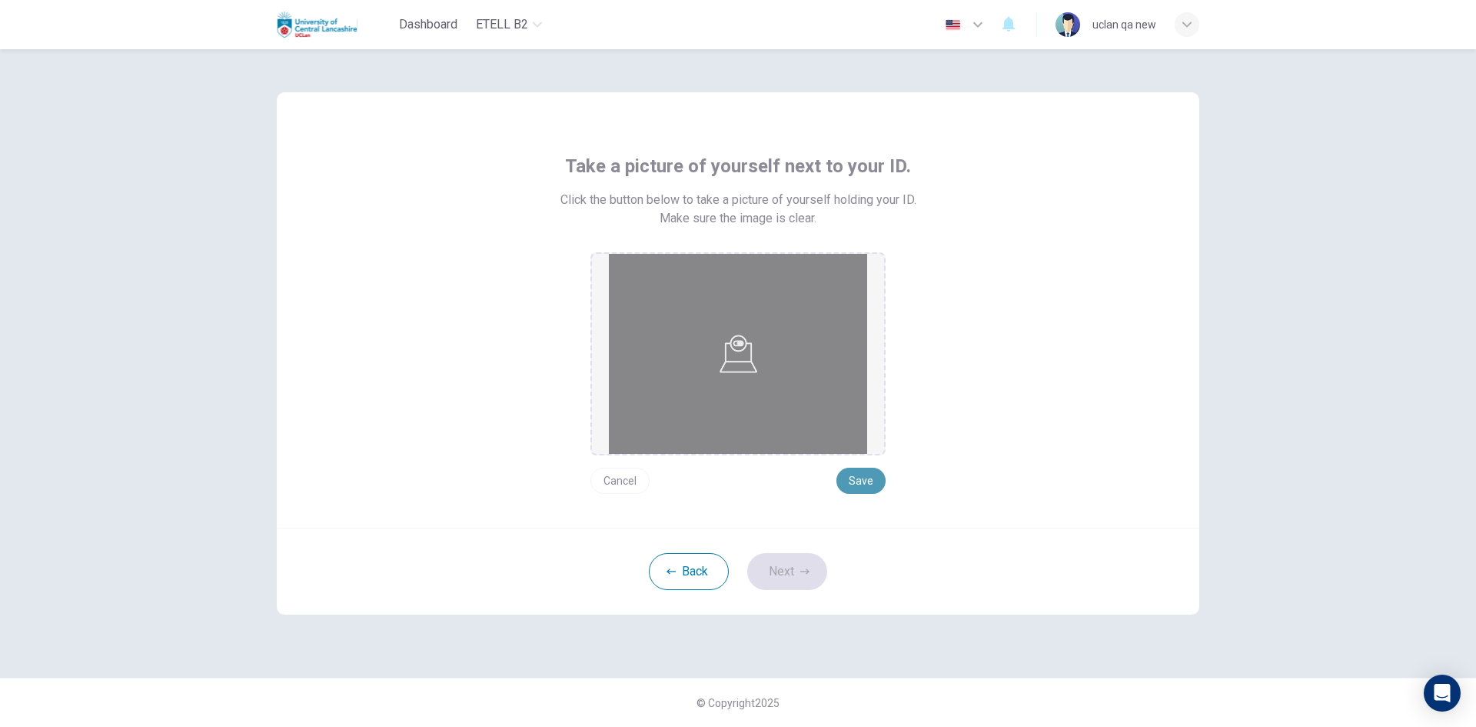
click at [852, 475] on button "Save" at bounding box center [861, 481] width 49 height 26
click at [799, 571] on button "Next" at bounding box center [787, 571] width 80 height 37
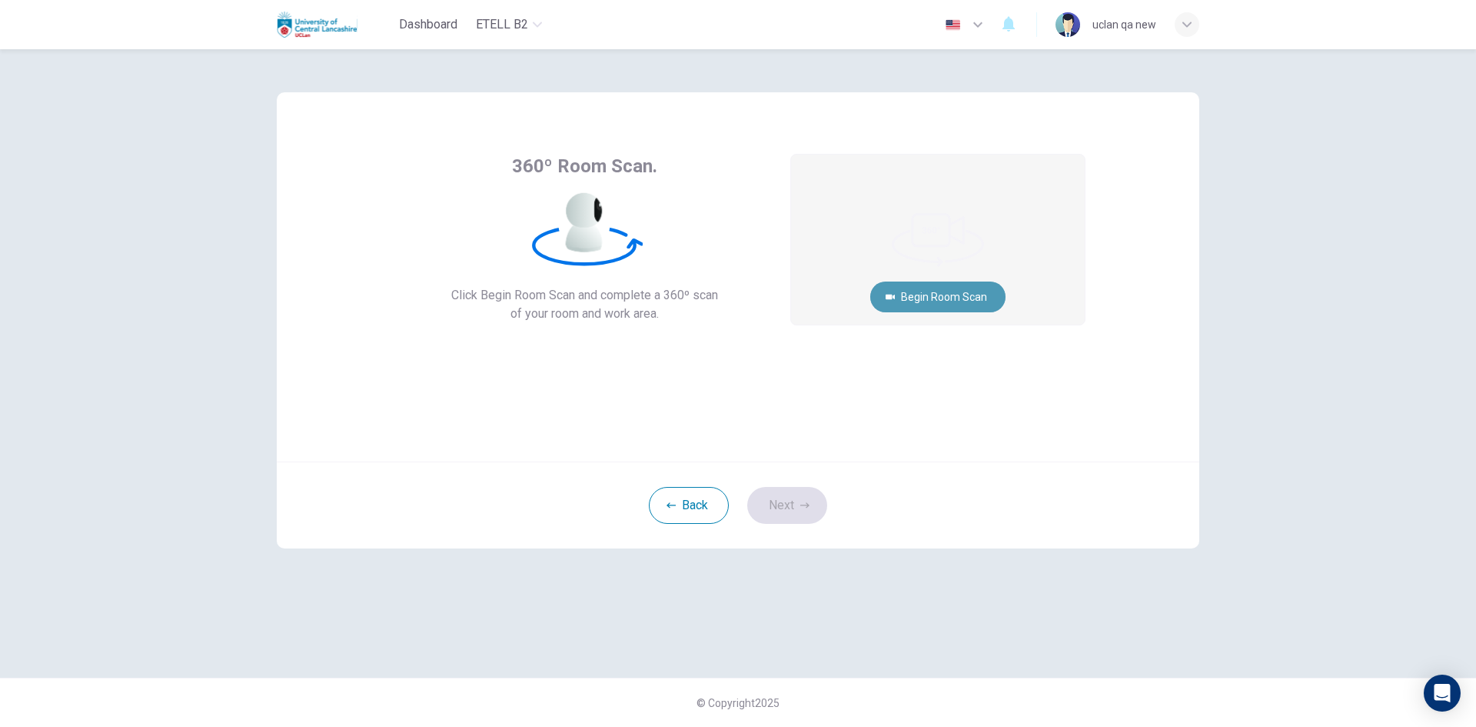
click at [910, 300] on button "Begin Room Scan" at bounding box center [937, 296] width 135 height 31
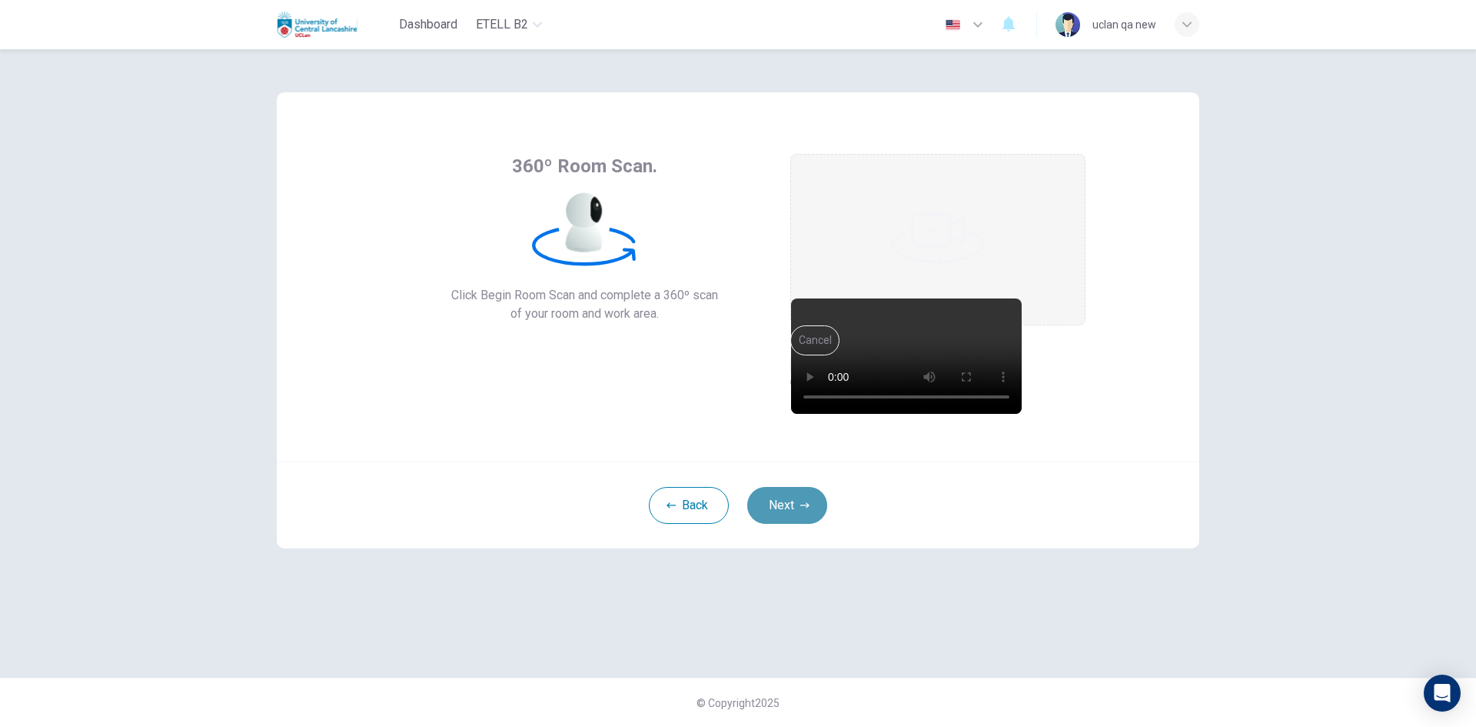
click at [814, 497] on button "Next" at bounding box center [787, 505] width 80 height 37
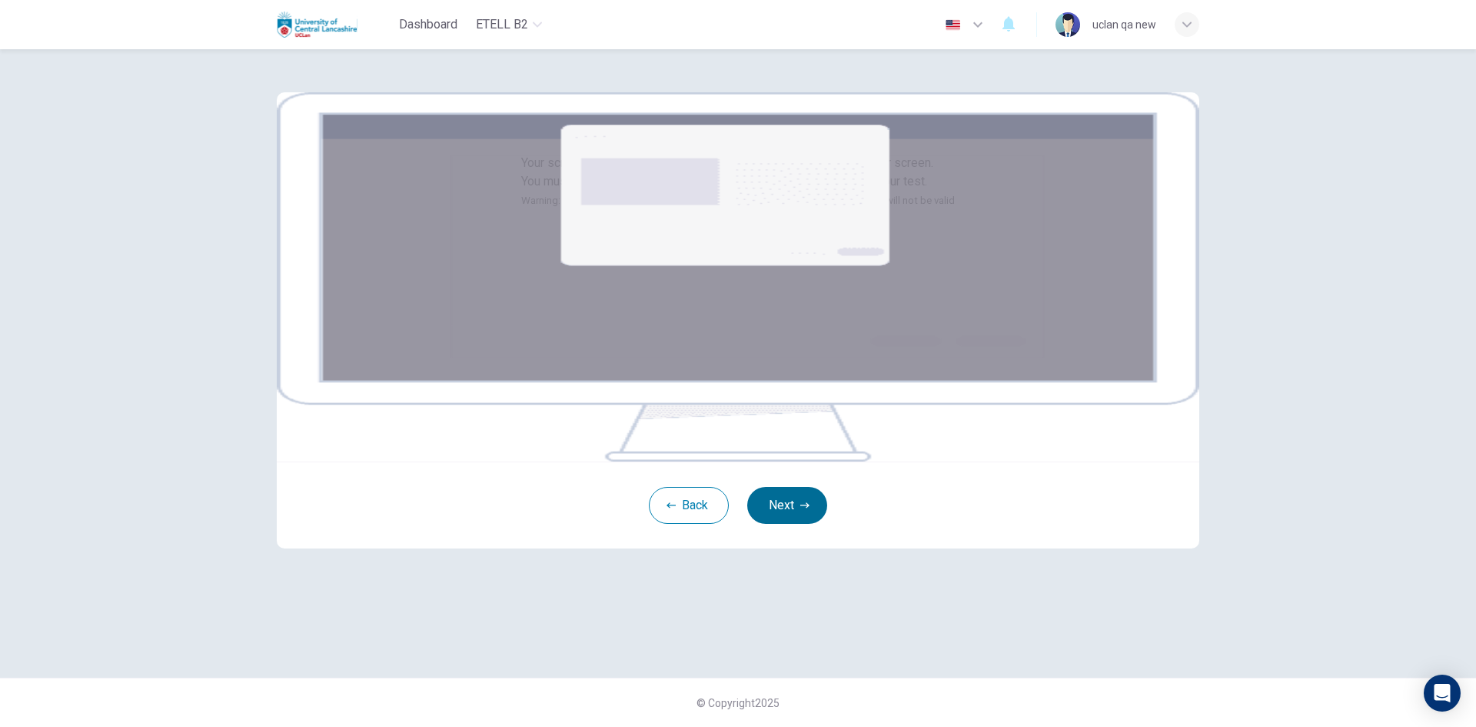
click at [788, 524] on button "Next" at bounding box center [787, 505] width 80 height 37
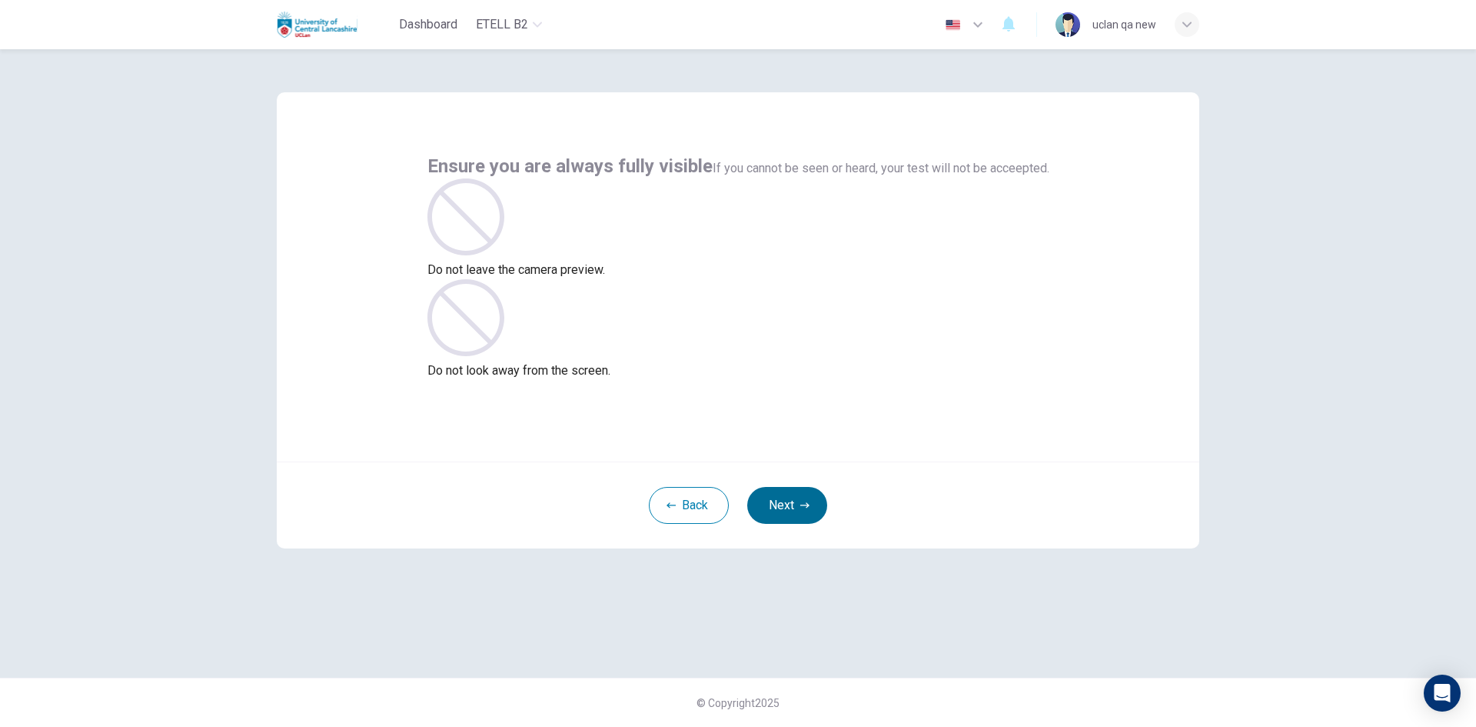
click at [799, 496] on button "Next" at bounding box center [787, 505] width 80 height 37
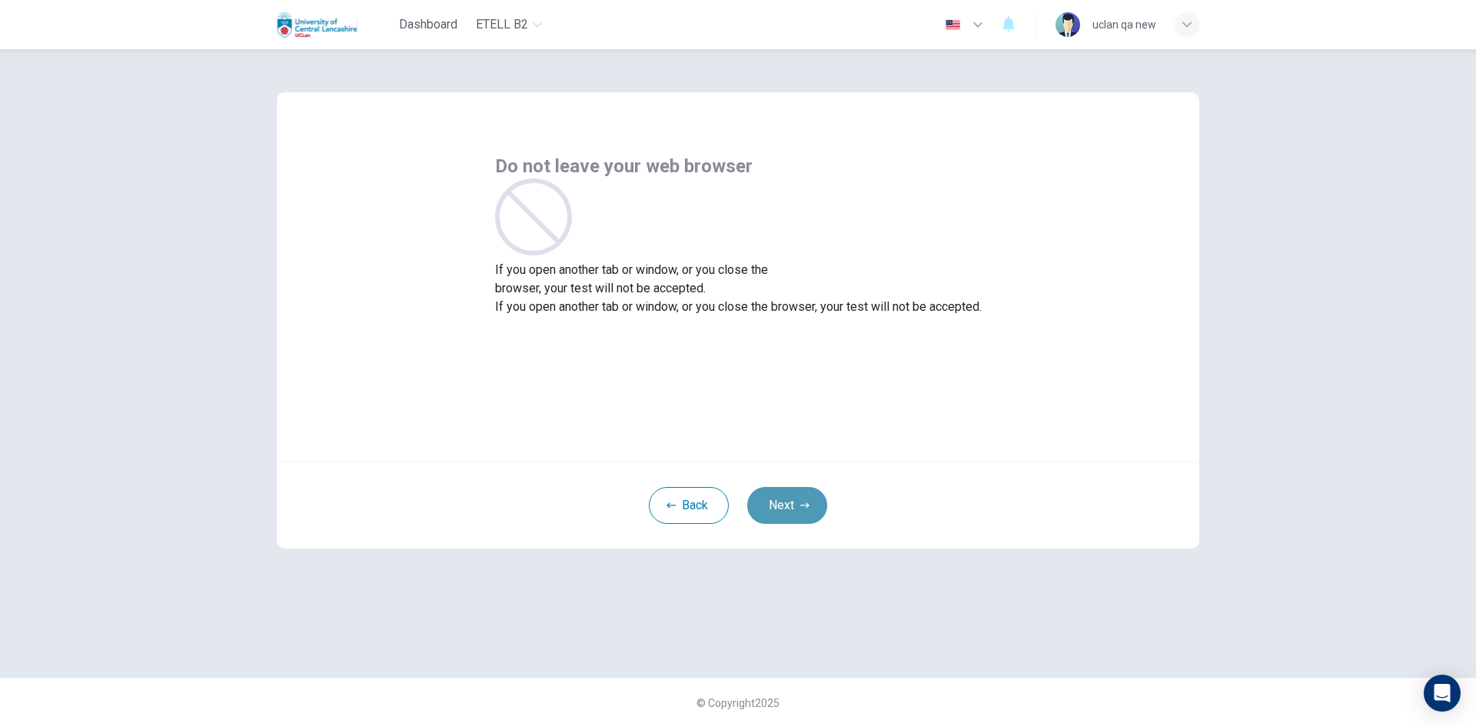
click at [799, 496] on button "Next" at bounding box center [787, 505] width 80 height 37
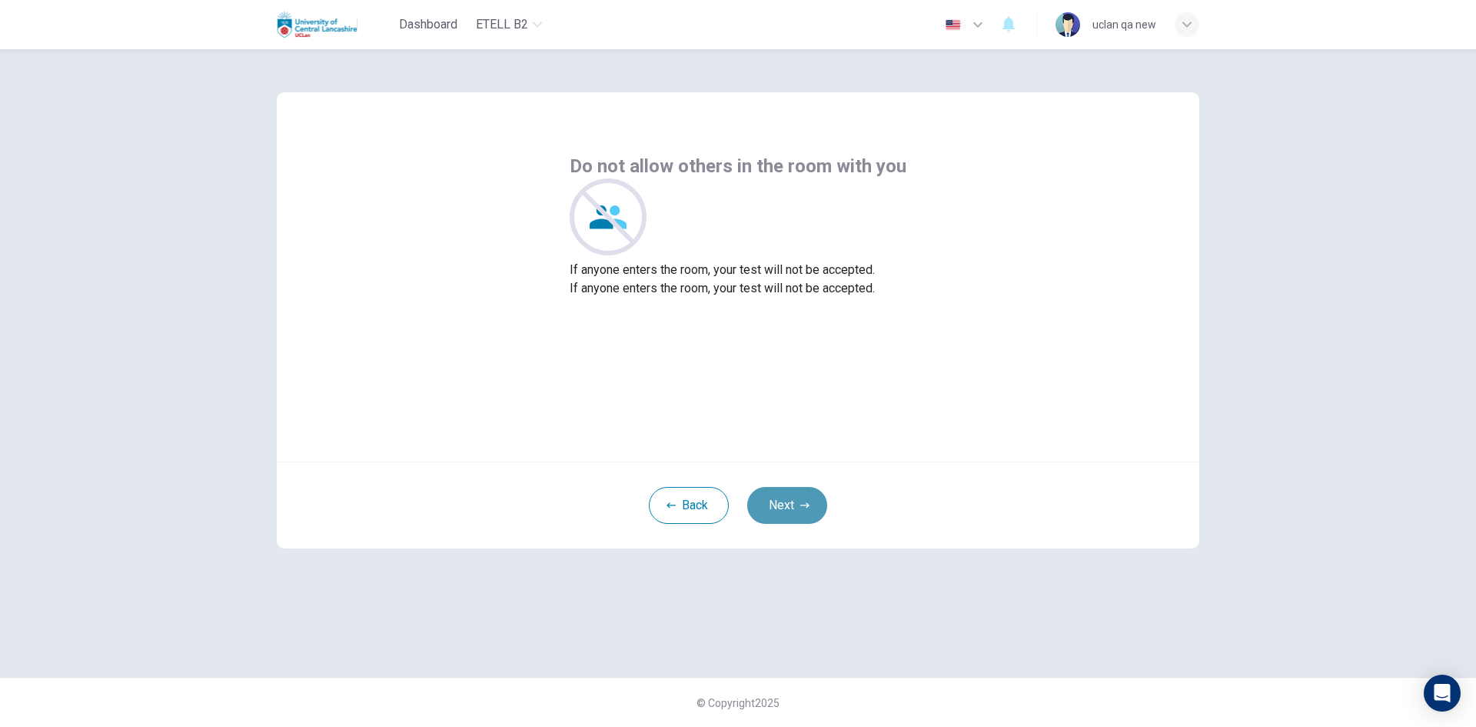
click at [799, 496] on button "Next" at bounding box center [787, 505] width 80 height 37
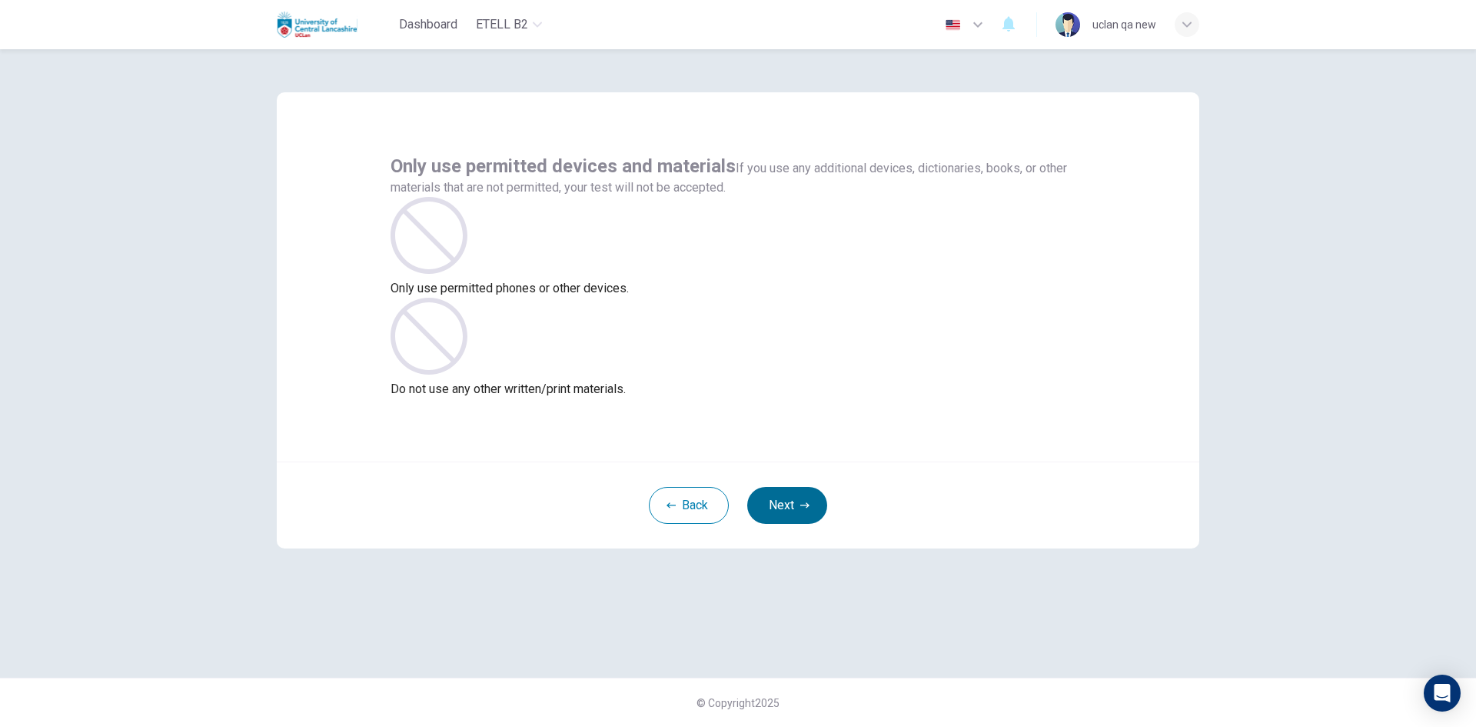
click at [799, 497] on button "Next" at bounding box center [787, 505] width 80 height 37
click at [806, 501] on icon "button" at bounding box center [804, 505] width 9 height 9
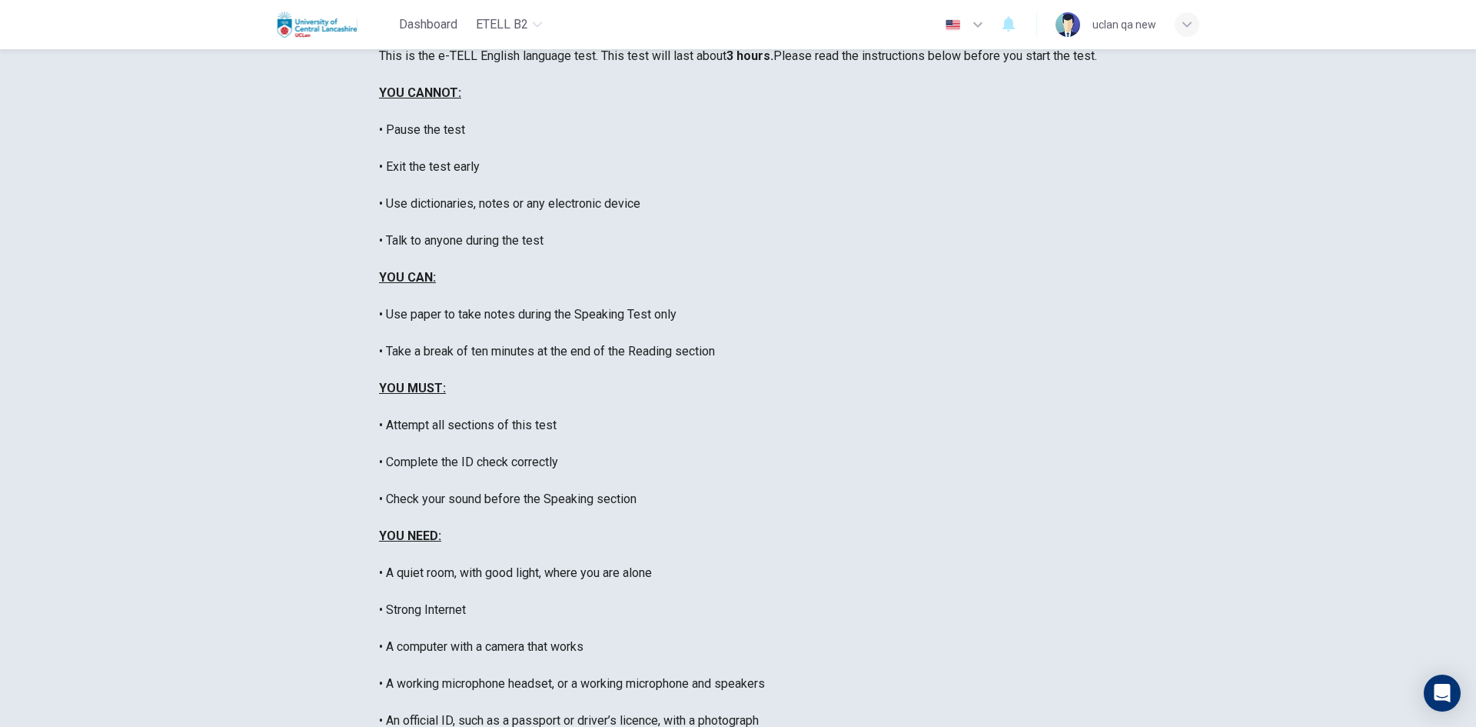
scroll to position [128, 0]
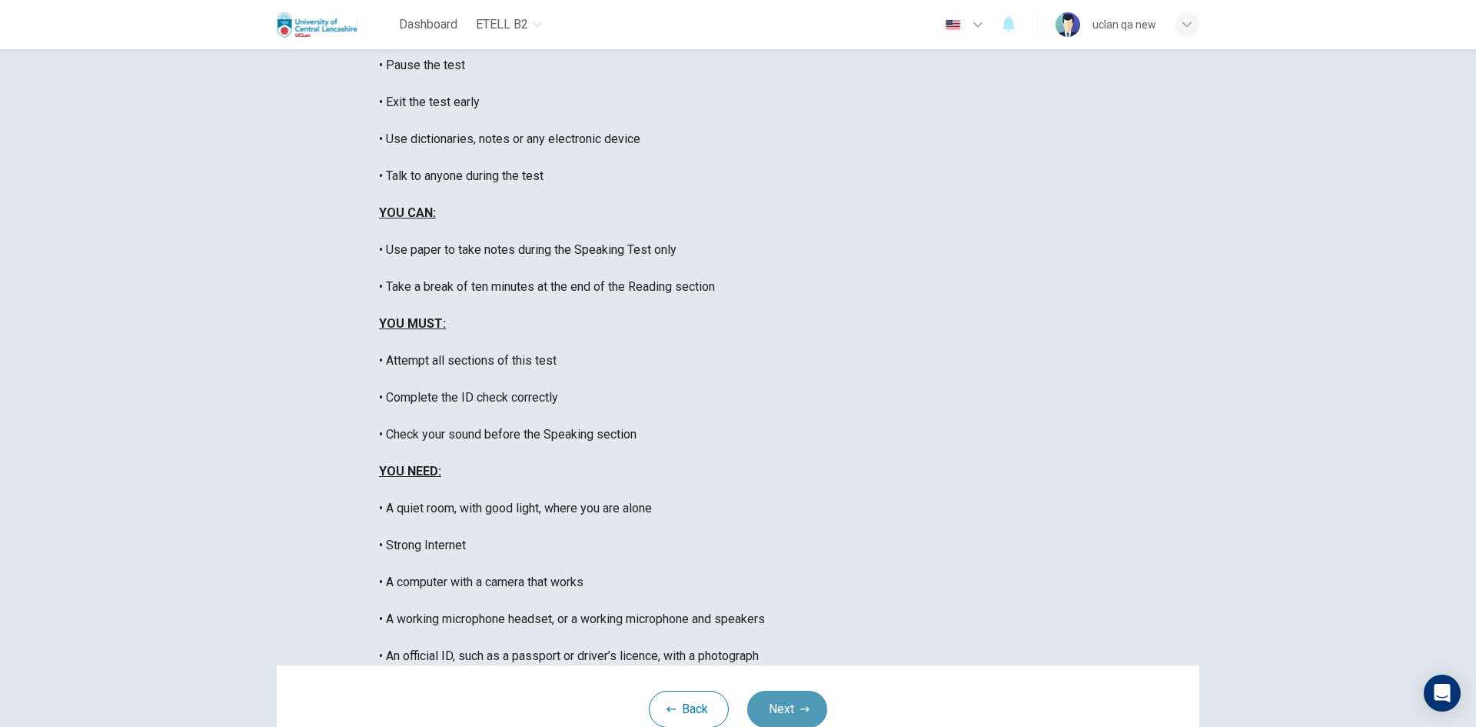
click at [800, 704] on icon "button" at bounding box center [804, 708] width 9 height 9
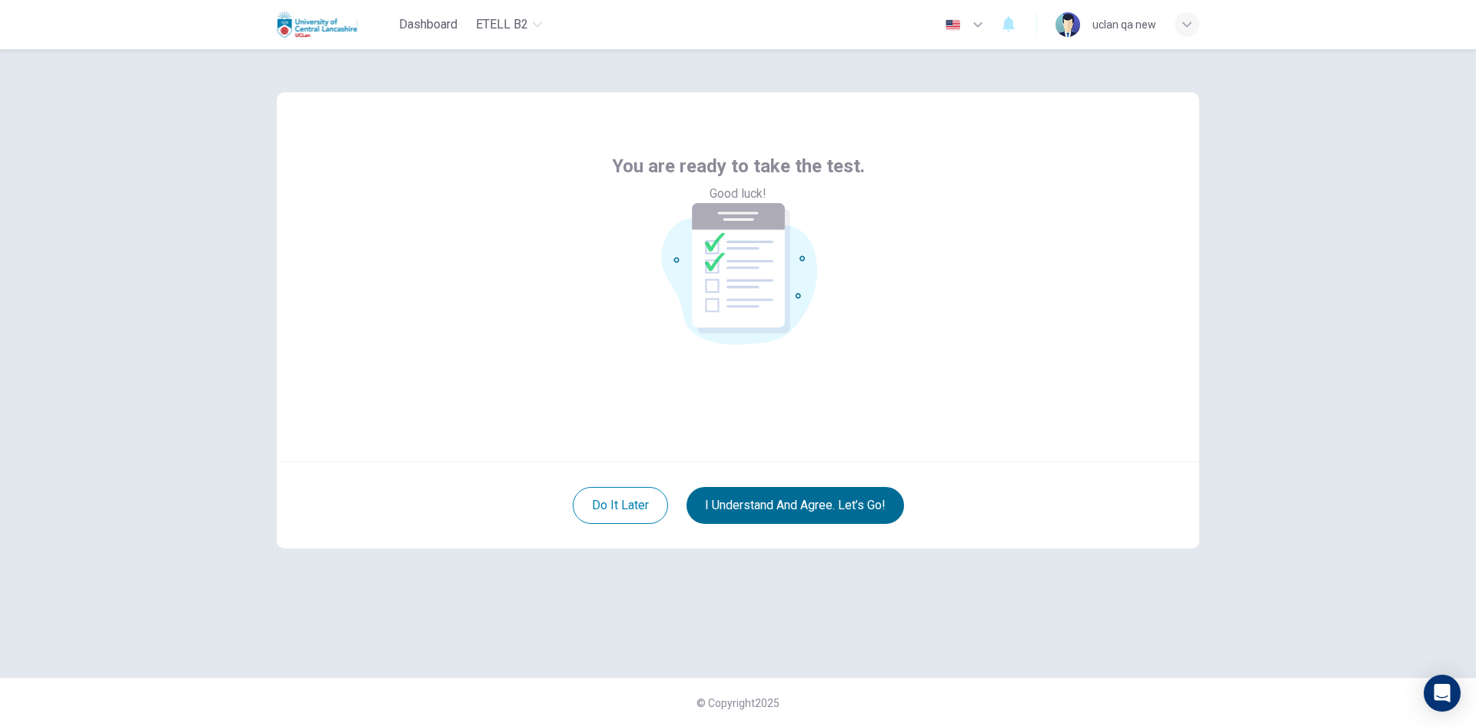
click at [822, 509] on button "I understand and agree. Let’s go!" at bounding box center [796, 505] width 218 height 37
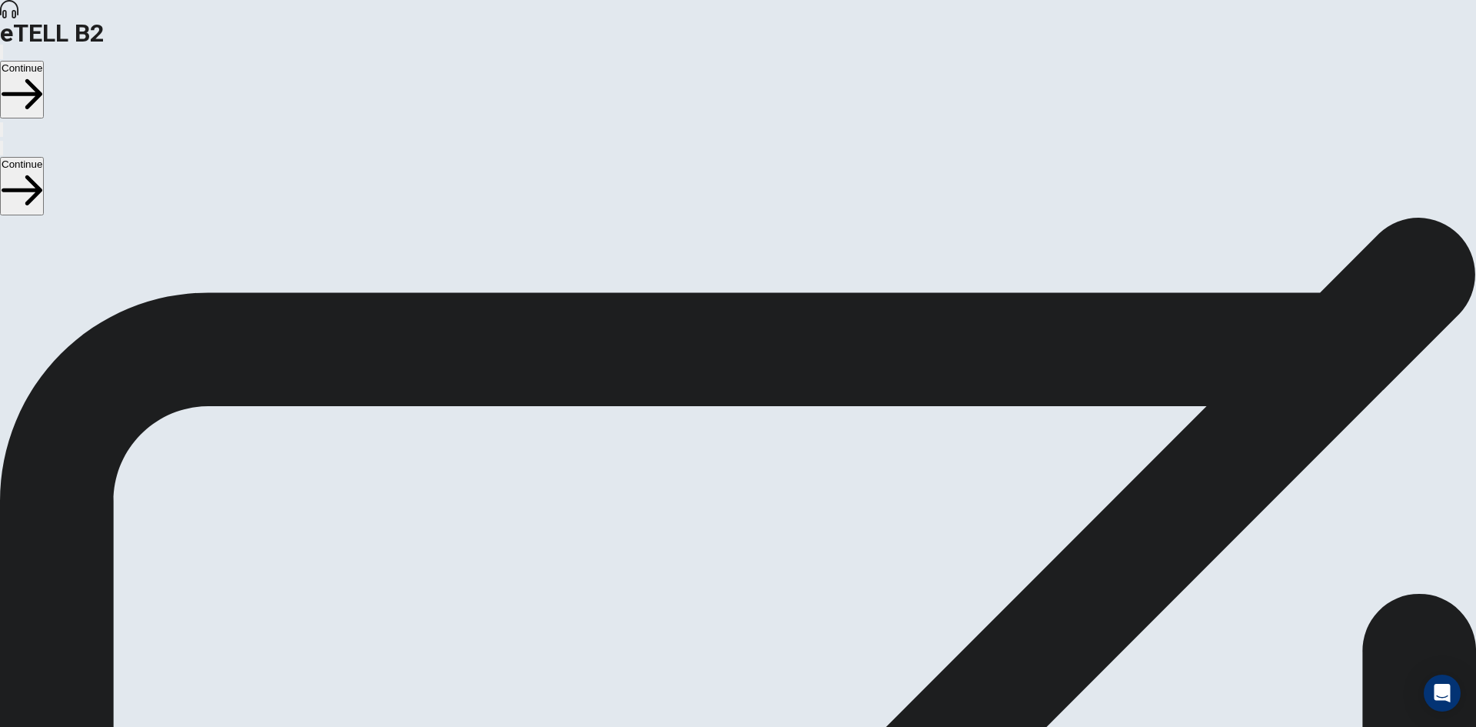
type input "*"
drag, startPoint x: 1018, startPoint y: 57, endPoint x: 833, endPoint y: 65, distance: 185.5
click at [835, 65] on body "This site uses cookies, as explained in our Privacy Policy . If you agree to th…" at bounding box center [738, 363] width 1476 height 727
click at [44, 61] on button "Continue" at bounding box center [22, 90] width 44 height 58
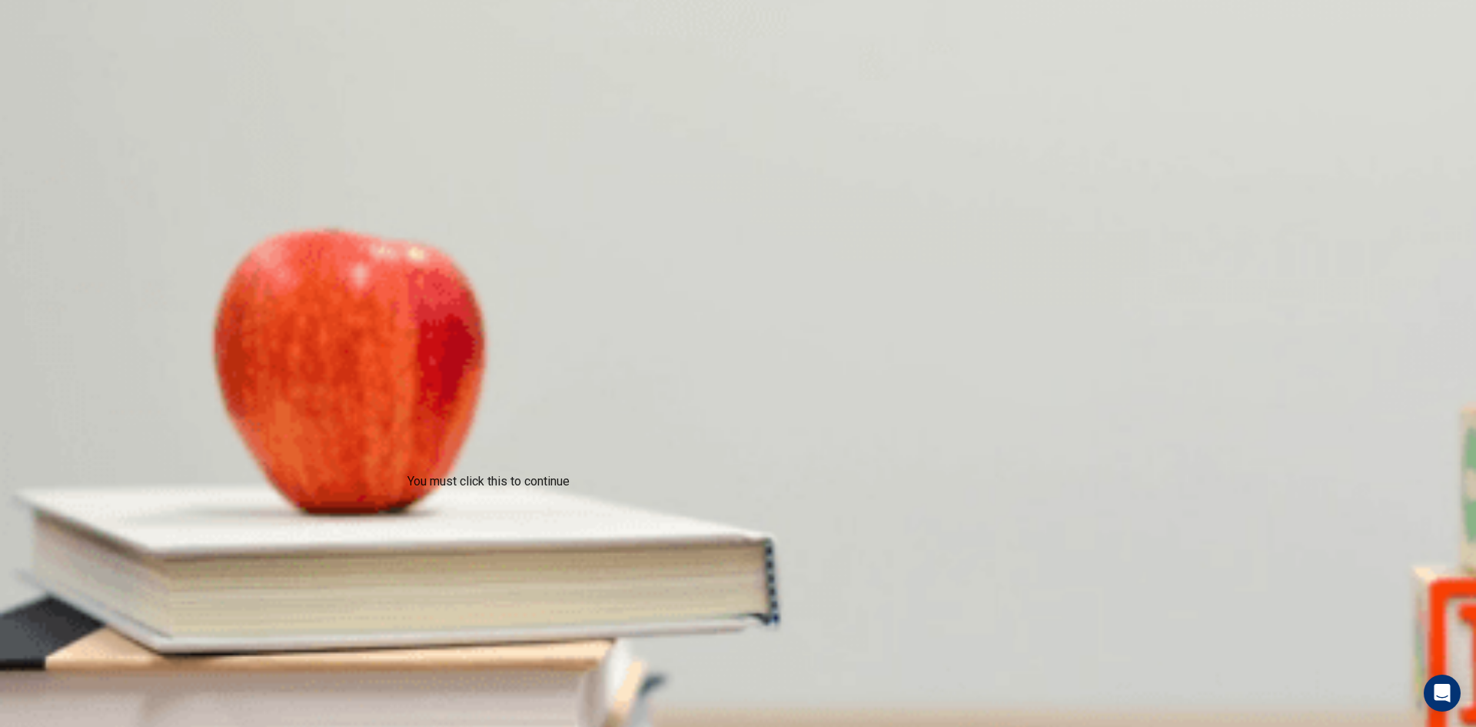
click at [743, 429] on body "This site uses cookies, as explained in our Privacy Policy . If you agree to th…" at bounding box center [738, 363] width 1476 height 727
type input "**"
type input "*"
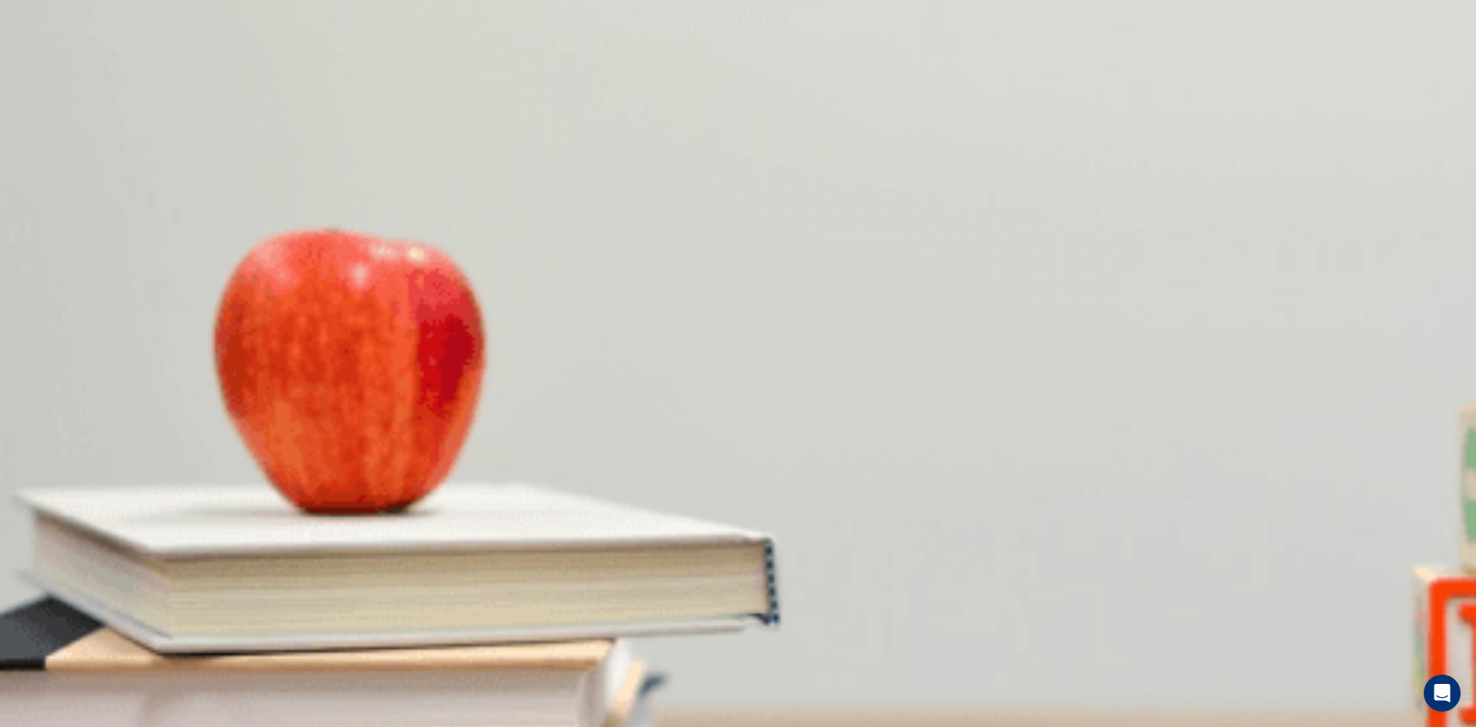
click at [44, 61] on button "Continue" at bounding box center [22, 90] width 44 height 58
drag, startPoint x: 1173, startPoint y: 20, endPoint x: 821, endPoint y: 102, distance: 360.7
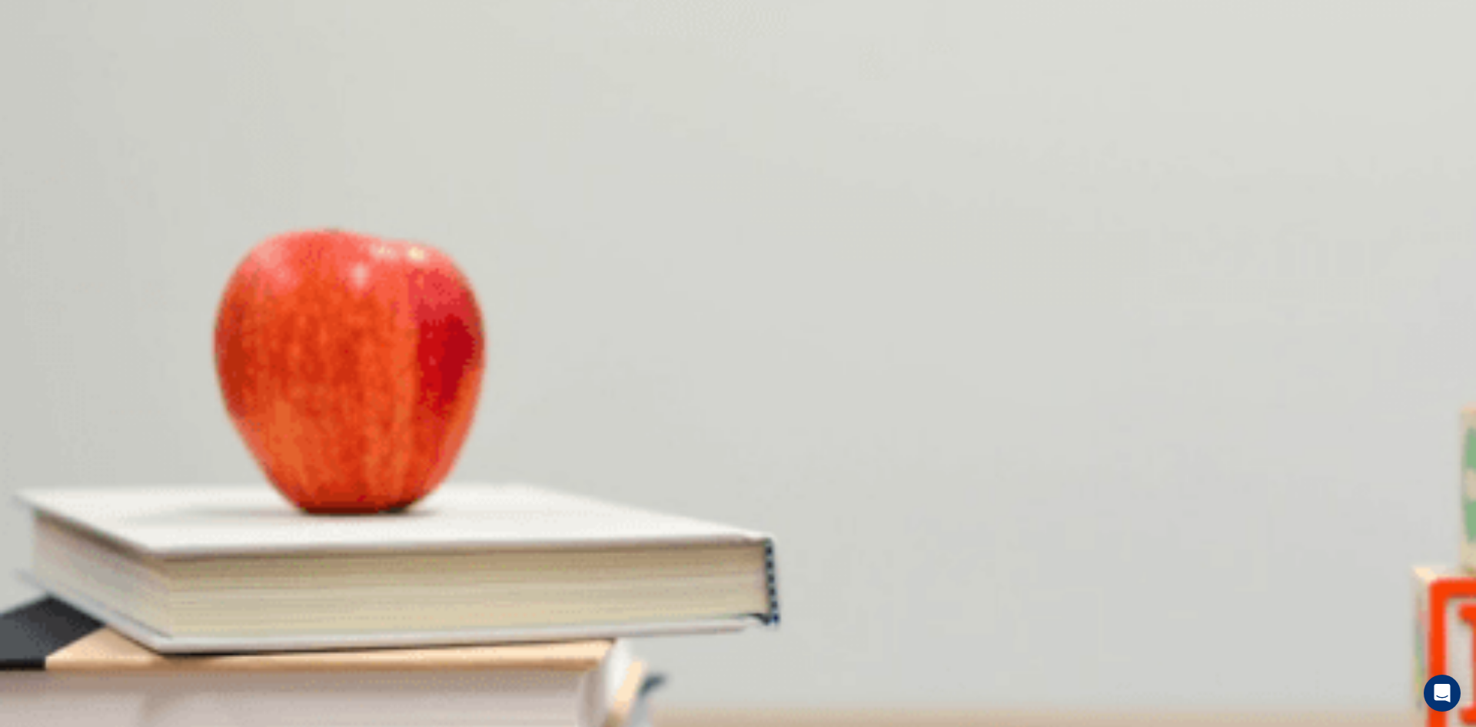
click at [2, 133] on icon "button" at bounding box center [2, 133] width 0 height 0
type input "*"
